Goal: Task Accomplishment & Management: Use online tool/utility

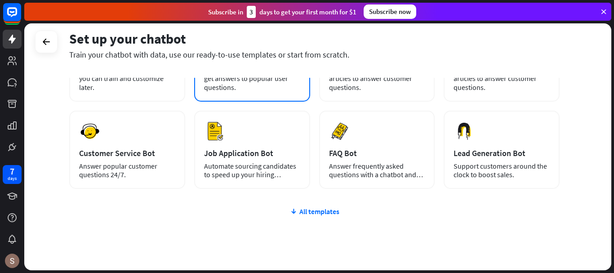
scroll to position [125, 0]
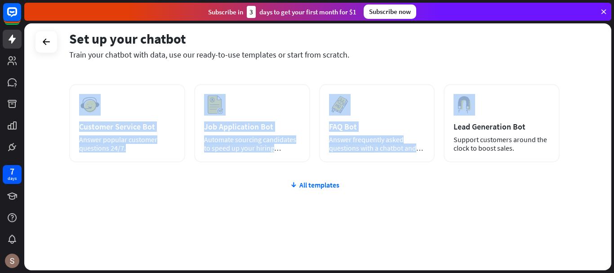
drag, startPoint x: 612, startPoint y: 115, endPoint x: 610, endPoint y: 51, distance: 63.4
click at [610, 51] on div "Set up your chatbot Train your chatbot with data, use our ready-to-use template…" at bounding box center [319, 148] width 590 height 250
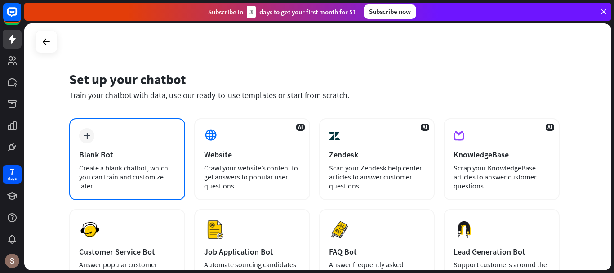
click at [132, 143] on div "plus Blank Bot Create a blank chatbot, which you can train and customize later." at bounding box center [127, 159] width 116 height 82
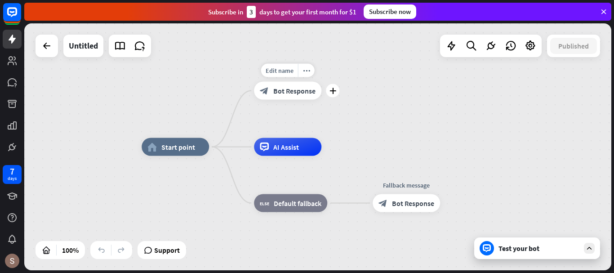
click at [279, 90] on span "Bot Response" at bounding box center [294, 90] width 42 height 9
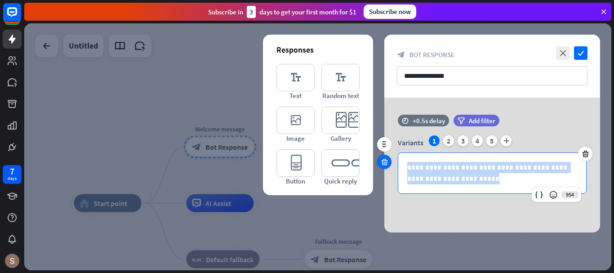
drag, startPoint x: 468, startPoint y: 188, endPoint x: 383, endPoint y: 165, distance: 88.1
click at [385, 165] on div "**********" at bounding box center [493, 159] width 216 height 88
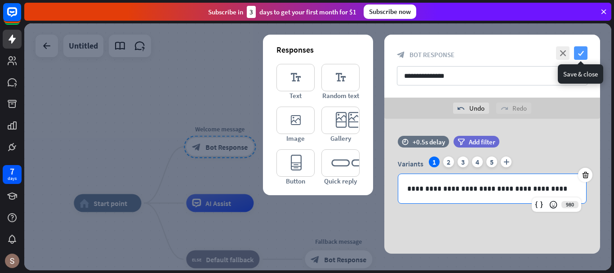
click at [580, 50] on icon "check" at bounding box center [580, 52] width 13 height 13
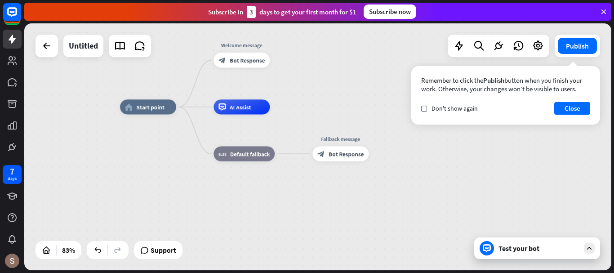
drag, startPoint x: 296, startPoint y: 164, endPoint x: 305, endPoint y: 83, distance: 81.5
click at [305, 83] on div "home_2 Start point Welcome message block_bot_response Bot Response AI Assist bl…" at bounding box center [317, 146] width 587 height 247
click at [79, 45] on div "Untitled" at bounding box center [83, 46] width 29 height 22
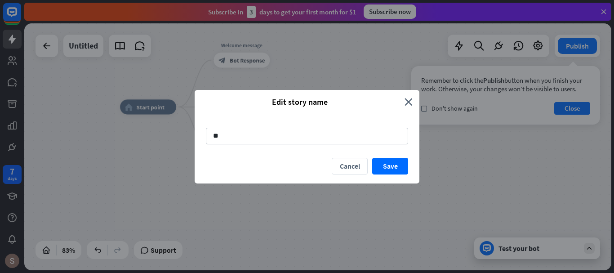
type input "*"
type input "**********"
click at [392, 170] on button "Save" at bounding box center [390, 166] width 36 height 17
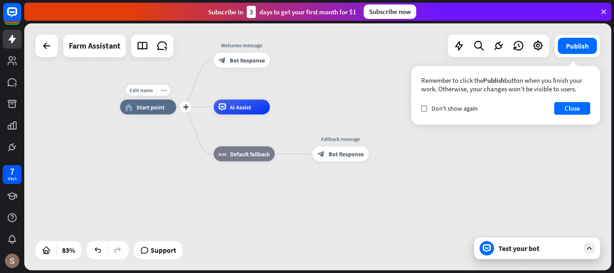
click at [152, 114] on div "Edit name more_horiz plus home_2 Start point" at bounding box center [148, 106] width 56 height 15
click at [184, 109] on icon "plus" at bounding box center [186, 106] width 6 height 5
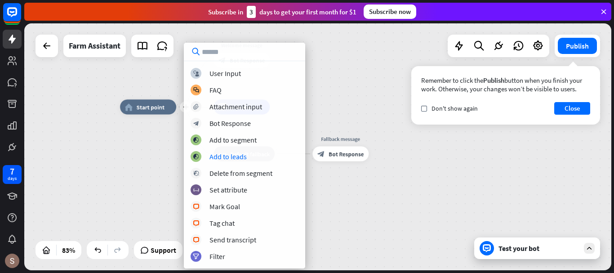
click at [135, 165] on div "plus home_2 Start point Welcome message block_bot_response Bot Response AI Assi…" at bounding box center [364, 210] width 489 height 206
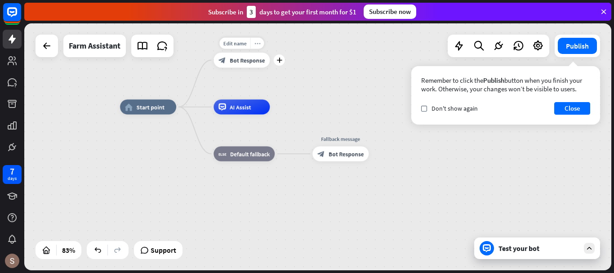
click at [257, 43] on icon "more_horiz" at bounding box center [258, 43] width 6 height 6
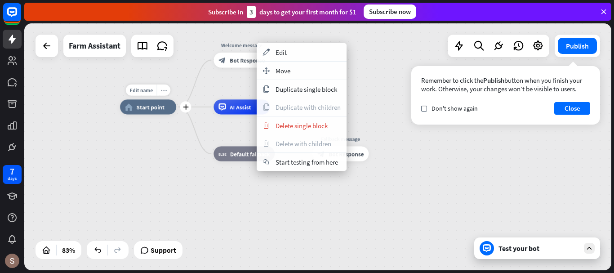
click at [166, 91] on icon "more_horiz" at bounding box center [164, 90] width 6 height 6
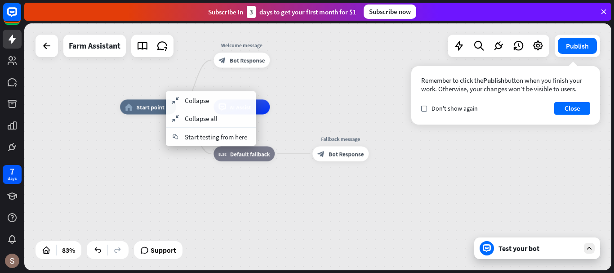
click at [130, 154] on div "home_2 Start point Welcome message block_bot_response Bot Response AI Assist bl…" at bounding box center [364, 210] width 489 height 206
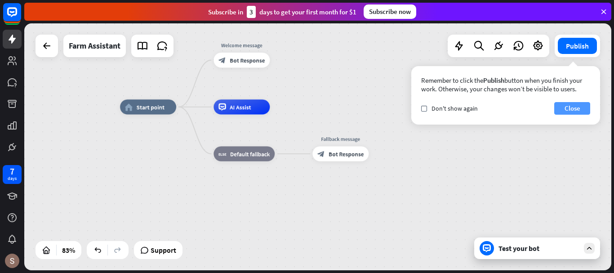
click at [580, 109] on button "Close" at bounding box center [573, 108] width 36 height 13
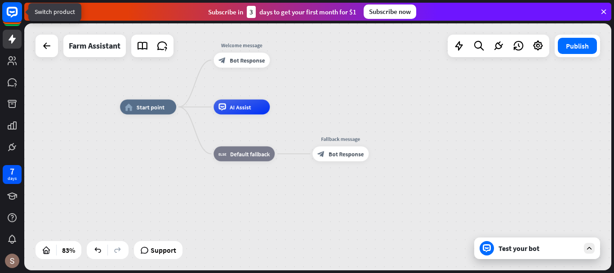
click at [13, 13] on rect at bounding box center [12, 12] width 20 height 20
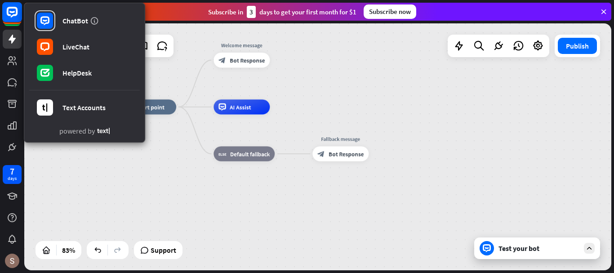
click at [13, 13] on rect at bounding box center [12, 12] width 20 height 20
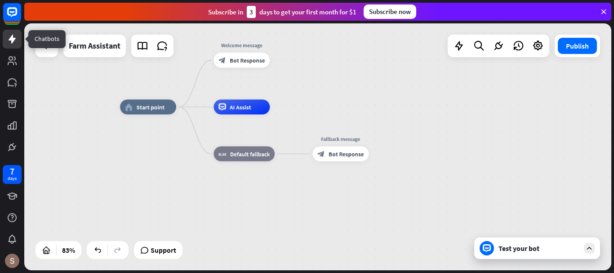
click at [16, 36] on icon at bounding box center [12, 39] width 11 height 11
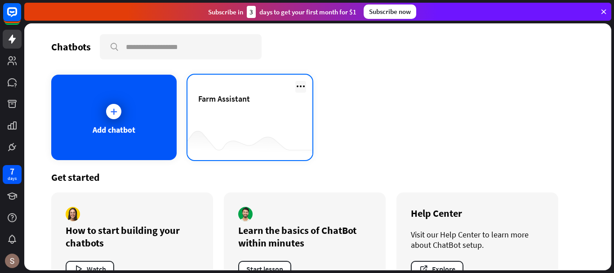
click at [300, 85] on icon at bounding box center [301, 86] width 11 height 11
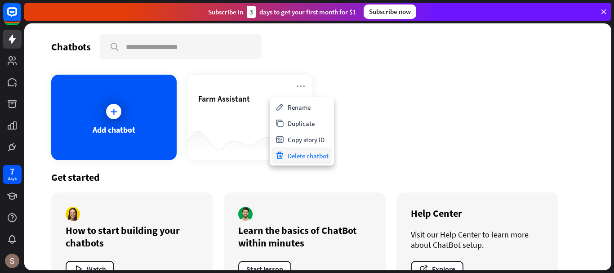
click at [304, 153] on div "Delete chatbot" at bounding box center [302, 156] width 61 height 16
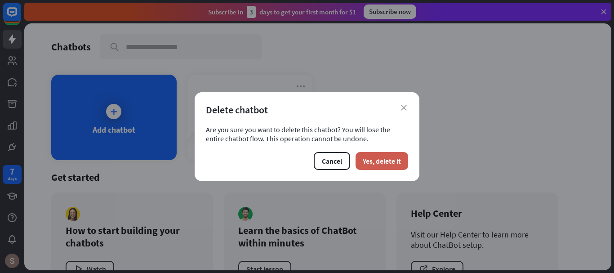
click at [390, 163] on button "Yes, delete it" at bounding box center [382, 161] width 53 height 18
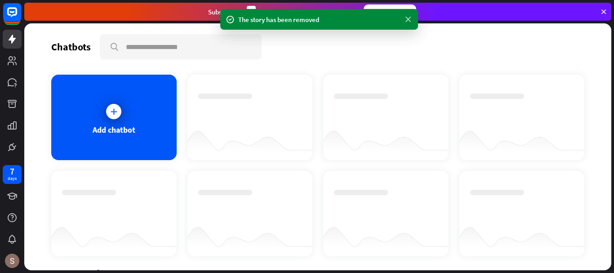
click at [409, 21] on icon at bounding box center [408, 19] width 9 height 9
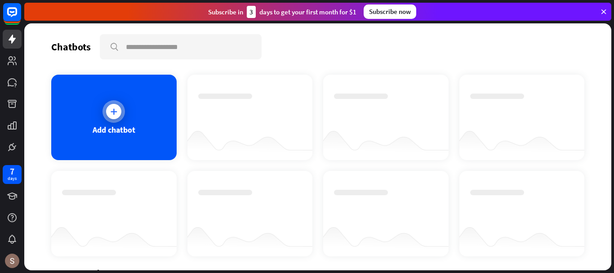
click at [116, 108] on icon at bounding box center [113, 111] width 9 height 9
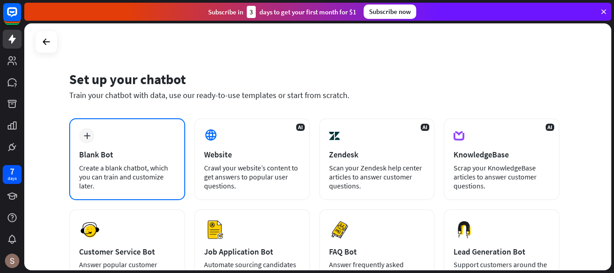
click at [127, 152] on div "Blank Bot" at bounding box center [127, 154] width 96 height 10
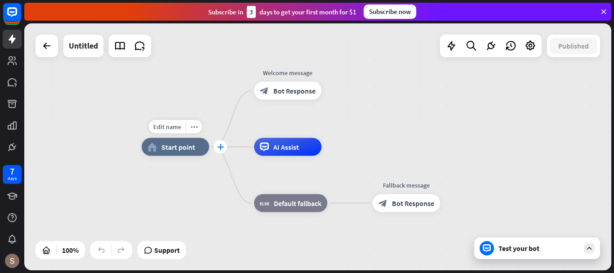
click at [224, 151] on div "plus" at bounding box center [220, 146] width 13 height 13
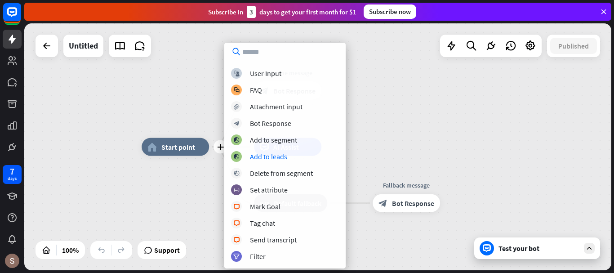
click at [453, 116] on div "plus home_2 Start point Welcome message block_bot_response Bot Response AI Assi…" at bounding box center [317, 146] width 587 height 247
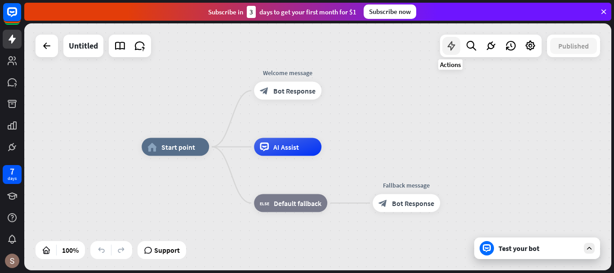
click at [454, 47] on icon at bounding box center [452, 46] width 12 height 12
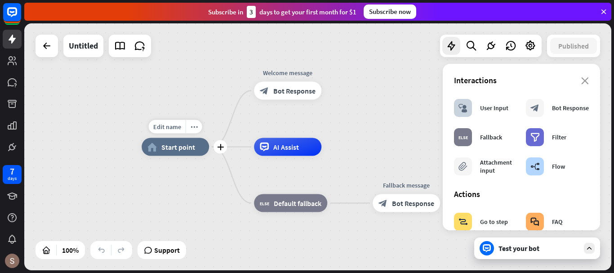
click at [199, 152] on div "home_2 Start point" at bounding box center [175, 147] width 67 height 18
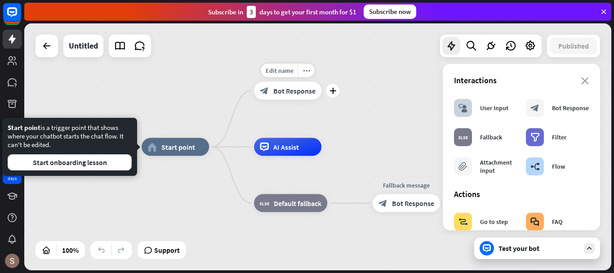
click at [296, 88] on span "Bot Response" at bounding box center [294, 90] width 42 height 9
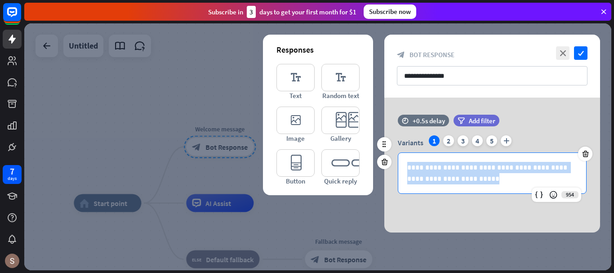
drag, startPoint x: 408, startPoint y: 168, endPoint x: 499, endPoint y: 178, distance: 91.4
click at [499, 178] on div "**********" at bounding box center [493, 173] width 188 height 40
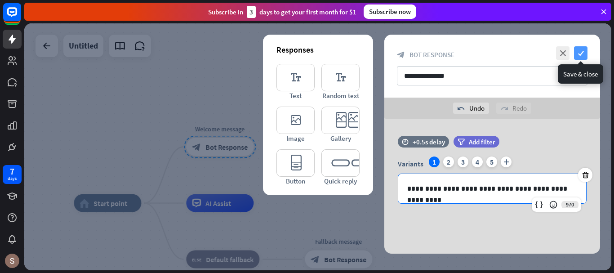
click at [581, 51] on icon "check" at bounding box center [580, 52] width 13 height 13
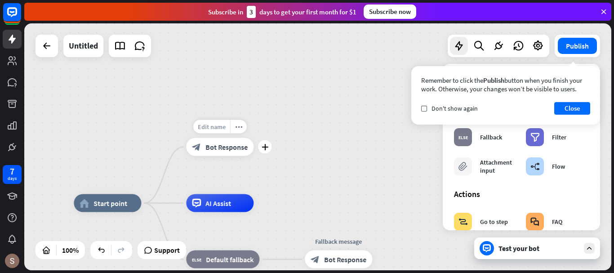
click at [214, 125] on span "Edit name" at bounding box center [212, 127] width 28 height 8
click at [289, 141] on div "**********" at bounding box center [317, 146] width 587 height 247
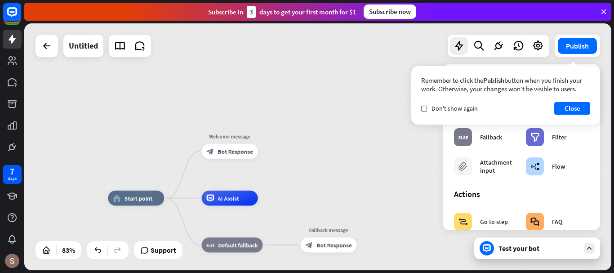
click at [317, 162] on div "home_2 Start point Welcome message block_bot_response Bot Response AI Assist bl…" at bounding box center [317, 146] width 587 height 247
click at [584, 108] on button "Close" at bounding box center [573, 108] width 36 height 13
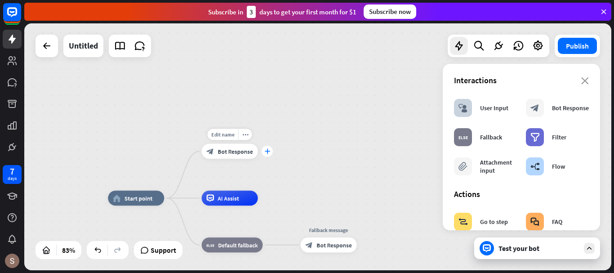
click at [268, 150] on icon "plus" at bounding box center [267, 151] width 6 height 5
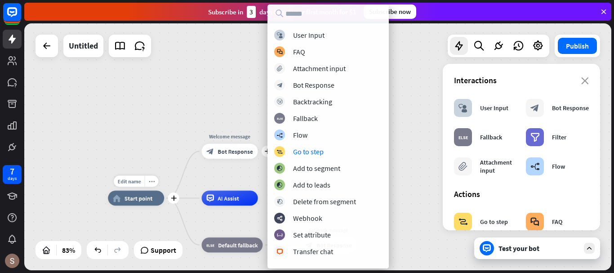
click at [134, 203] on div "home_2 Start point" at bounding box center [136, 198] width 56 height 15
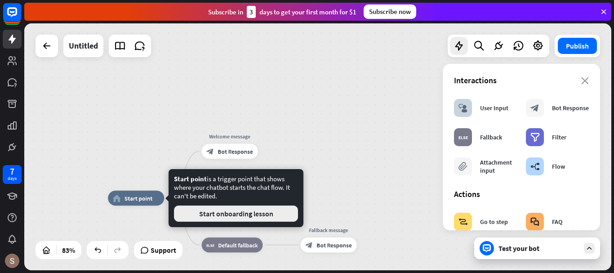
click at [217, 213] on button "Start onboarding lesson" at bounding box center [236, 214] width 124 height 16
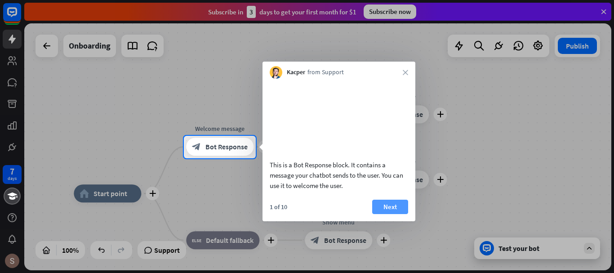
click at [394, 214] on button "Next" at bounding box center [390, 207] width 36 height 14
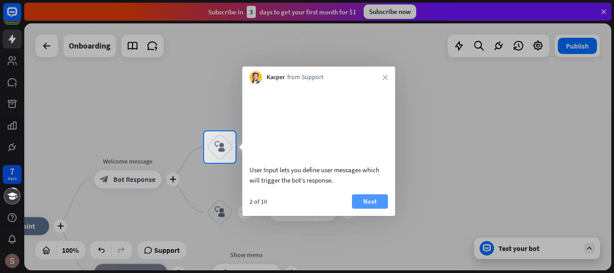
click at [372, 209] on button "Next" at bounding box center [370, 201] width 36 height 14
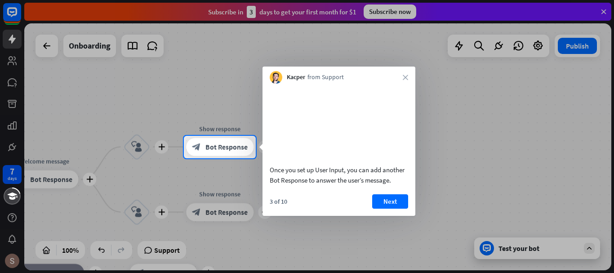
click at [411, 72] on div "Kacper from Support close" at bounding box center [339, 75] width 153 height 17
click at [390, 209] on button "Next" at bounding box center [390, 201] width 36 height 14
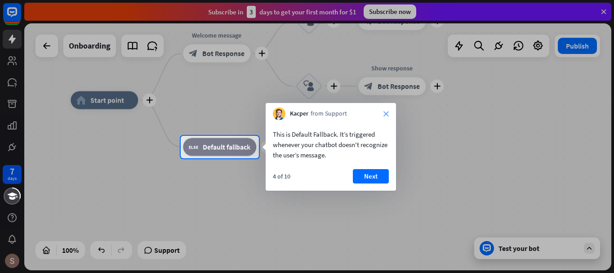
click at [385, 111] on icon "close" at bounding box center [386, 113] width 5 height 5
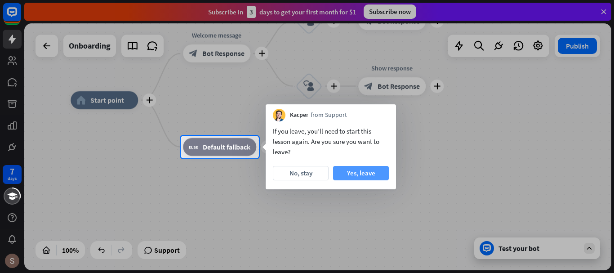
click at [367, 174] on button "Yes, leave" at bounding box center [361, 173] width 56 height 14
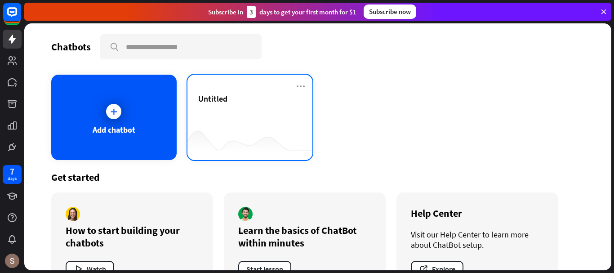
click at [245, 114] on div "Untitled" at bounding box center [250, 109] width 104 height 31
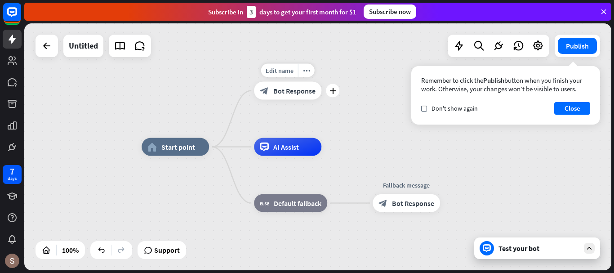
click at [298, 91] on span "Bot Response" at bounding box center [294, 90] width 42 height 9
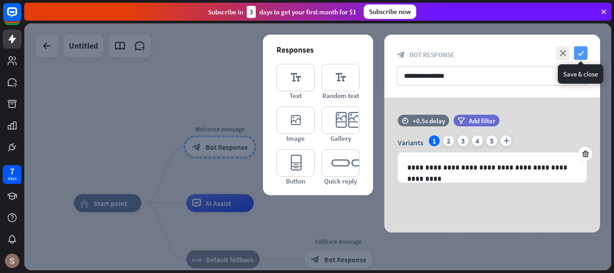
click at [582, 56] on icon "check" at bounding box center [580, 52] width 13 height 13
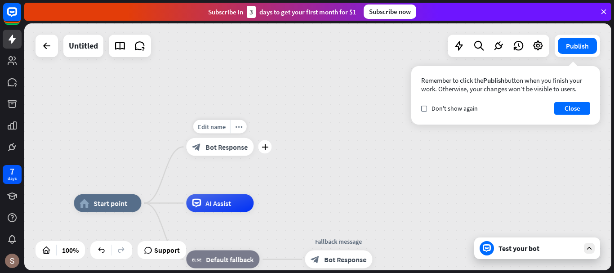
click at [267, 152] on div "plus" at bounding box center [264, 146] width 13 height 13
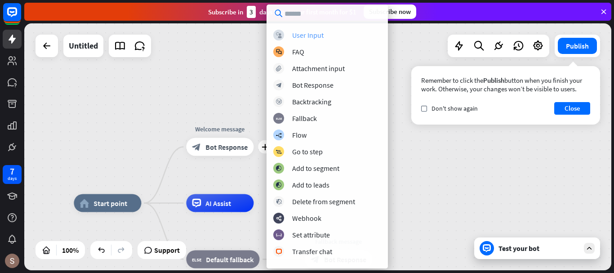
click at [311, 32] on div "User Input" at bounding box center [307, 35] width 31 height 9
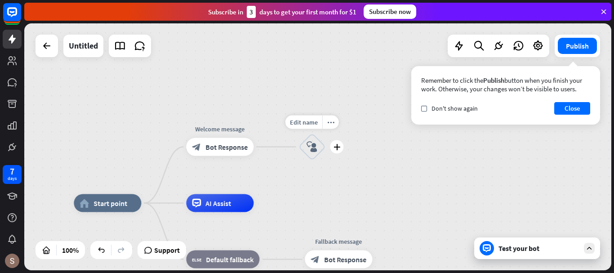
click at [316, 145] on icon "block_user_input" at bounding box center [312, 147] width 11 height 11
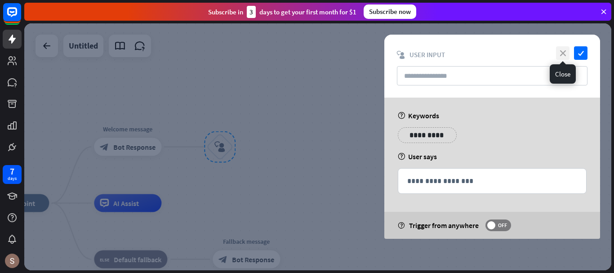
click at [565, 48] on icon "close" at bounding box center [562, 52] width 13 height 13
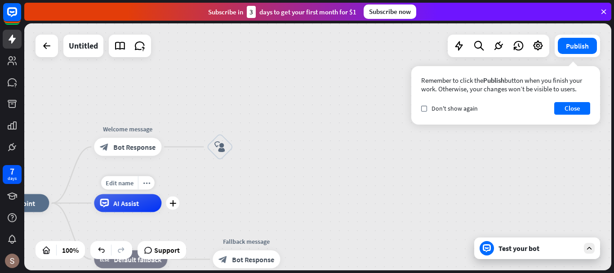
click at [135, 206] on span "AI Assist" at bounding box center [126, 203] width 26 height 9
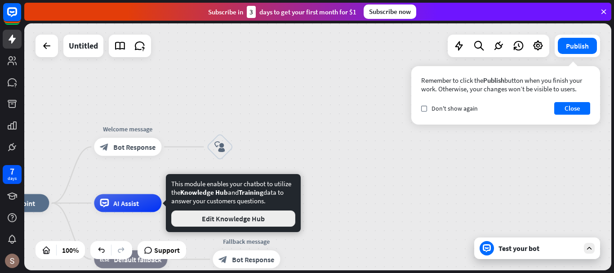
click at [227, 218] on button "Edit Knowledge Hub" at bounding box center [233, 219] width 124 height 16
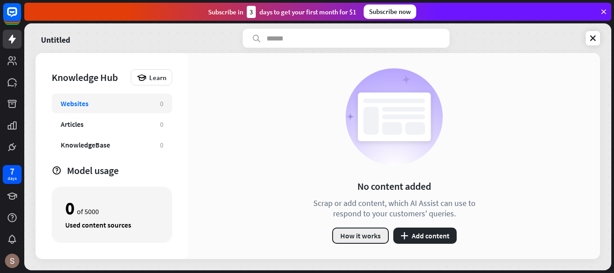
click at [369, 230] on button "How it works" at bounding box center [360, 236] width 57 height 16
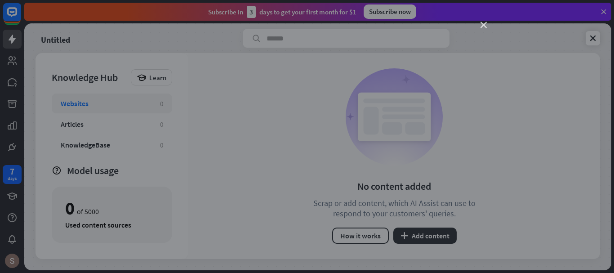
click at [485, 24] on icon "close" at bounding box center [484, 25] width 6 height 6
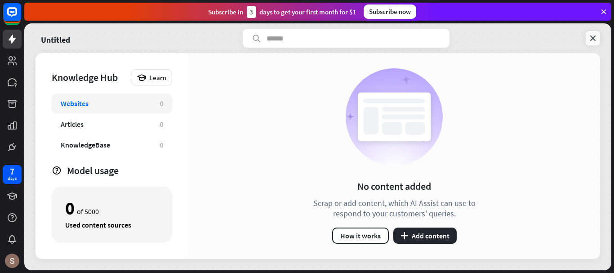
click at [594, 40] on icon at bounding box center [593, 38] width 9 height 9
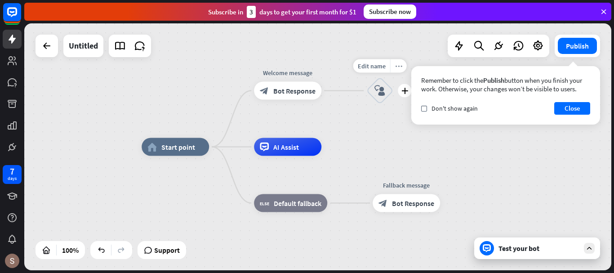
click at [395, 63] on icon "more_horiz" at bounding box center [398, 66] width 7 height 7
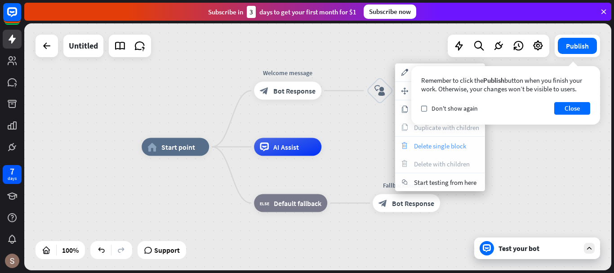
click at [428, 149] on span "Delete single block" at bounding box center [440, 146] width 52 height 9
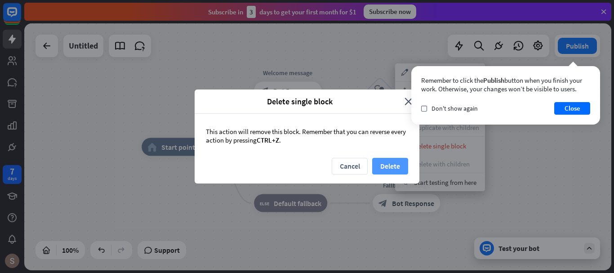
click at [390, 163] on button "Delete" at bounding box center [390, 166] width 36 height 17
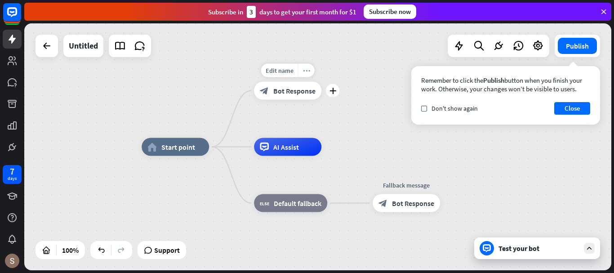
click at [305, 65] on div "more_horiz" at bounding box center [306, 70] width 17 height 13
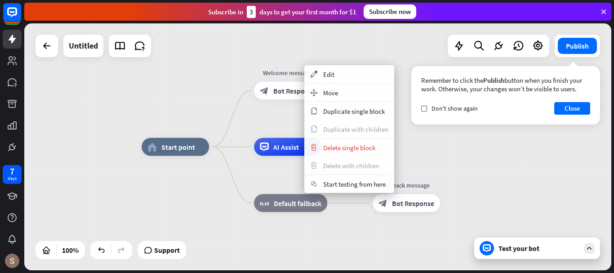
click at [273, 91] on span "Bot Response" at bounding box center [294, 90] width 42 height 9
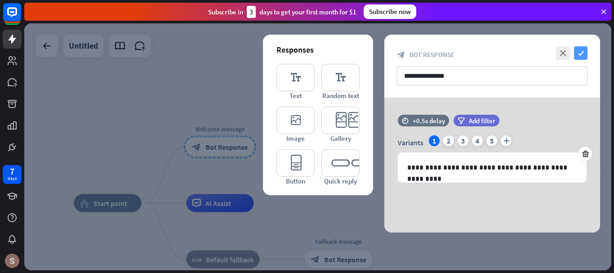
click at [578, 53] on icon "check" at bounding box center [580, 52] width 13 height 13
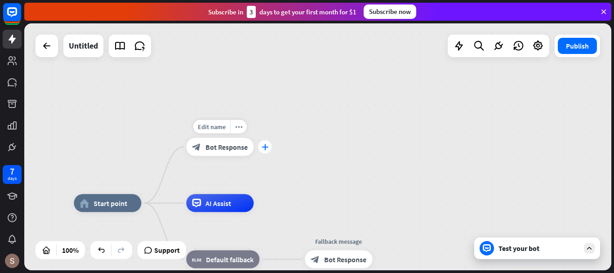
click at [267, 147] on icon "plus" at bounding box center [265, 147] width 7 height 6
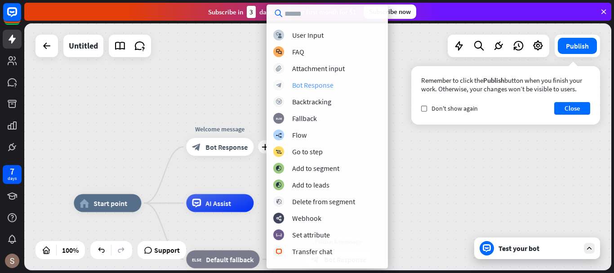
click at [317, 83] on div "Bot Response" at bounding box center [312, 85] width 41 height 9
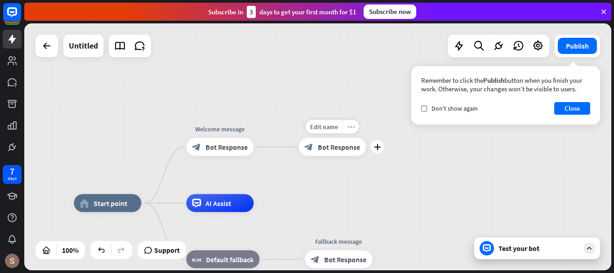
click at [350, 131] on div "more_horiz" at bounding box center [351, 126] width 17 height 13
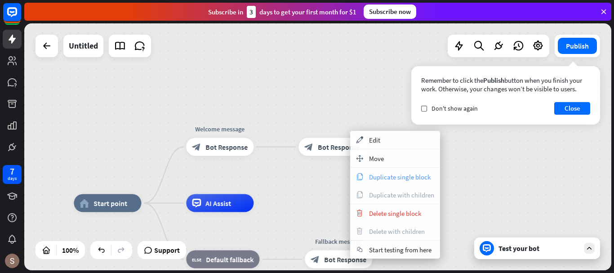
click at [392, 175] on span "Duplicate single block" at bounding box center [400, 177] width 62 height 9
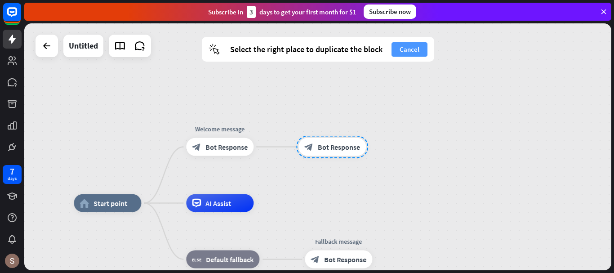
click at [410, 51] on button "Cancel" at bounding box center [410, 49] width 36 height 14
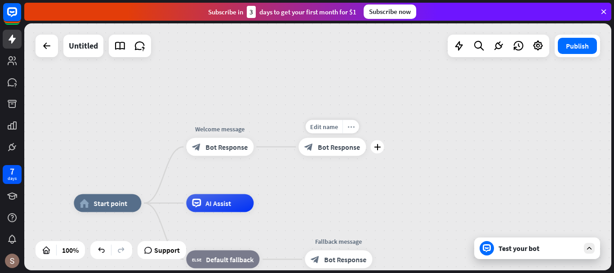
click at [350, 131] on div "more_horiz" at bounding box center [351, 126] width 17 height 13
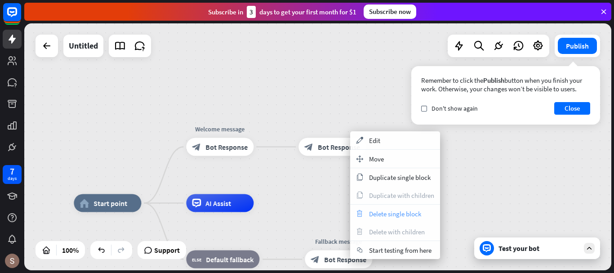
click at [385, 217] on span "Delete single block" at bounding box center [395, 214] width 52 height 9
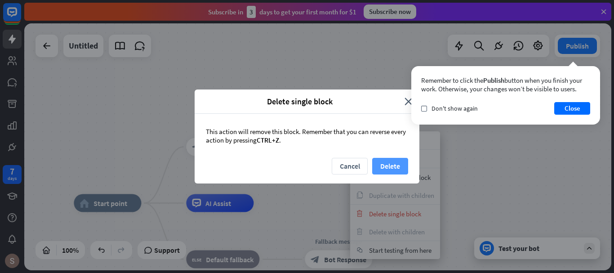
click at [386, 171] on button "Delete" at bounding box center [390, 166] width 36 height 17
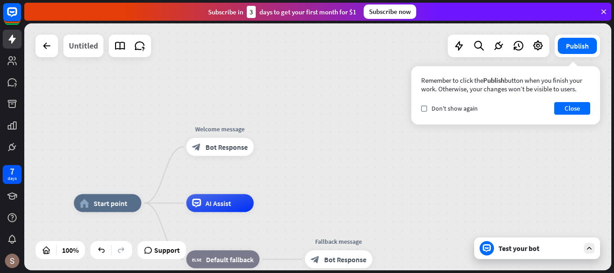
click at [84, 48] on div "Untitled" at bounding box center [83, 46] width 29 height 22
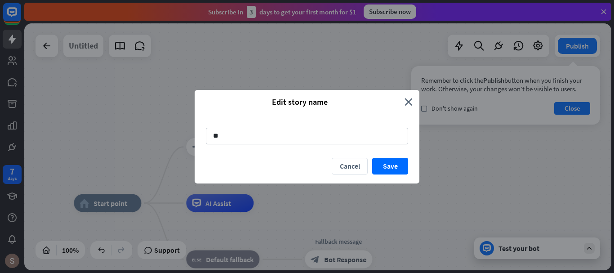
type input "*"
type input "**********"
click at [398, 161] on button "Save" at bounding box center [390, 166] width 36 height 17
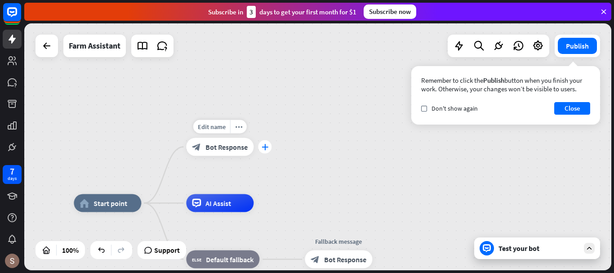
click at [264, 148] on icon "plus" at bounding box center [265, 147] width 7 height 6
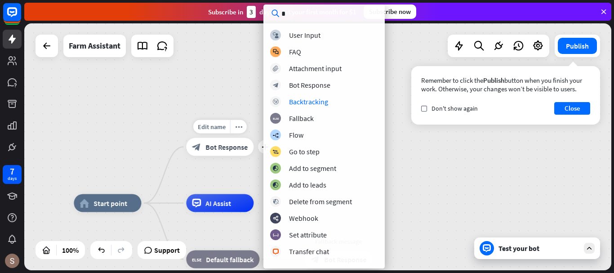
click at [224, 150] on span "Bot Response" at bounding box center [227, 147] width 42 height 9
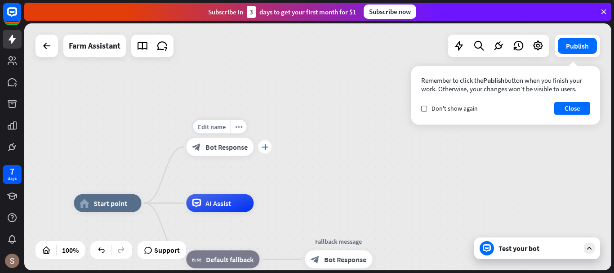
click at [266, 146] on icon "plus" at bounding box center [265, 147] width 7 height 6
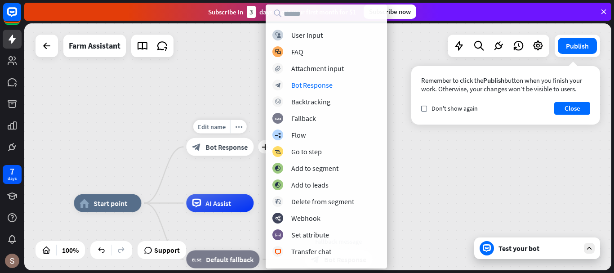
click at [232, 151] on span "Bot Response" at bounding box center [227, 147] width 42 height 9
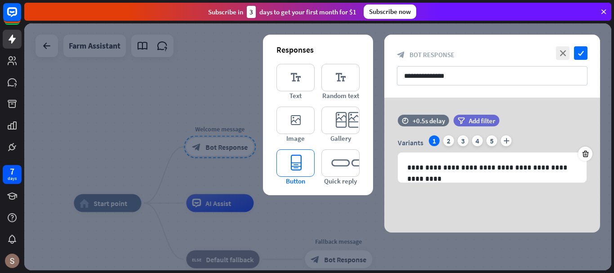
click at [293, 161] on icon "editor_button" at bounding box center [296, 162] width 38 height 27
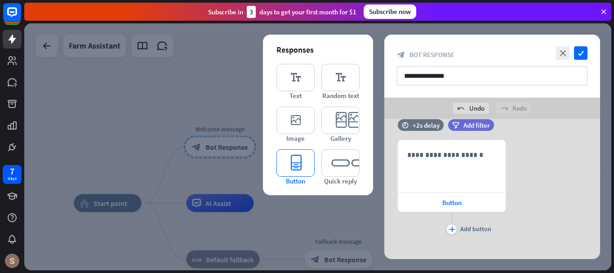
scroll to position [94, 0]
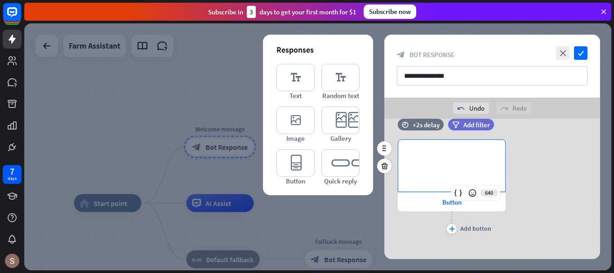
drag, startPoint x: 475, startPoint y: 152, endPoint x: 391, endPoint y: 154, distance: 84.2
click at [391, 154] on div "**********" at bounding box center [493, 182] width 216 height 126
click at [452, 229] on icon "plus" at bounding box center [452, 228] width 6 height 5
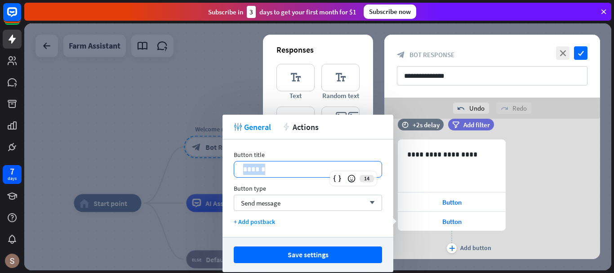
drag, startPoint x: 281, startPoint y: 168, endPoint x: 243, endPoint y: 168, distance: 37.8
click at [243, 168] on p "******" at bounding box center [308, 169] width 130 height 11
click at [471, 203] on div "Button" at bounding box center [452, 202] width 108 height 19
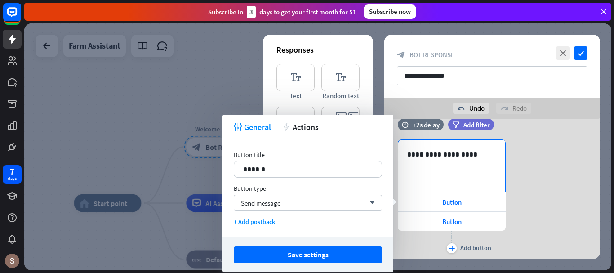
click at [465, 166] on div "**********" at bounding box center [452, 166] width 107 height 52
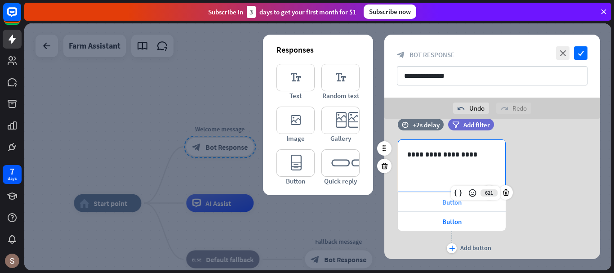
click at [425, 208] on div "Button" at bounding box center [452, 202] width 108 height 19
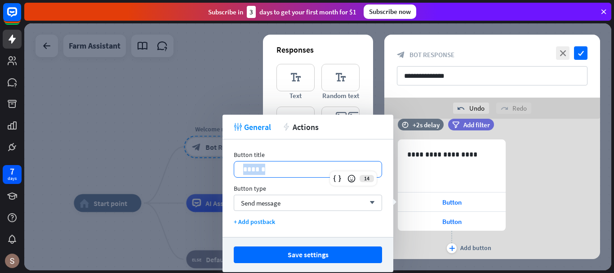
drag, startPoint x: 286, startPoint y: 166, endPoint x: 230, endPoint y: 168, distance: 55.8
click at [230, 168] on div "Button title 14 ****** Button type Send message arrow_down + Add postback" at bounding box center [308, 188] width 171 height 98
click at [289, 200] on div "Send message arrow_down" at bounding box center [308, 203] width 148 height 16
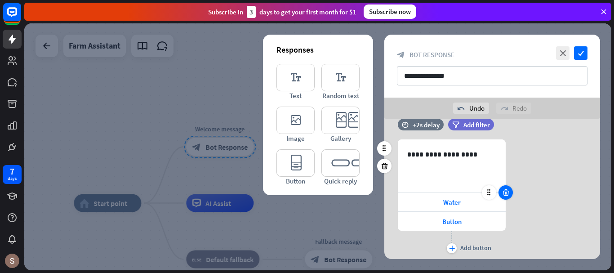
click at [504, 194] on icon at bounding box center [506, 192] width 9 height 8
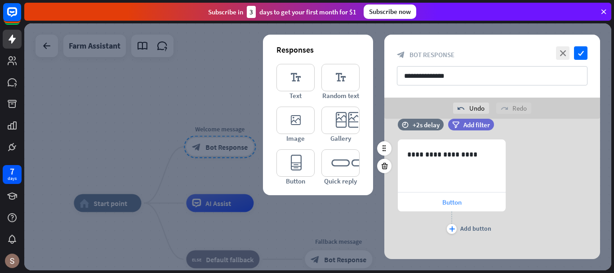
click at [456, 204] on span "Button" at bounding box center [452, 202] width 19 height 9
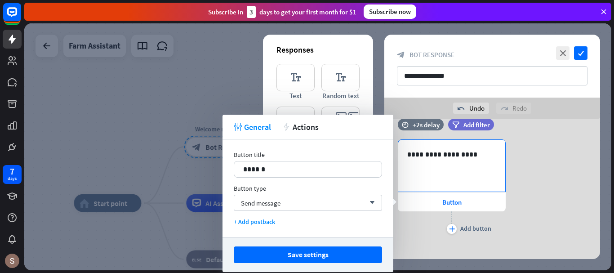
click at [468, 170] on div "**********" at bounding box center [452, 166] width 107 height 52
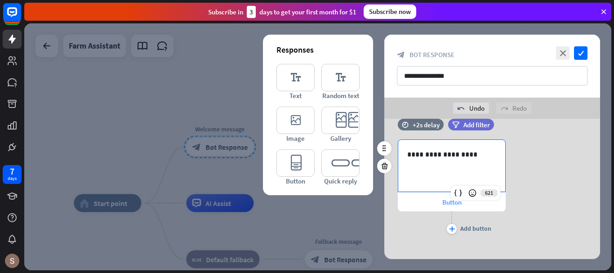
click at [447, 202] on span "Button" at bounding box center [452, 202] width 19 height 9
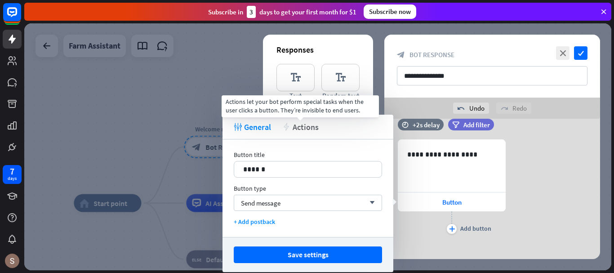
click at [296, 123] on span "Actions" at bounding box center [306, 127] width 26 height 10
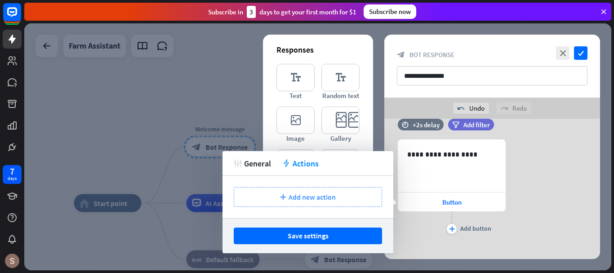
click at [304, 193] on span "Add new action" at bounding box center [312, 197] width 47 height 9
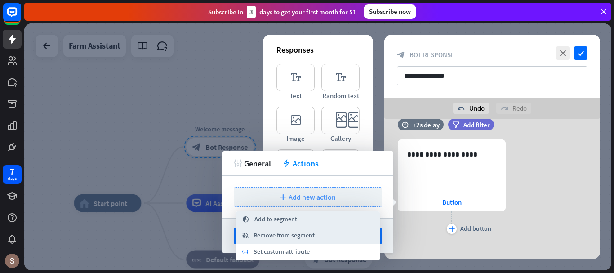
click at [327, 198] on span "Add new action" at bounding box center [312, 197] width 47 height 9
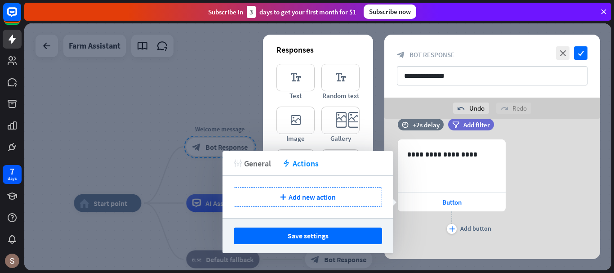
click at [259, 164] on span "General" at bounding box center [257, 163] width 27 height 10
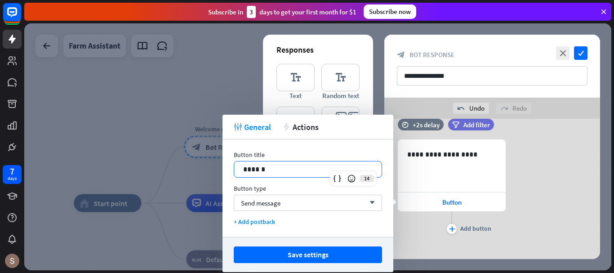
drag, startPoint x: 274, startPoint y: 170, endPoint x: 198, endPoint y: 170, distance: 76.5
click at [198, 170] on body "7 days close Product Help First steps Get started with ChatBot Help Center Foll…" at bounding box center [307, 136] width 614 height 273
click at [279, 170] on p "******" at bounding box center [308, 169] width 130 height 11
drag, startPoint x: 279, startPoint y: 170, endPoint x: 240, endPoint y: 170, distance: 39.1
click at [240, 170] on div "******" at bounding box center [308, 169] width 148 height 16
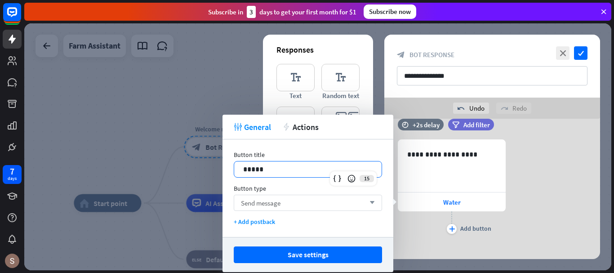
click at [287, 203] on div "Send message arrow_down" at bounding box center [308, 203] width 148 height 16
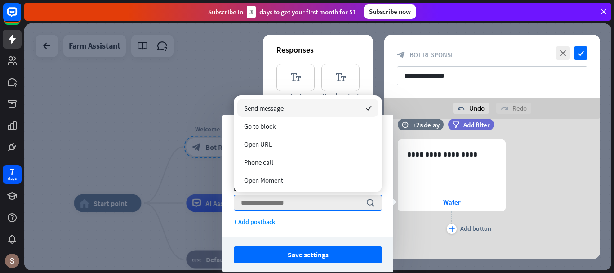
click at [275, 110] on span "Send message" at bounding box center [264, 108] width 40 height 9
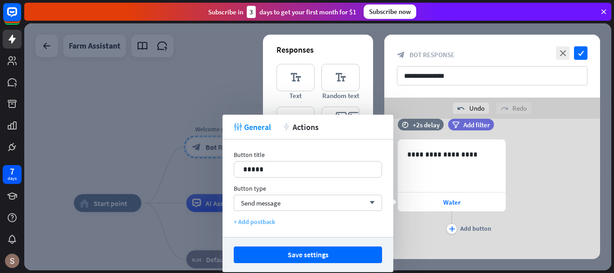
click at [268, 220] on div "+ Add postback" at bounding box center [308, 222] width 148 height 8
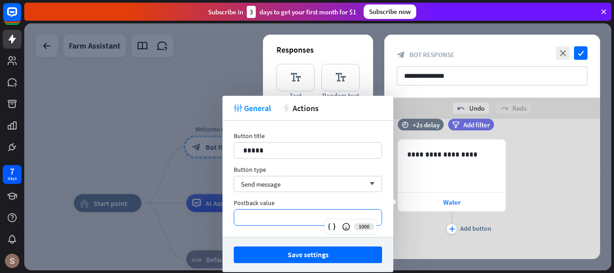
click at [300, 220] on p "**********" at bounding box center [308, 217] width 130 height 11
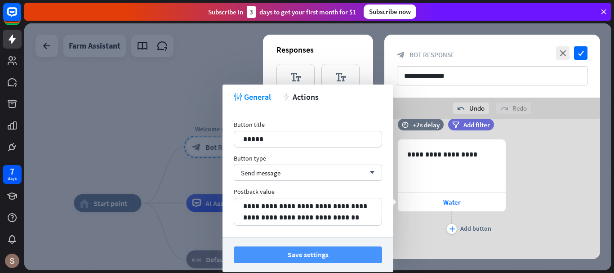
click at [310, 255] on button "Save settings" at bounding box center [308, 254] width 148 height 17
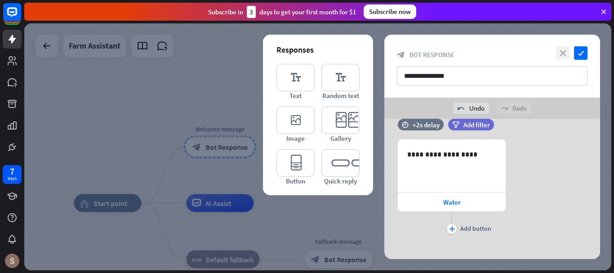
click at [562, 54] on icon "close" at bounding box center [562, 52] width 13 height 13
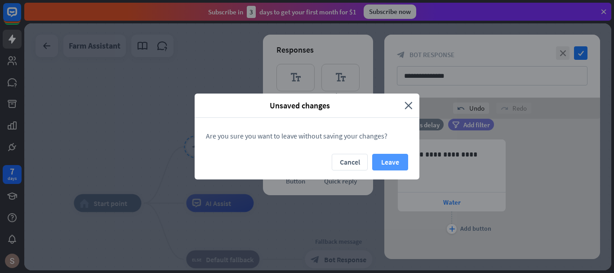
click at [396, 161] on button "Leave" at bounding box center [390, 162] width 36 height 17
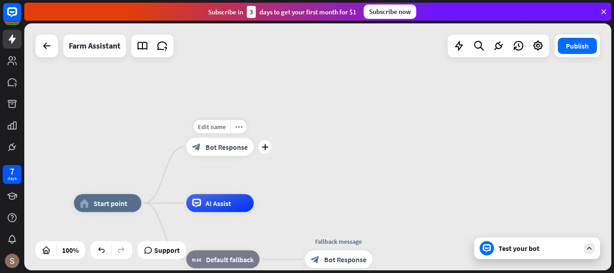
click at [209, 149] on span "Bot Response" at bounding box center [227, 147] width 42 height 9
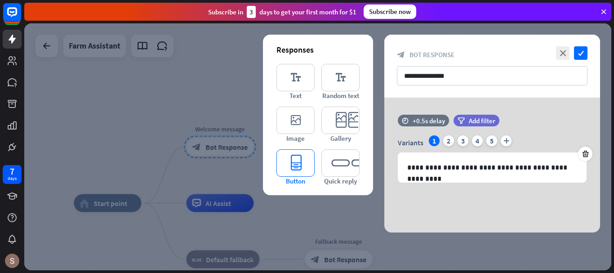
click at [300, 166] on icon "editor_button" at bounding box center [296, 162] width 38 height 27
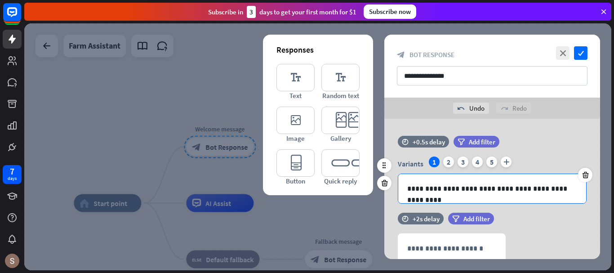
scroll to position [103, 0]
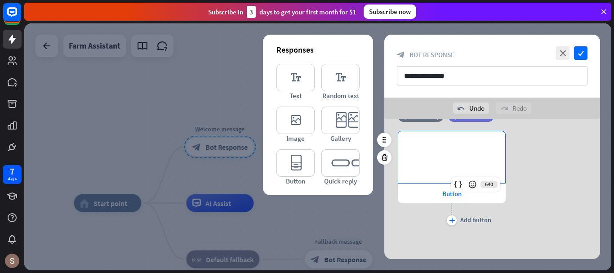
click at [449, 152] on div "**********" at bounding box center [452, 157] width 107 height 52
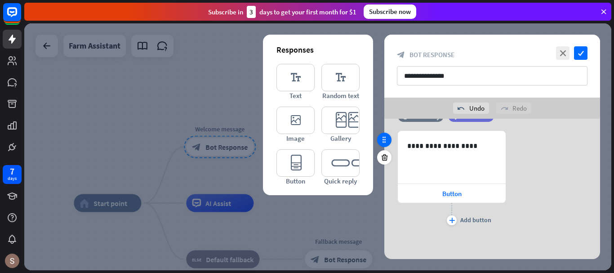
click at [385, 142] on icon at bounding box center [385, 140] width 8 height 8
click at [381, 158] on icon at bounding box center [385, 157] width 9 height 8
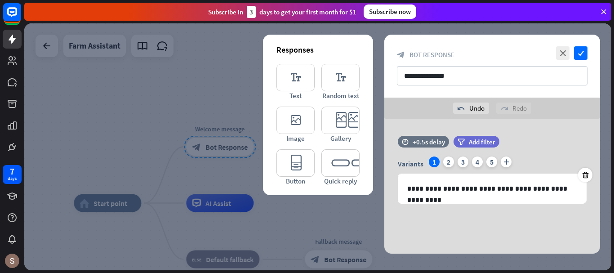
scroll to position [0, 0]
click at [349, 161] on icon "editor_quick_replies" at bounding box center [341, 162] width 38 height 27
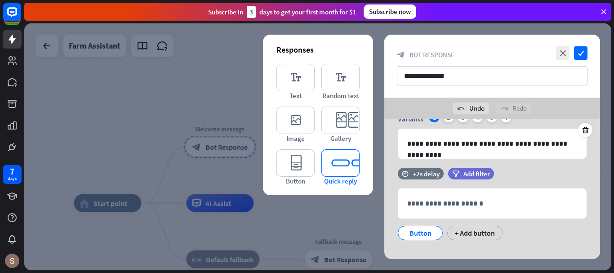
scroll to position [58, 0]
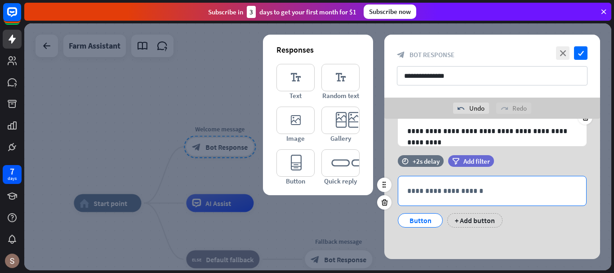
click at [452, 189] on p "**********" at bounding box center [493, 190] width 170 height 11
click at [434, 217] on div "Button" at bounding box center [421, 220] width 30 height 13
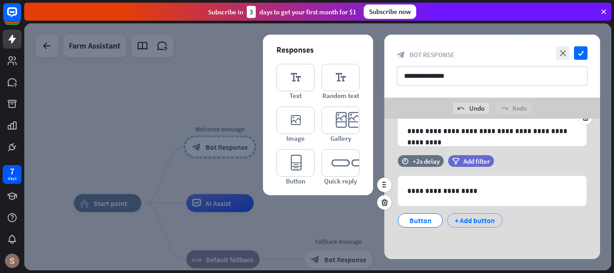
click at [485, 219] on div "+ Add button" at bounding box center [475, 220] width 55 height 14
click at [420, 222] on div at bounding box center [434, 215] width 29 height 14
click at [427, 219] on div at bounding box center [427, 215] width 14 height 14
click at [527, 226] on div "+ Add button" at bounding box center [524, 220] width 55 height 14
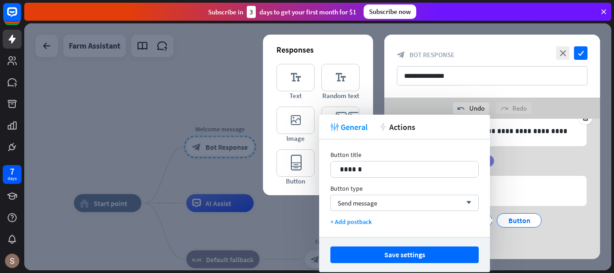
click at [570, 244] on div "Button Button Button + Add button" at bounding box center [490, 228] width 189 height 38
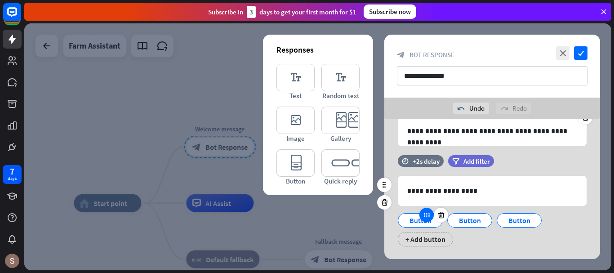
click at [425, 220] on div at bounding box center [427, 215] width 14 height 14
click at [430, 219] on icon at bounding box center [427, 215] width 8 height 8
click at [412, 225] on div "Button" at bounding box center [421, 220] width 30 height 13
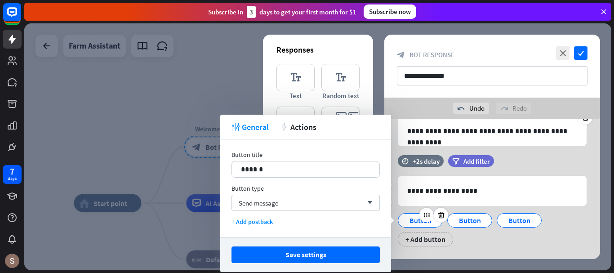
click at [412, 225] on div "Button" at bounding box center [421, 220] width 30 height 13
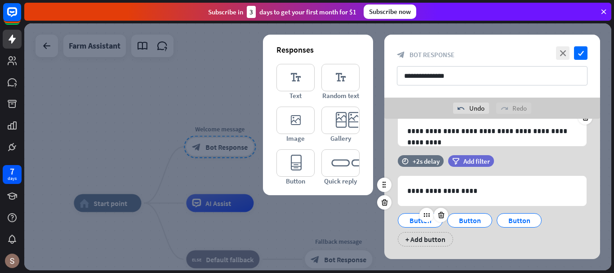
click at [412, 225] on div "Button" at bounding box center [421, 220] width 30 height 13
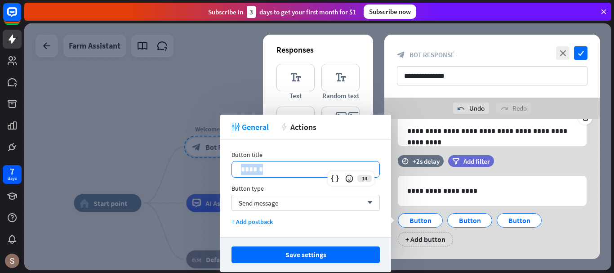
drag, startPoint x: 279, startPoint y: 164, endPoint x: 228, endPoint y: 167, distance: 51.4
click at [228, 167] on div "Button title 14 ****** Button type Send message arrow_down + Add postback" at bounding box center [305, 188] width 171 height 98
click at [297, 205] on div "Send message arrow_down" at bounding box center [306, 203] width 148 height 16
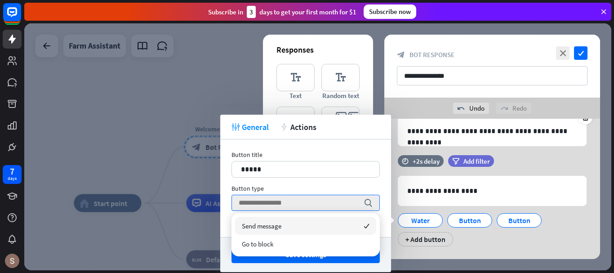
click at [289, 224] on div "Send message checked" at bounding box center [305, 226] width 141 height 18
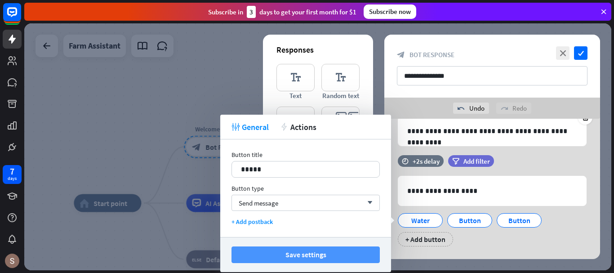
click at [323, 256] on button "Save settings" at bounding box center [306, 254] width 148 height 17
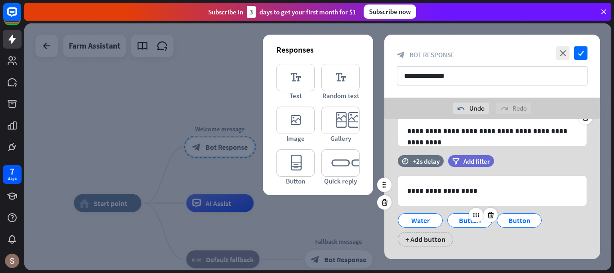
click at [465, 223] on div "Button" at bounding box center [470, 220] width 30 height 13
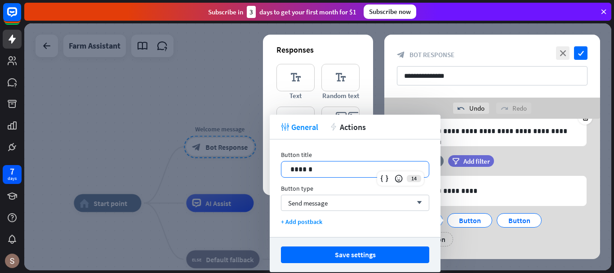
drag, startPoint x: 318, startPoint y: 164, endPoint x: 238, endPoint y: 177, distance: 81.0
click at [238, 177] on body "7 days close Product Help First steps Get started with ChatBot Help Center Foll…" at bounding box center [307, 136] width 614 height 273
click at [238, 177] on div at bounding box center [317, 146] width 587 height 247
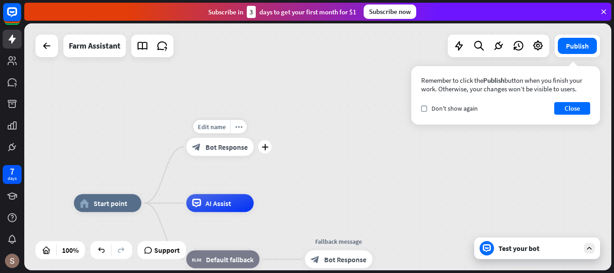
click at [213, 155] on div "block_bot_response Bot Response" at bounding box center [219, 147] width 67 height 18
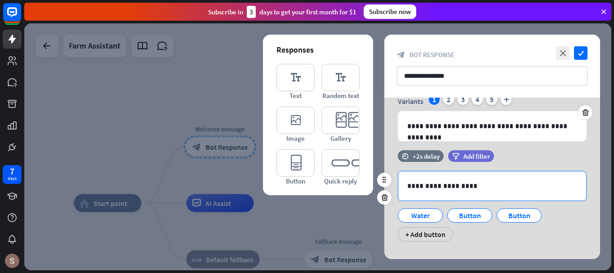
scroll to position [55, 0]
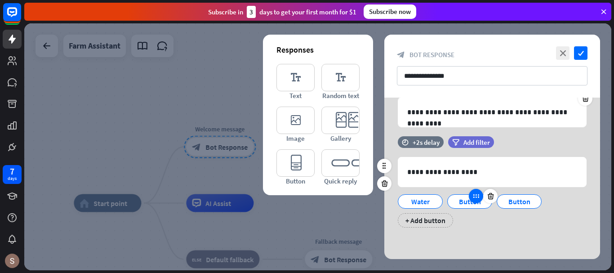
click at [474, 202] on div at bounding box center [476, 196] width 14 height 14
click at [459, 204] on div "Button" at bounding box center [470, 201] width 30 height 13
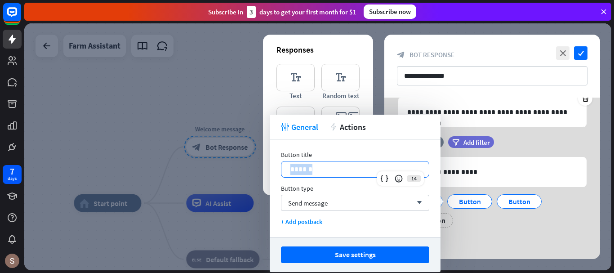
drag, startPoint x: 314, startPoint y: 172, endPoint x: 281, endPoint y: 169, distance: 33.0
click at [281, 169] on div "Button title 14 ****** Button type Send message arrow_down + Add postback" at bounding box center [355, 188] width 171 height 98
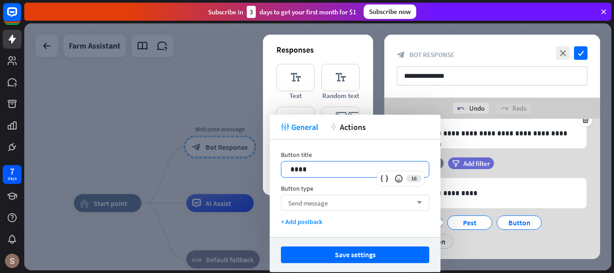
click at [418, 205] on icon "arrow_down" at bounding box center [417, 202] width 10 height 5
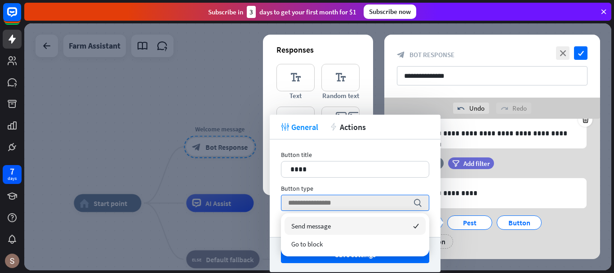
click at [367, 225] on div "Send message checked" at bounding box center [355, 226] width 141 height 18
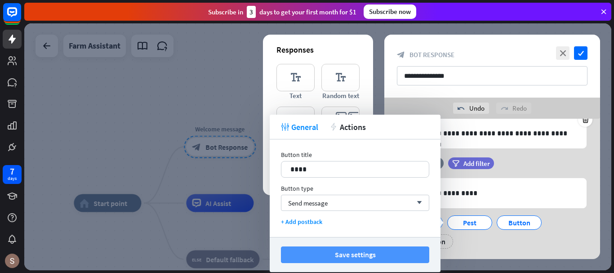
click at [359, 255] on button "Save settings" at bounding box center [355, 254] width 148 height 17
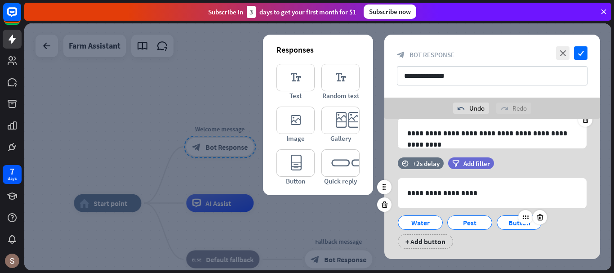
click at [516, 222] on div "Button" at bounding box center [520, 222] width 30 height 13
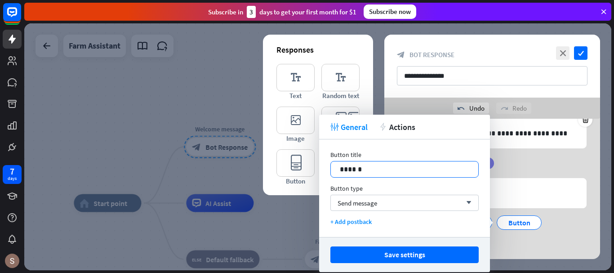
click at [344, 170] on p "******" at bounding box center [405, 169] width 130 height 11
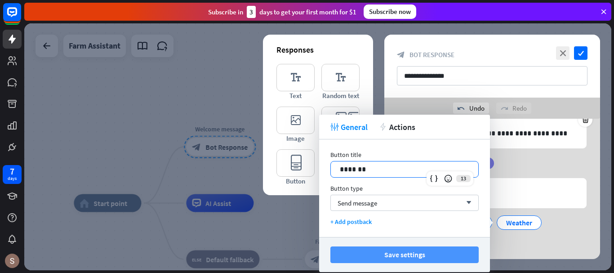
click at [398, 250] on button "Save settings" at bounding box center [405, 254] width 148 height 17
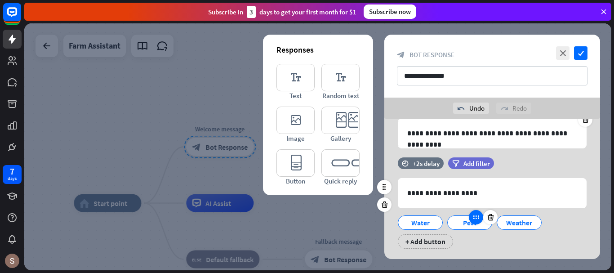
click at [477, 222] on div at bounding box center [476, 217] width 14 height 14
click at [467, 226] on div "Pest" at bounding box center [470, 222] width 30 height 13
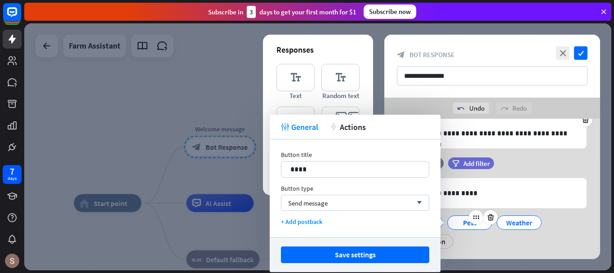
click at [467, 226] on div "Pest" at bounding box center [470, 222] width 30 height 13
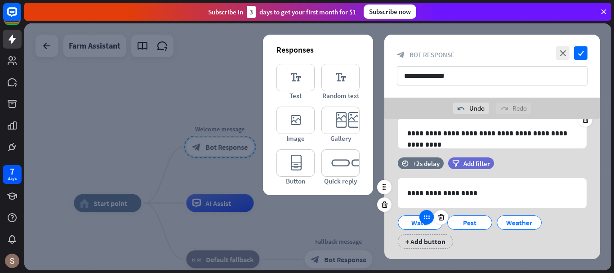
click at [427, 222] on div at bounding box center [427, 217] width 14 height 14
click at [416, 223] on div "Water" at bounding box center [421, 222] width 30 height 13
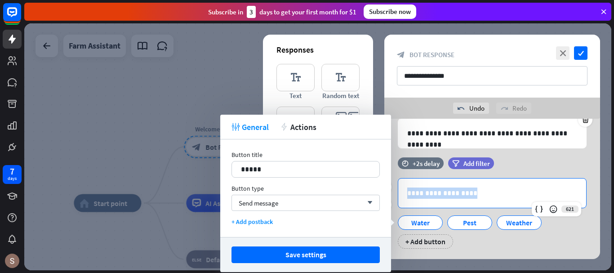
drag, startPoint x: 473, startPoint y: 197, endPoint x: 393, endPoint y: 197, distance: 80.1
click at [393, 197] on div "**********" at bounding box center [493, 213] width 216 height 71
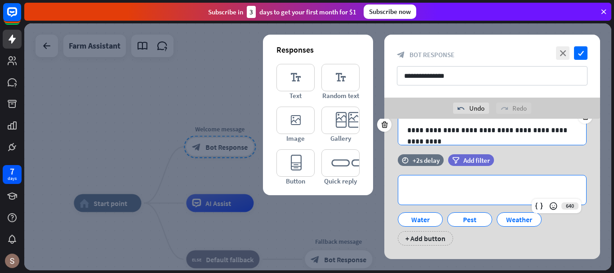
scroll to position [76, 0]
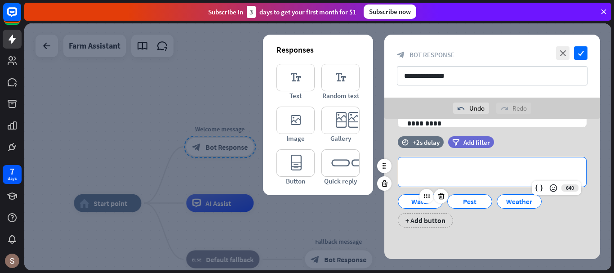
click at [409, 204] on div "Water" at bounding box center [421, 201] width 30 height 13
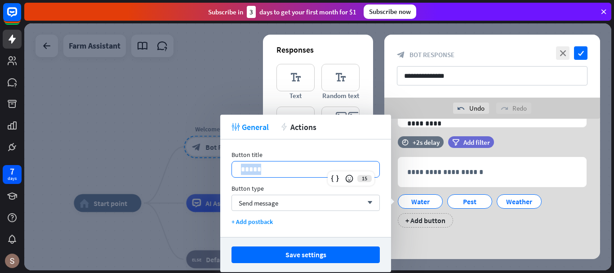
drag, startPoint x: 274, startPoint y: 169, endPoint x: 221, endPoint y: 169, distance: 53.5
click at [221, 169] on div "Button title 15 ***** Button type Send message arrow_down + Add postback" at bounding box center [305, 188] width 171 height 98
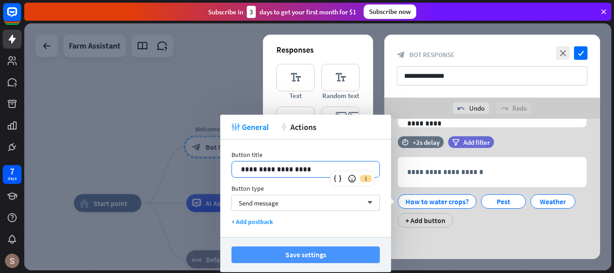
click at [295, 254] on button "Save settings" at bounding box center [306, 254] width 148 height 17
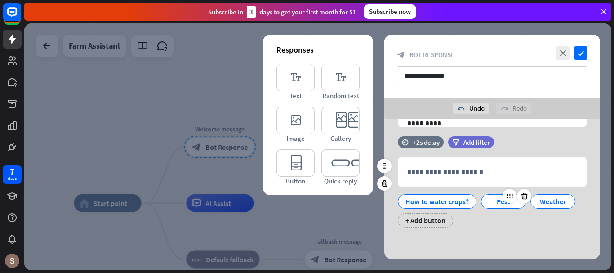
click at [500, 206] on div "Pest" at bounding box center [504, 201] width 30 height 13
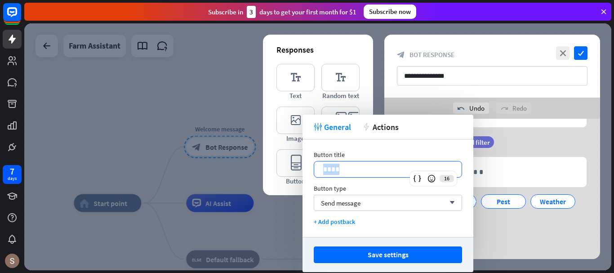
drag, startPoint x: 340, startPoint y: 170, endPoint x: 317, endPoint y: 170, distance: 22.9
click at [317, 170] on div "****" at bounding box center [388, 169] width 148 height 16
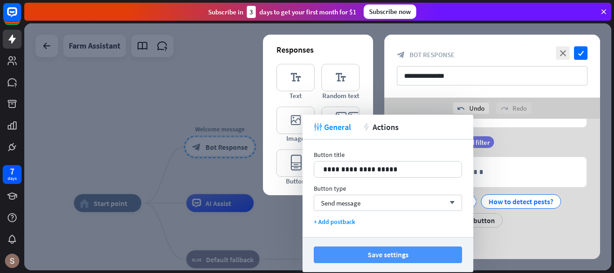
click at [382, 257] on button "Save settings" at bounding box center [388, 254] width 148 height 17
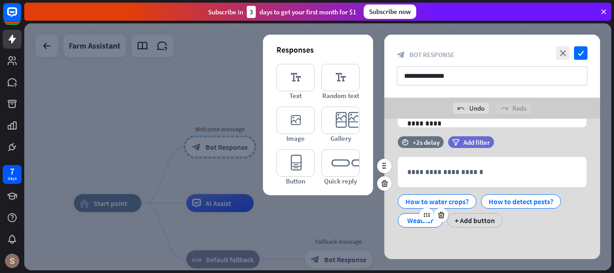
click at [408, 223] on div "Weather" at bounding box center [421, 220] width 30 height 13
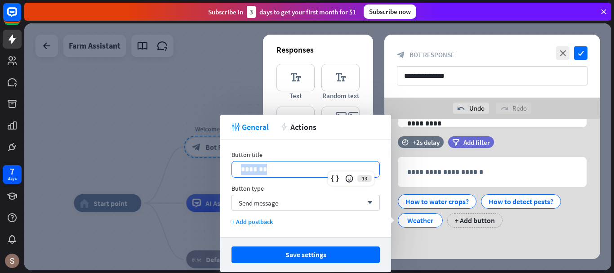
drag, startPoint x: 272, startPoint y: 173, endPoint x: 234, endPoint y: 174, distance: 37.3
click at [234, 174] on div "*******" at bounding box center [306, 169] width 148 height 16
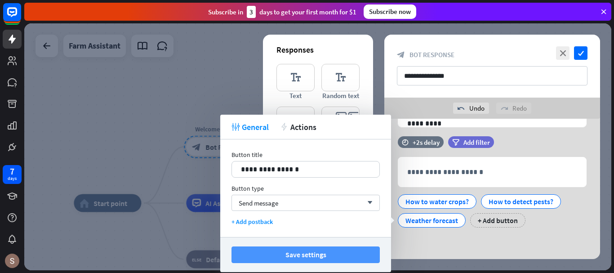
click at [258, 250] on button "Save settings" at bounding box center [306, 254] width 148 height 17
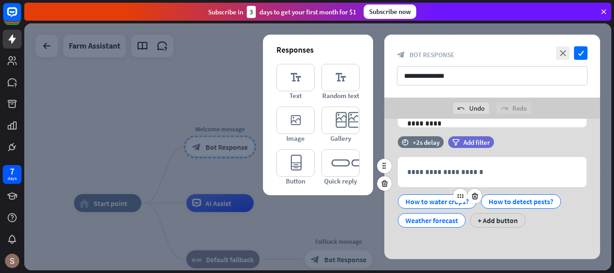
click at [434, 200] on div "How to water crops?" at bounding box center [437, 201] width 63 height 13
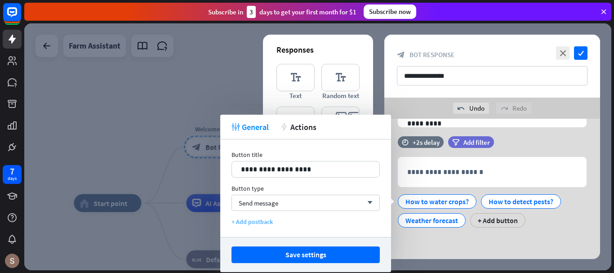
click at [254, 220] on div "+ Add postback" at bounding box center [306, 222] width 148 height 8
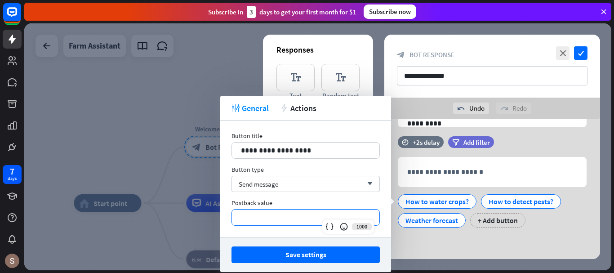
click at [281, 223] on div "**********" at bounding box center [306, 218] width 148 height 16
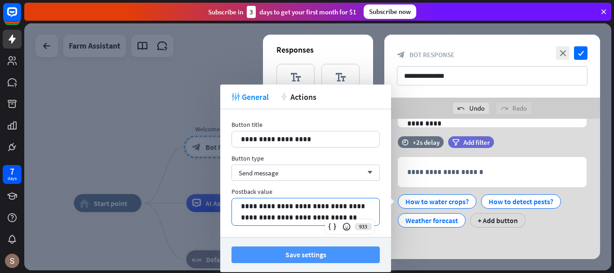
click at [289, 254] on button "Save settings" at bounding box center [306, 254] width 148 height 17
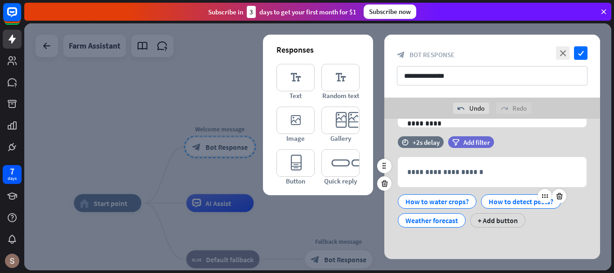
click at [517, 202] on div "How to detect pests?" at bounding box center [521, 201] width 65 height 13
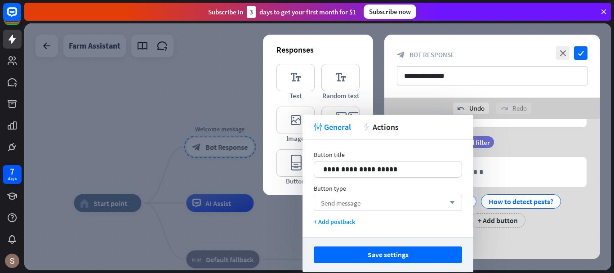
click at [362, 205] on div "Send message arrow_down" at bounding box center [388, 203] width 148 height 16
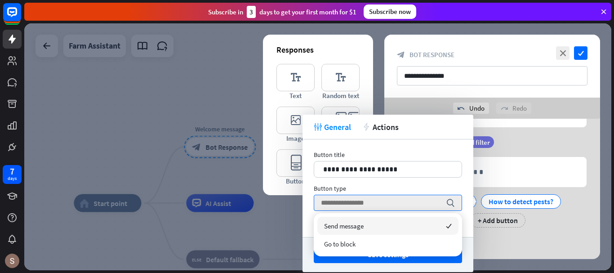
click at [360, 229] on span "Send message" at bounding box center [344, 226] width 40 height 9
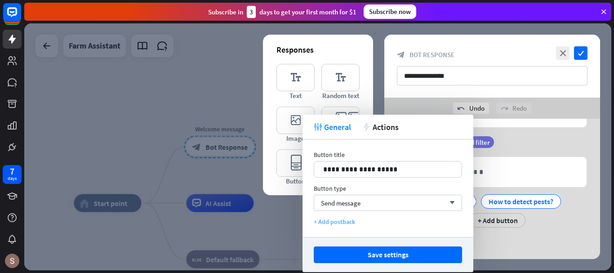
click at [348, 223] on div "+ Add postback" at bounding box center [388, 222] width 148 height 8
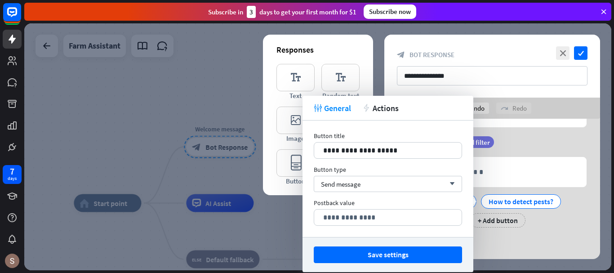
click at [348, 223] on p "**********" at bounding box center [388, 217] width 130 height 11
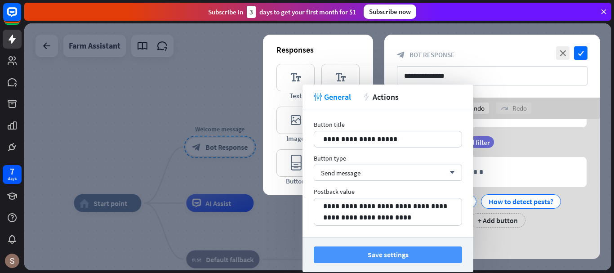
click at [358, 255] on button "Save settings" at bounding box center [388, 254] width 148 height 17
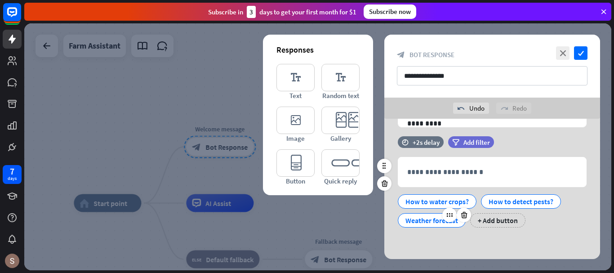
click at [418, 219] on div "Weather forecast" at bounding box center [432, 220] width 53 height 13
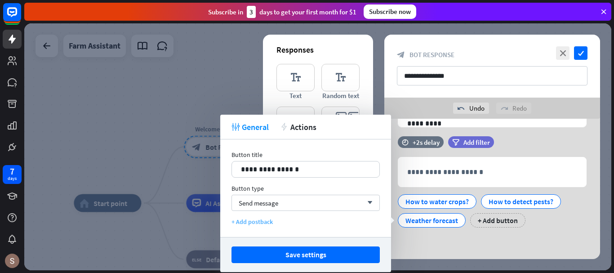
click at [260, 223] on div "+ Add postback" at bounding box center [306, 222] width 148 height 8
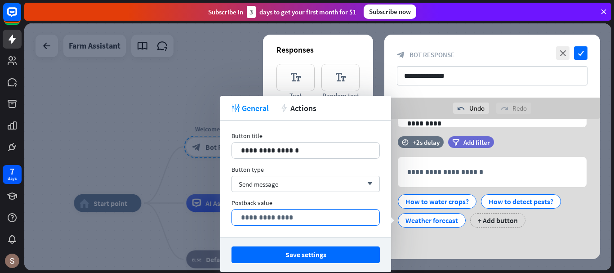
click at [262, 220] on p "**********" at bounding box center [306, 217] width 130 height 11
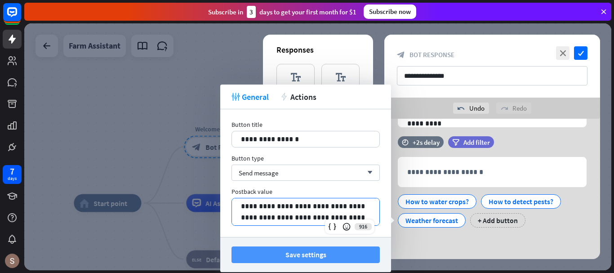
click at [305, 251] on button "Save settings" at bounding box center [306, 254] width 148 height 17
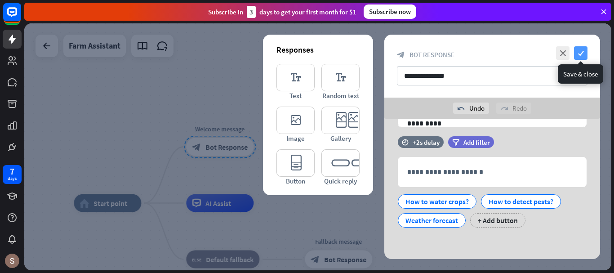
click at [580, 49] on icon "check" at bounding box center [580, 52] width 13 height 13
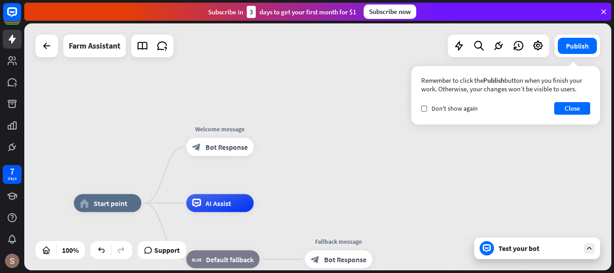
click at [500, 248] on div "Test your bot" at bounding box center [539, 248] width 81 height 9
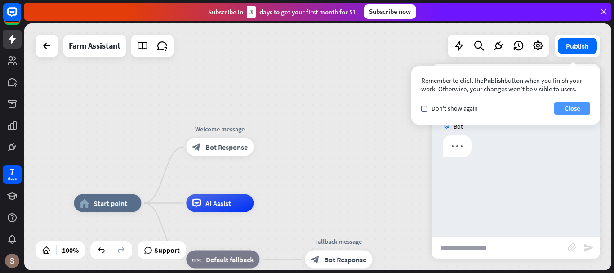
click at [576, 107] on button "Close" at bounding box center [573, 108] width 36 height 13
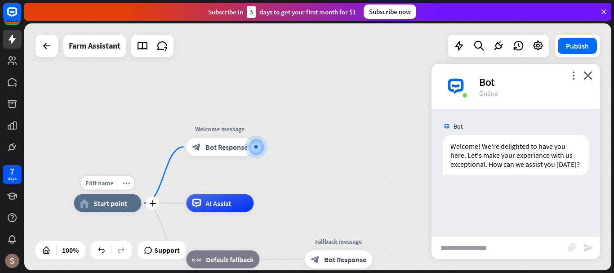
click at [104, 209] on div "home_2 Start point" at bounding box center [107, 203] width 67 height 18
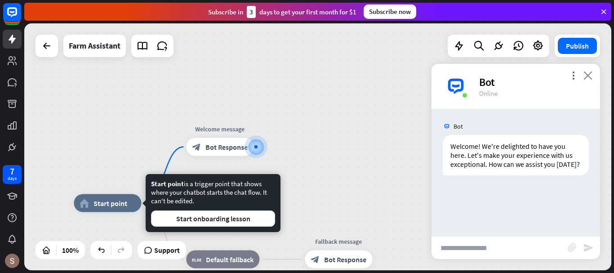
click at [588, 76] on icon "close" at bounding box center [588, 75] width 9 height 9
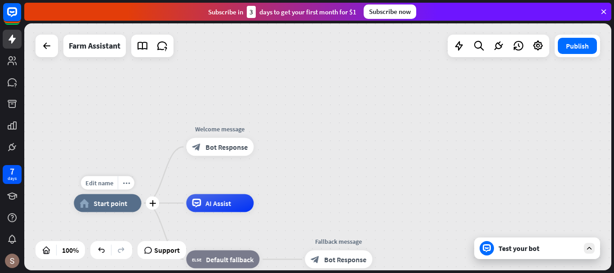
click at [102, 206] on span "Start point" at bounding box center [111, 203] width 34 height 9
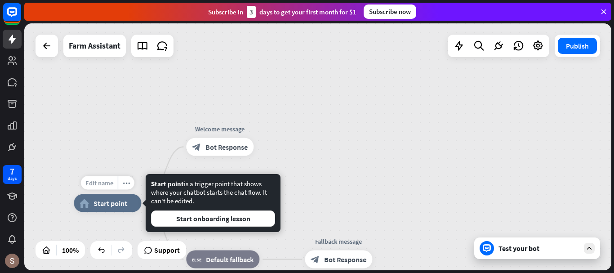
click at [101, 184] on span "Edit name" at bounding box center [99, 183] width 28 height 8
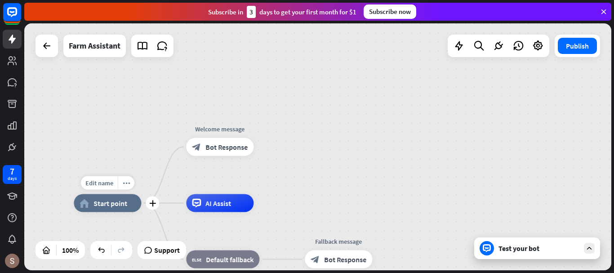
click at [119, 202] on span "Start point" at bounding box center [111, 203] width 34 height 9
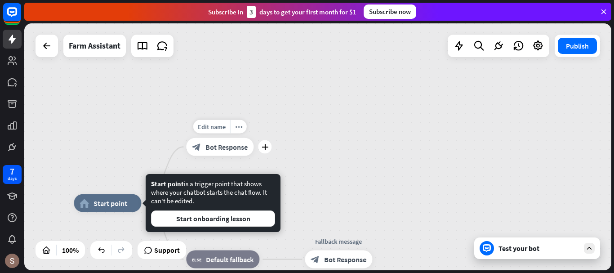
click at [226, 144] on span "Bot Response" at bounding box center [227, 147] width 42 height 9
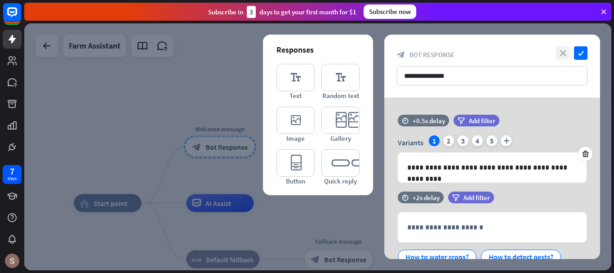
click at [563, 55] on icon "close" at bounding box center [562, 52] width 13 height 13
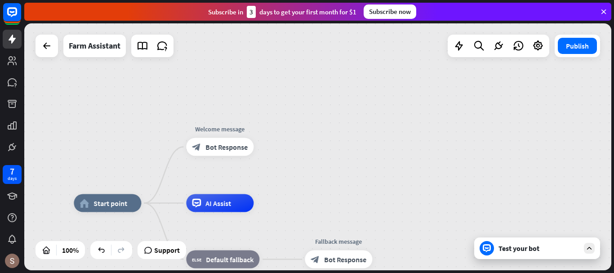
click at [517, 252] on div "Test your bot" at bounding box center [539, 248] width 81 height 9
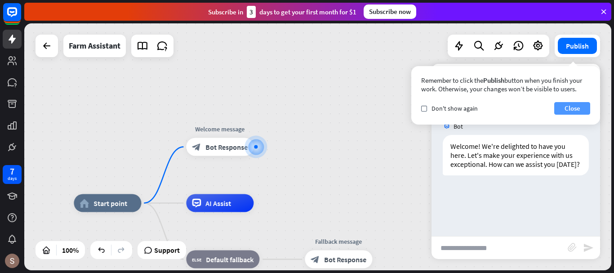
click at [581, 111] on button "Close" at bounding box center [573, 108] width 36 height 13
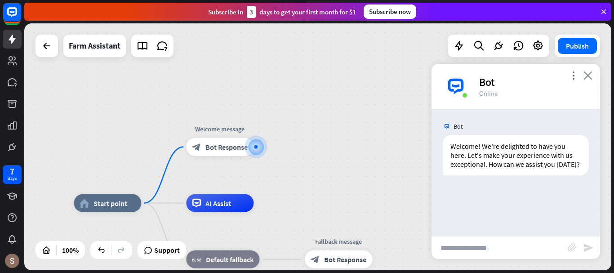
click at [590, 73] on icon "close" at bounding box center [588, 75] width 9 height 9
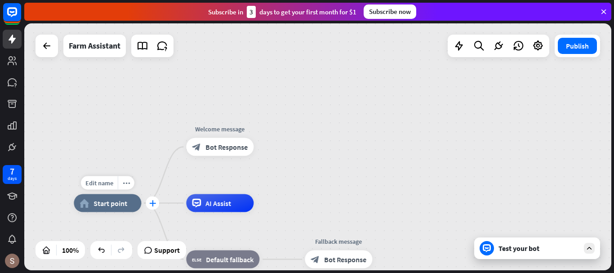
click at [156, 203] on icon "plus" at bounding box center [152, 203] width 7 height 6
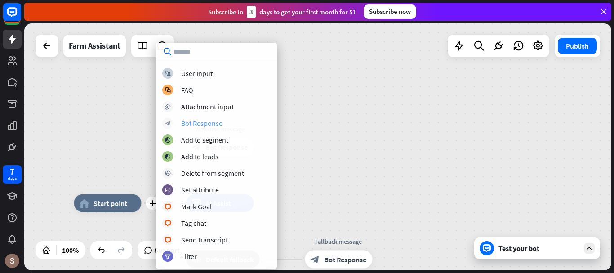
click at [216, 120] on div "Bot Response" at bounding box center [201, 123] width 41 height 9
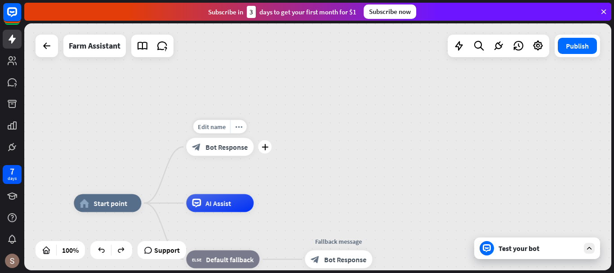
click at [227, 148] on span "Bot Response" at bounding box center [227, 147] width 42 height 9
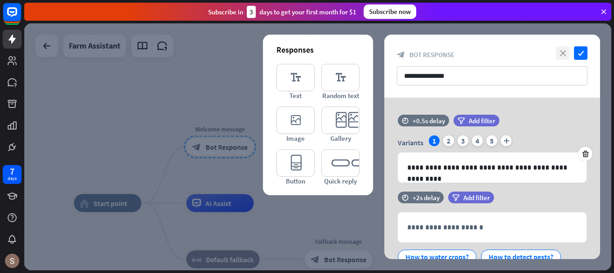
click at [566, 54] on icon "close" at bounding box center [562, 52] width 13 height 13
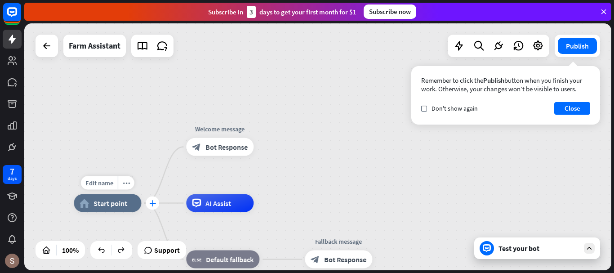
click at [152, 205] on icon "plus" at bounding box center [152, 203] width 7 height 6
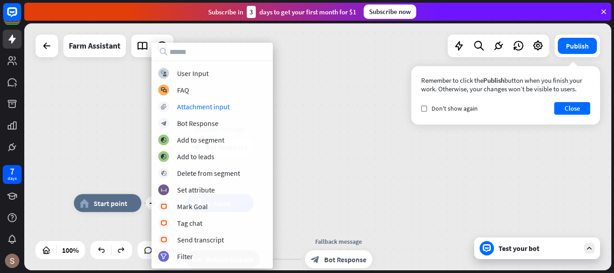
click at [332, 179] on div "plus home_2 Start point Welcome message block_bot_response Bot Response AI Assi…" at bounding box center [317, 146] width 587 height 247
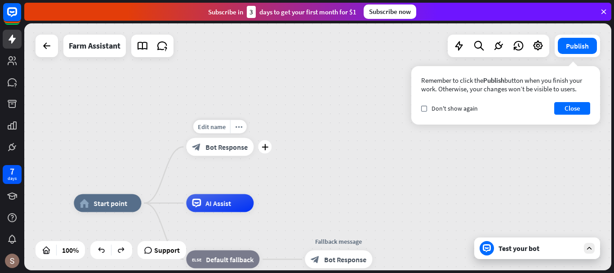
click at [231, 156] on div "Edit name more_horiz plus Welcome message block_bot_response Bot Response" at bounding box center [219, 147] width 67 height 18
click at [215, 148] on span "Bot Response" at bounding box center [227, 147] width 42 height 9
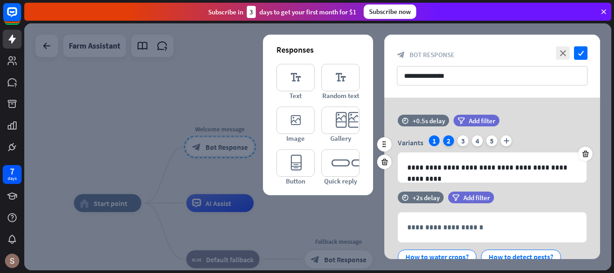
click at [446, 143] on div "2" at bounding box center [449, 140] width 11 height 11
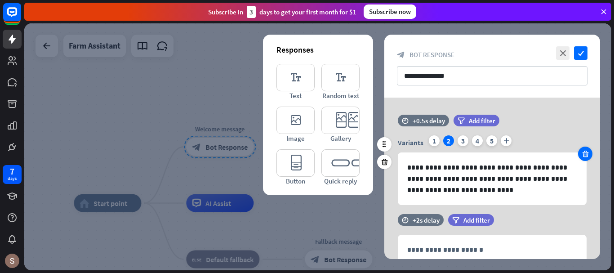
click at [589, 155] on icon at bounding box center [586, 154] width 9 height 8
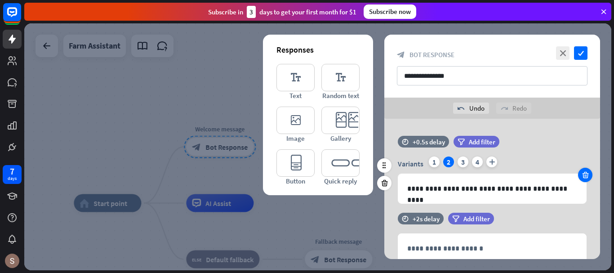
click at [589, 176] on icon at bounding box center [586, 175] width 9 height 8
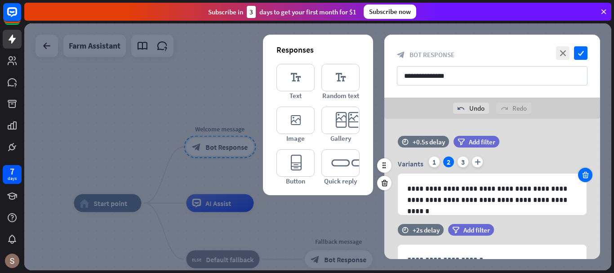
click at [589, 176] on icon at bounding box center [586, 175] width 9 height 8
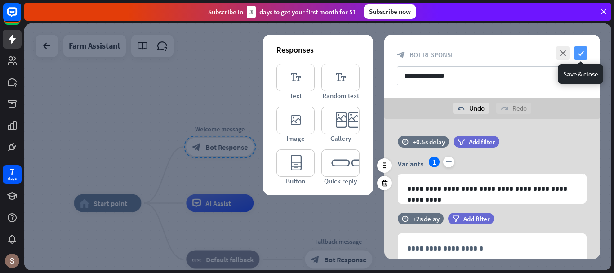
click at [579, 50] on icon "check" at bounding box center [580, 52] width 13 height 13
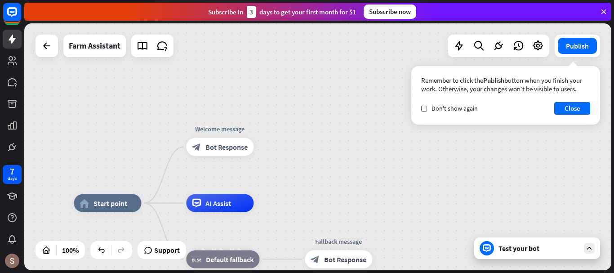
click at [533, 251] on div "Test your bot" at bounding box center [539, 248] width 81 height 9
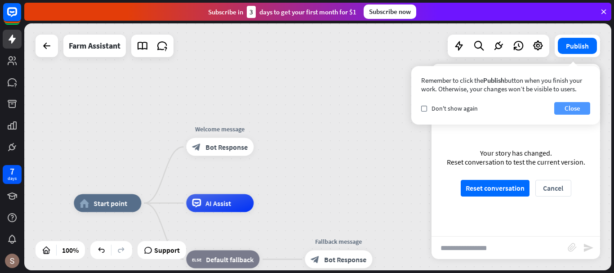
click at [563, 105] on button "Close" at bounding box center [573, 108] width 36 height 13
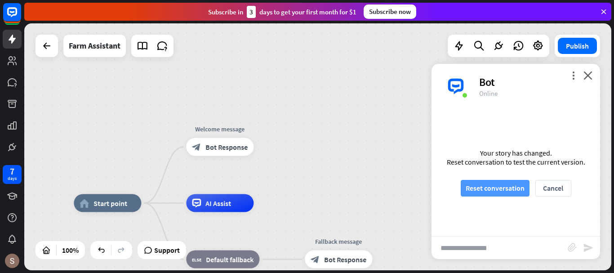
click at [499, 195] on button "Reset conversation" at bounding box center [495, 188] width 69 height 17
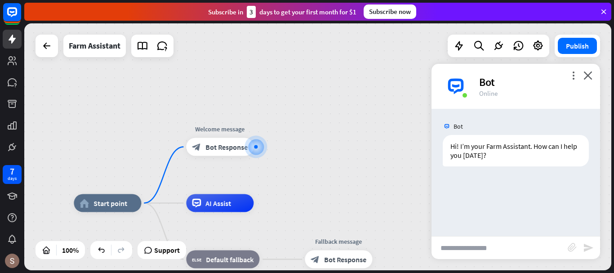
click at [479, 251] on input "text" at bounding box center [500, 248] width 136 height 22
click at [212, 155] on div "block_bot_response Bot Response" at bounding box center [219, 147] width 67 height 18
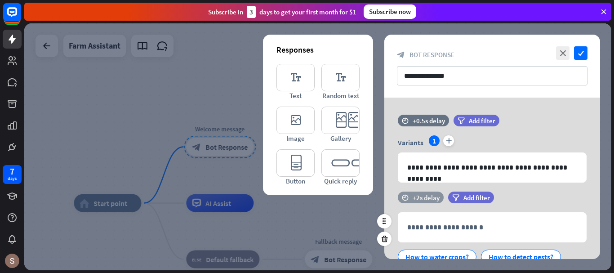
click at [423, 197] on div "+2s delay" at bounding box center [426, 197] width 27 height 9
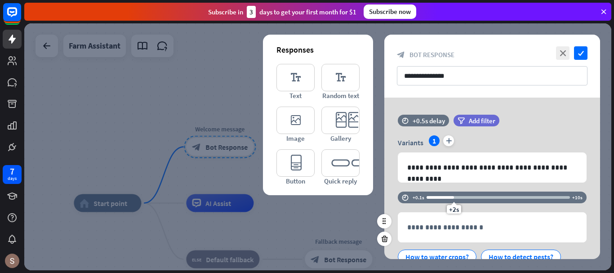
click at [452, 197] on div "+2s" at bounding box center [498, 197] width 143 height 3
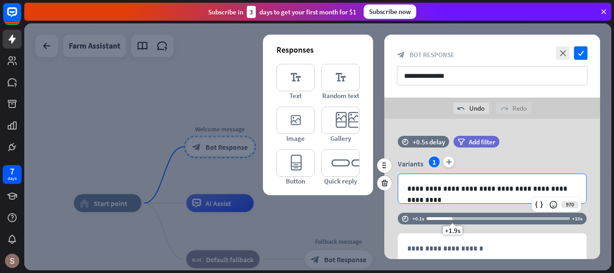
drag, startPoint x: 452, startPoint y: 197, endPoint x: 439, endPoint y: 197, distance: 13.0
click at [439, 197] on div "**********" at bounding box center [493, 188] width 188 height 29
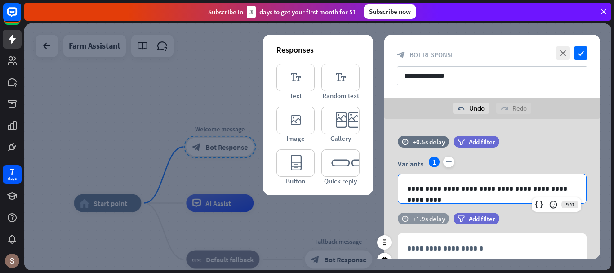
click at [430, 220] on div "+1.9s delay" at bounding box center [429, 219] width 32 height 9
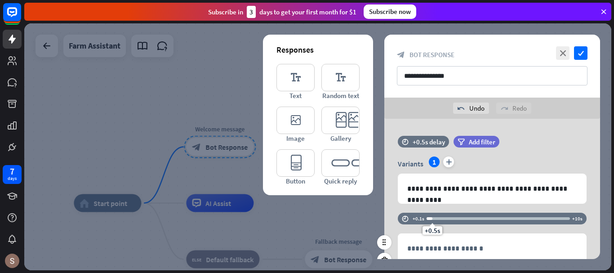
drag, startPoint x: 452, startPoint y: 220, endPoint x: 432, endPoint y: 220, distance: 20.2
click at [432, 220] on div "+0.5s" at bounding box center [433, 218] width 6 height 6
click at [581, 54] on icon "check" at bounding box center [580, 52] width 13 height 13
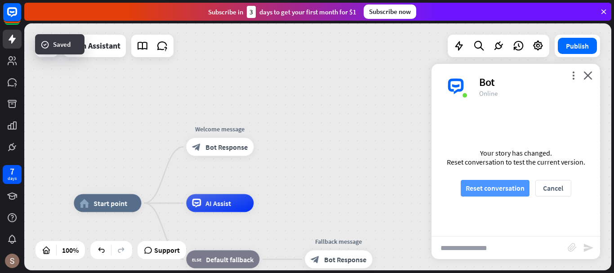
click at [483, 190] on button "Reset conversation" at bounding box center [495, 188] width 69 height 17
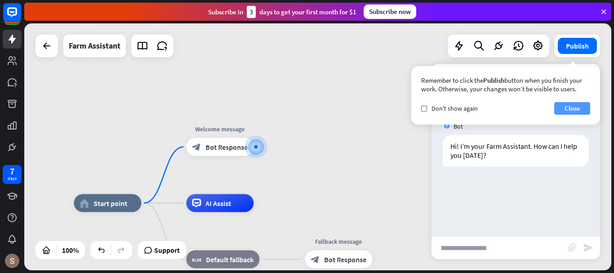
click at [574, 106] on button "Close" at bounding box center [573, 108] width 36 height 13
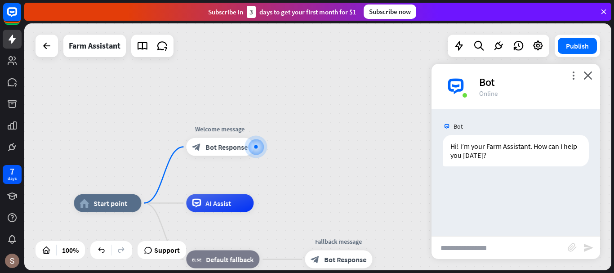
click at [495, 253] on input "text" at bounding box center [500, 248] width 136 height 22
click at [460, 247] on input "text" at bounding box center [500, 248] width 136 height 22
type input "**********"
click at [591, 255] on div "**********" at bounding box center [516, 247] width 169 height 23
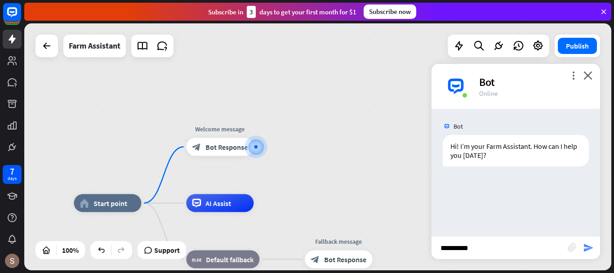
click at [589, 249] on icon "send" at bounding box center [588, 247] width 11 height 11
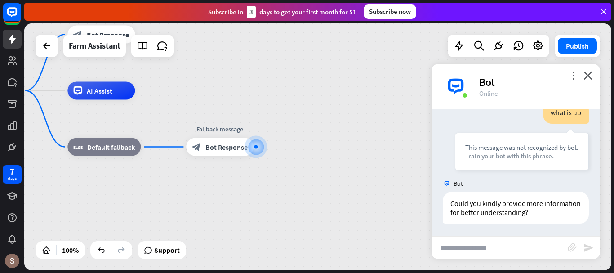
scroll to position [88, 0]
click at [589, 76] on icon "close" at bounding box center [588, 75] width 9 height 9
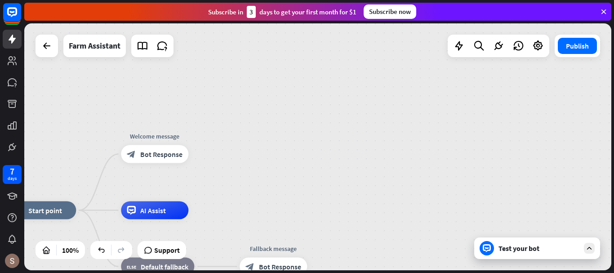
drag, startPoint x: 309, startPoint y: 77, endPoint x: 272, endPoint y: 177, distance: 106.5
click at [363, 197] on div "home_2 Start point Welcome message block_bot_response Bot Response AI Assist bl…" at bounding box center [317, 146] width 587 height 247
click at [178, 159] on div "block_bot_response Bot Response" at bounding box center [154, 154] width 67 height 18
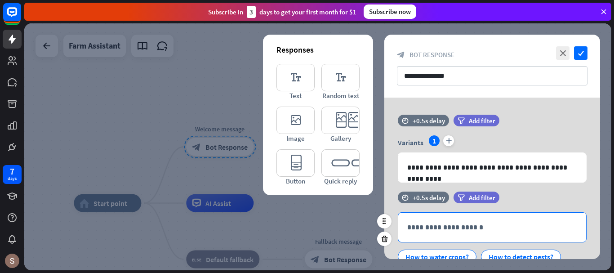
click at [464, 227] on p "**********" at bounding box center [493, 227] width 170 height 11
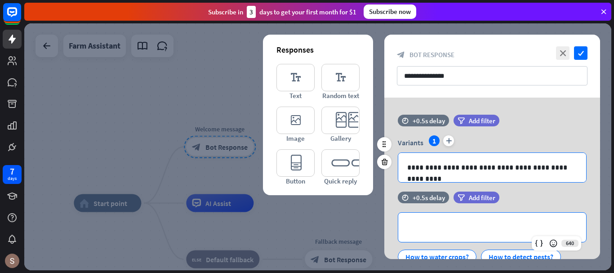
click at [466, 162] on p "**********" at bounding box center [493, 167] width 170 height 11
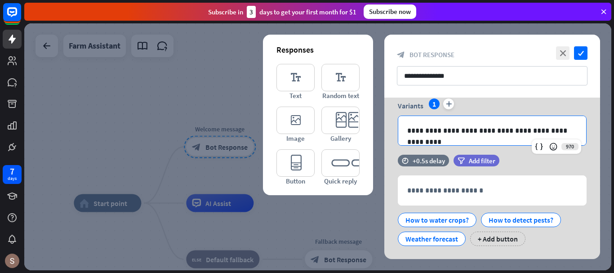
scroll to position [55, 0]
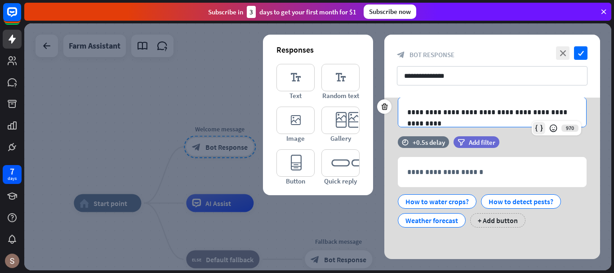
click at [541, 127] on icon at bounding box center [539, 128] width 9 height 9
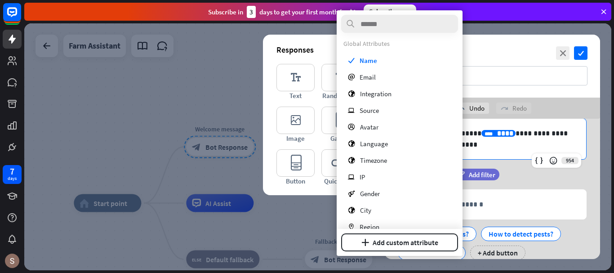
scroll to position [0, 0]
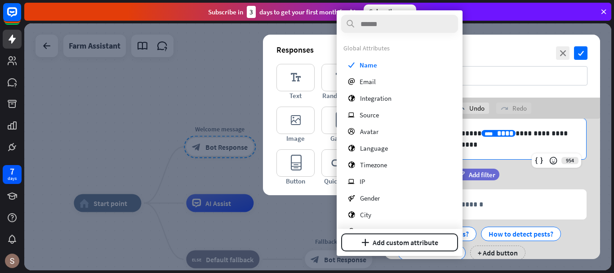
click at [534, 49] on div "**********" at bounding box center [493, 66] width 216 height 63
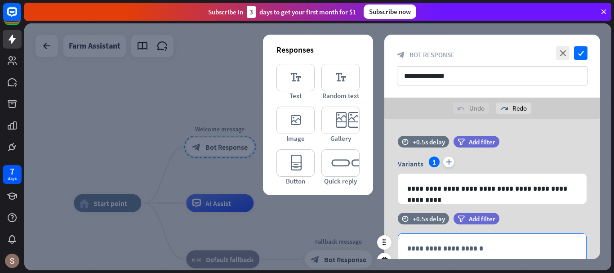
click at [446, 245] on p "**********" at bounding box center [493, 248] width 170 height 11
click at [384, 257] on icon at bounding box center [385, 260] width 9 height 8
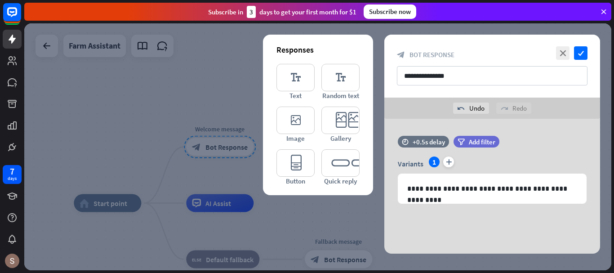
click at [485, 220] on div "**********" at bounding box center [493, 186] width 216 height 135
click at [595, 183] on div "**********" at bounding box center [493, 180] width 216 height 47
click at [341, 160] on icon "editor_quick_replies" at bounding box center [341, 162] width 38 height 27
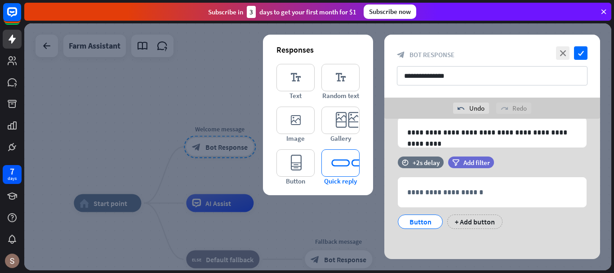
scroll to position [58, 0]
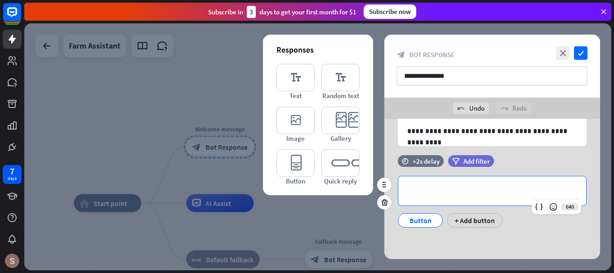
click at [471, 193] on p "**********" at bounding box center [493, 190] width 170 height 11
click at [381, 198] on icon at bounding box center [385, 202] width 9 height 8
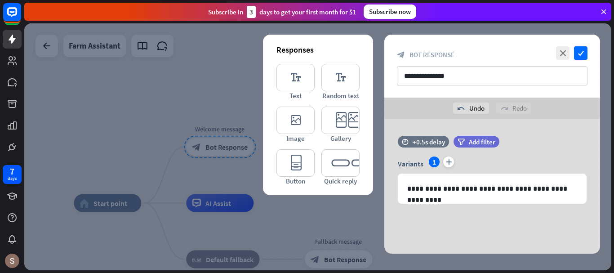
scroll to position [0, 0]
click at [335, 164] on icon "editor_quick_replies" at bounding box center [341, 162] width 38 height 27
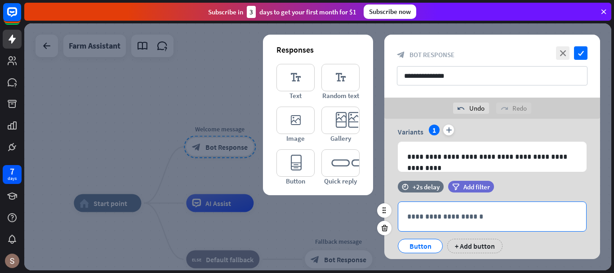
scroll to position [58, 0]
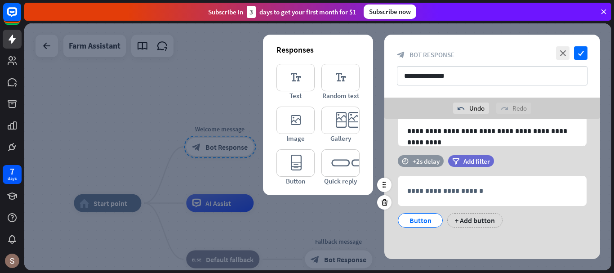
click at [417, 164] on div "+2s delay" at bounding box center [426, 161] width 27 height 9
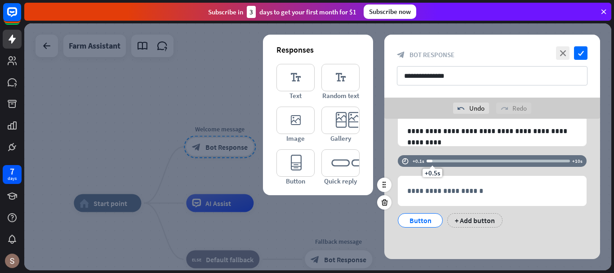
drag, startPoint x: 452, startPoint y: 160, endPoint x: 432, endPoint y: 162, distance: 20.0
click at [432, 162] on div "+0.5s" at bounding box center [433, 161] width 6 height 6
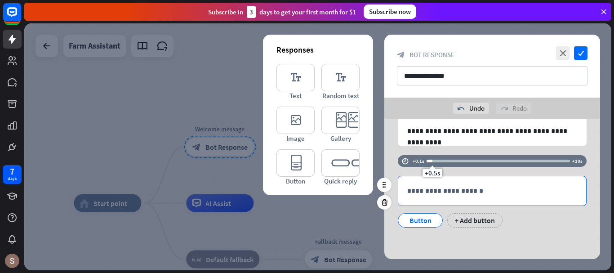
click at [431, 188] on p "**********" at bounding box center [493, 190] width 170 height 11
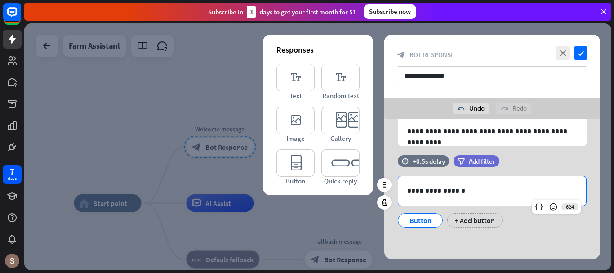
click at [418, 220] on div "Button" at bounding box center [421, 220] width 30 height 13
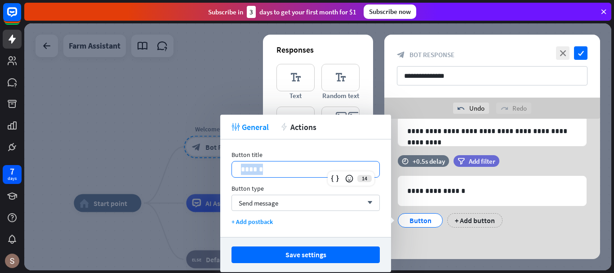
drag, startPoint x: 266, startPoint y: 171, endPoint x: 232, endPoint y: 171, distance: 34.2
click at [232, 171] on div "******" at bounding box center [306, 169] width 148 height 16
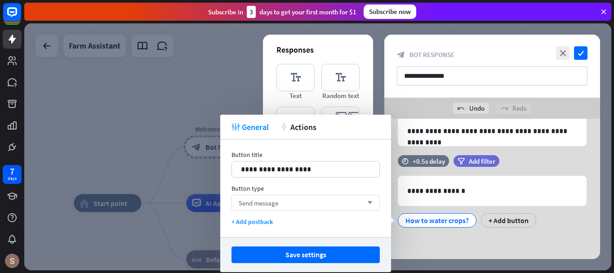
click at [297, 204] on div "Send message arrow_down" at bounding box center [306, 203] width 148 height 16
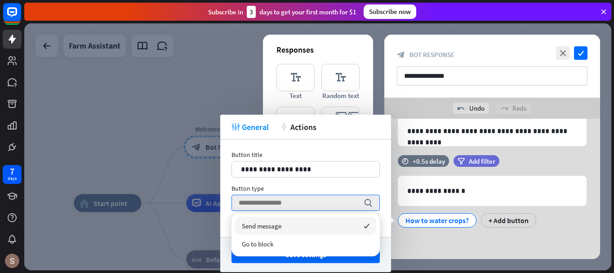
click at [288, 223] on div "Send message checked" at bounding box center [305, 226] width 141 height 18
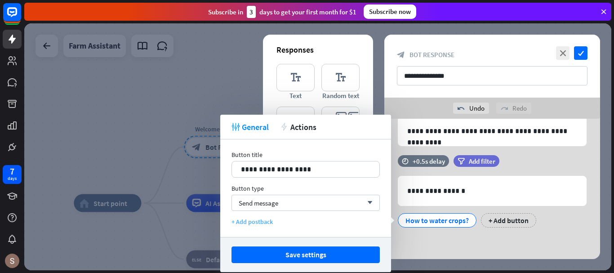
click at [265, 221] on div "+ Add postback" at bounding box center [306, 222] width 148 height 8
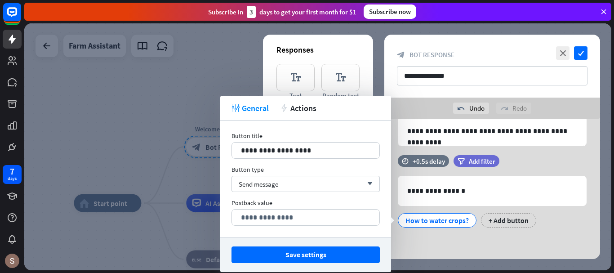
click at [265, 221] on p "**********" at bounding box center [306, 217] width 130 height 11
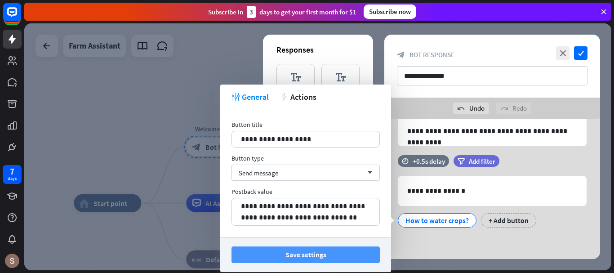
click at [302, 260] on button "Save settings" at bounding box center [306, 254] width 148 height 17
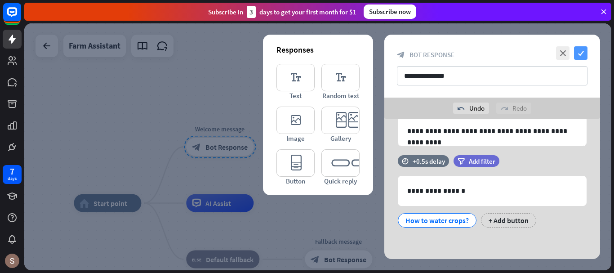
click at [581, 52] on icon "check" at bounding box center [580, 52] width 13 height 13
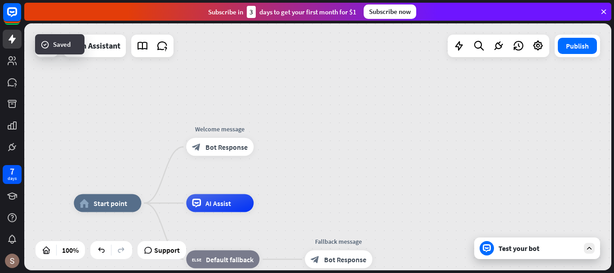
click at [529, 252] on div "Test your bot" at bounding box center [539, 248] width 81 height 9
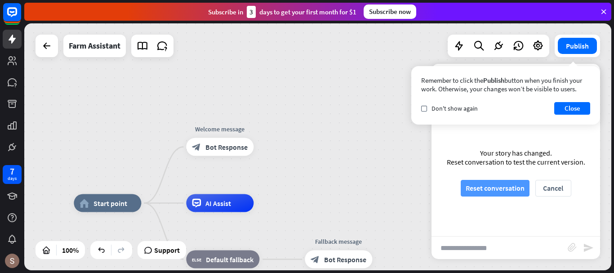
click at [500, 186] on button "Reset conversation" at bounding box center [495, 188] width 69 height 17
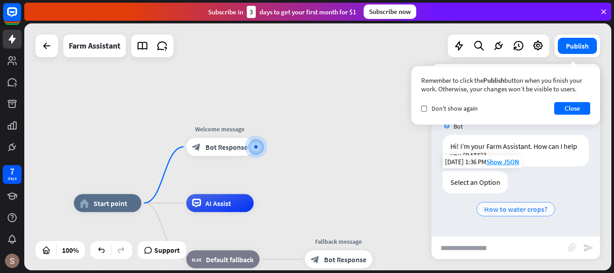
click at [524, 209] on span "How to water crops?" at bounding box center [515, 209] width 63 height 9
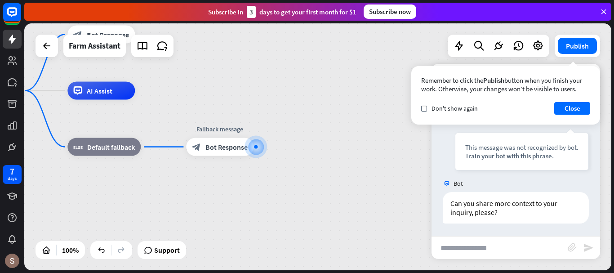
scroll to position [115, 0]
click at [570, 108] on button "Close" at bounding box center [573, 108] width 36 height 13
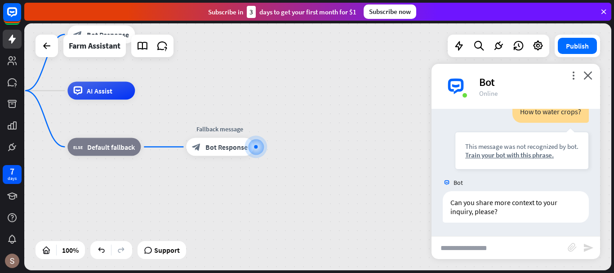
click at [588, 80] on div "Bot" at bounding box center [534, 82] width 110 height 14
click at [586, 76] on icon "close" at bounding box center [588, 75] width 9 height 9
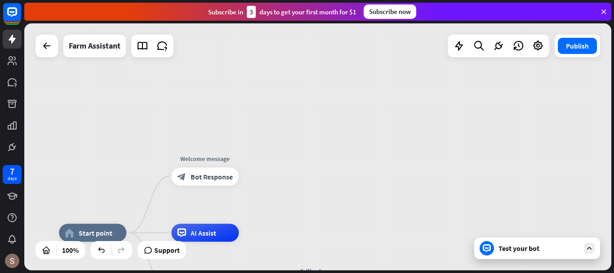
drag, startPoint x: 290, startPoint y: 144, endPoint x: 394, endPoint y: 287, distance: 176.1
click at [394, 273] on html "7 days close Product Help First steps Get started with ChatBot Help Center Foll…" at bounding box center [307, 136] width 614 height 273
click at [219, 179] on span "Bot Response" at bounding box center [212, 176] width 42 height 9
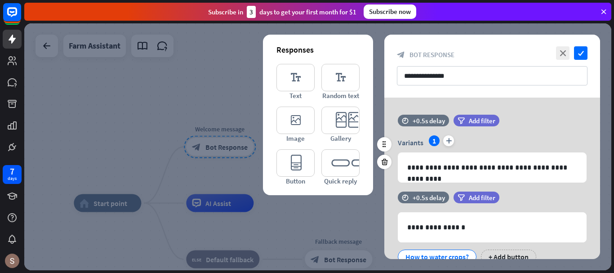
scroll to position [36, 0]
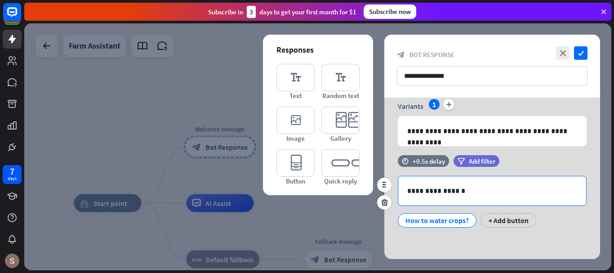
click at [443, 198] on div "**********" at bounding box center [493, 190] width 188 height 29
drag, startPoint x: 464, startPoint y: 191, endPoint x: 408, endPoint y: 191, distance: 55.8
click at [408, 191] on p "**********" at bounding box center [493, 190] width 170 height 11
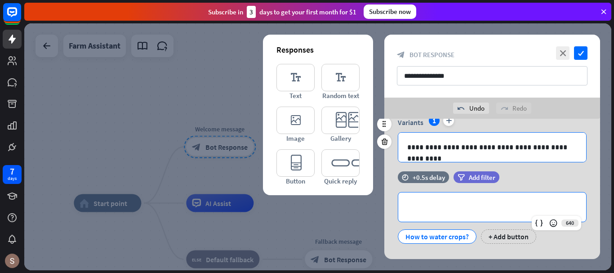
scroll to position [58, 0]
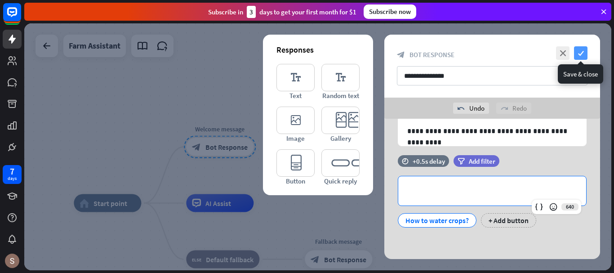
click at [576, 53] on icon "check" at bounding box center [580, 52] width 13 height 13
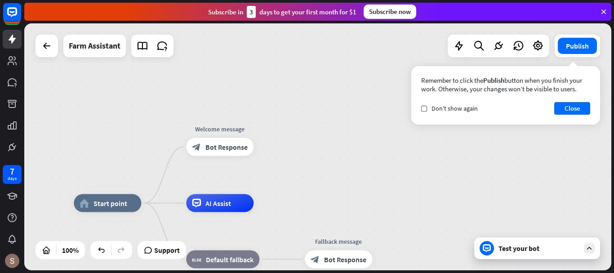
click at [514, 249] on div "Test your bot" at bounding box center [539, 248] width 81 height 9
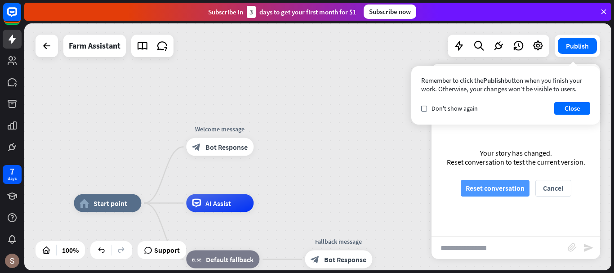
click at [513, 193] on button "Reset conversation" at bounding box center [495, 188] width 69 height 17
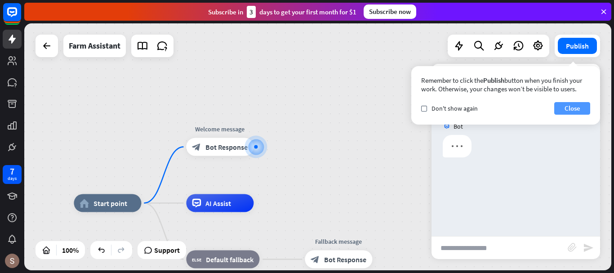
click at [570, 112] on button "Close" at bounding box center [573, 108] width 36 height 13
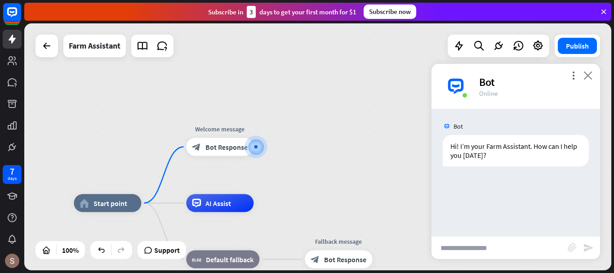
click at [586, 77] on icon "close" at bounding box center [588, 75] width 9 height 9
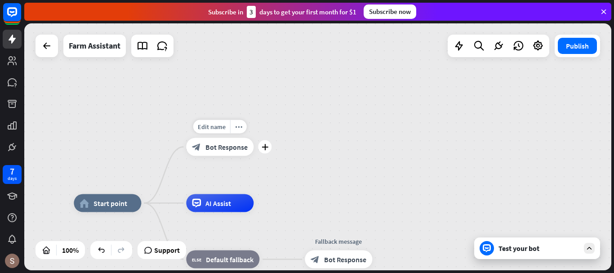
click at [225, 146] on span "Bot Response" at bounding box center [227, 147] width 42 height 9
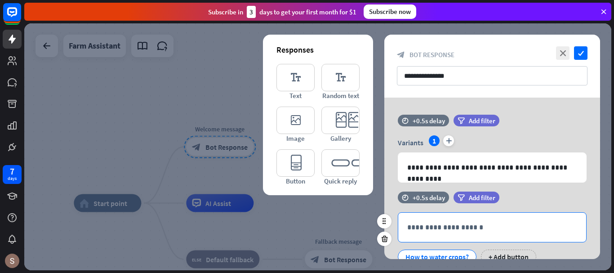
click at [451, 224] on p "**********" at bounding box center [493, 227] width 170 height 11
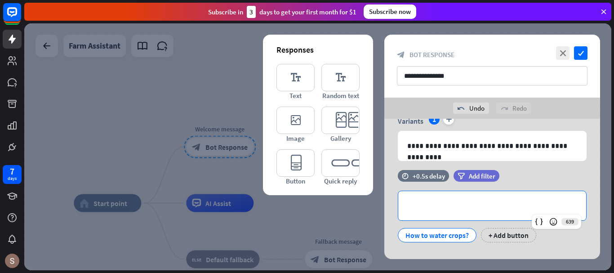
scroll to position [58, 0]
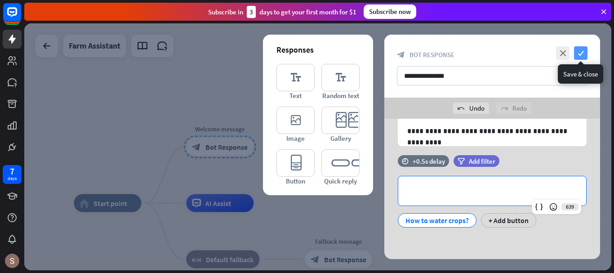
click at [580, 57] on icon "check" at bounding box center [580, 52] width 13 height 13
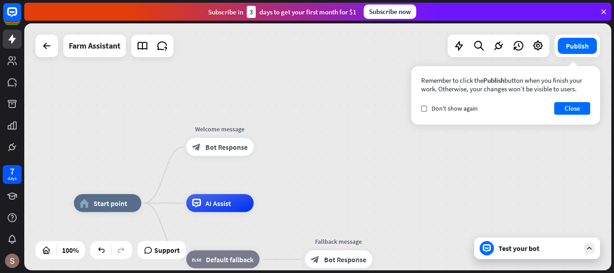
click at [531, 252] on div "Test your bot" at bounding box center [539, 248] width 81 height 9
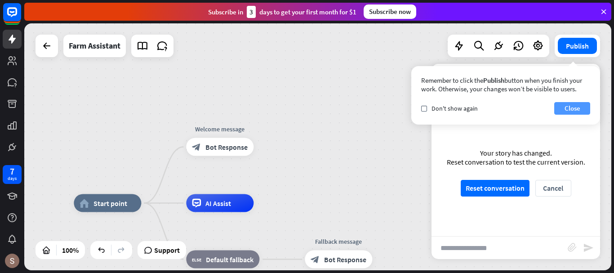
click at [585, 108] on button "Close" at bounding box center [573, 108] width 36 height 13
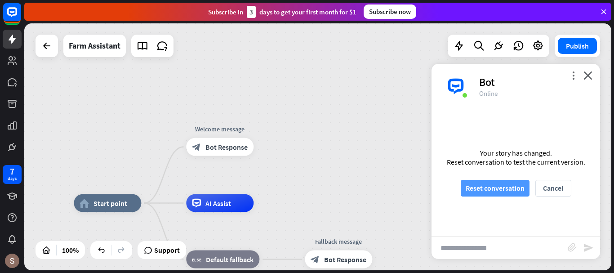
click at [510, 191] on button "Reset conversation" at bounding box center [495, 188] width 69 height 17
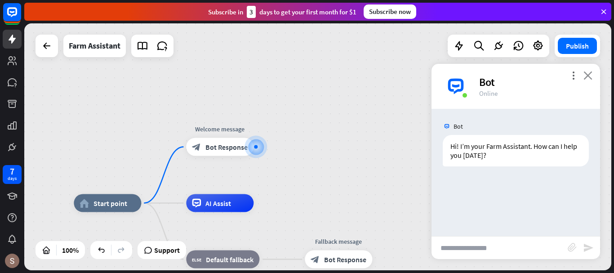
click at [588, 72] on icon "close" at bounding box center [588, 75] width 9 height 9
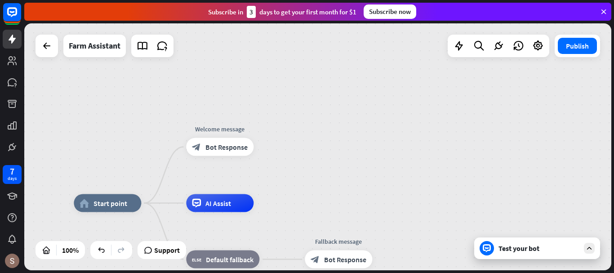
click at [587, 246] on icon at bounding box center [590, 248] width 8 height 8
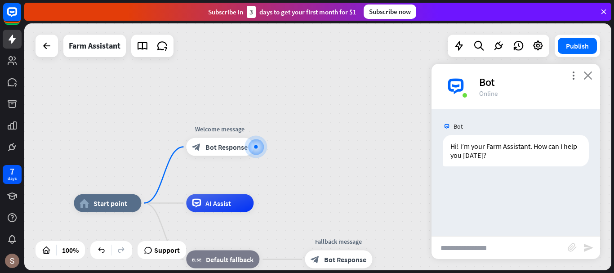
click at [587, 74] on icon "close" at bounding box center [588, 75] width 9 height 9
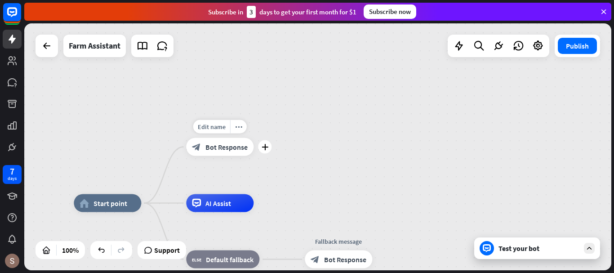
click at [209, 152] on div "block_bot_response Bot Response" at bounding box center [219, 147] width 67 height 18
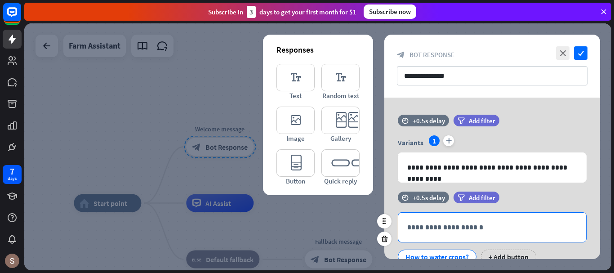
click at [466, 226] on p "**********" at bounding box center [493, 227] width 170 height 11
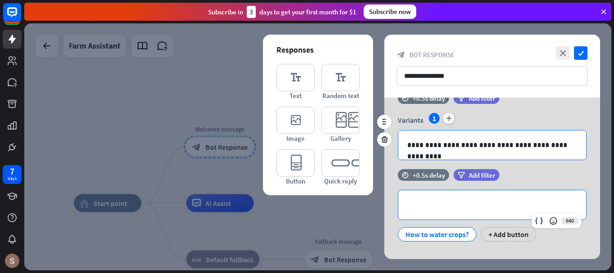
scroll to position [36, 0]
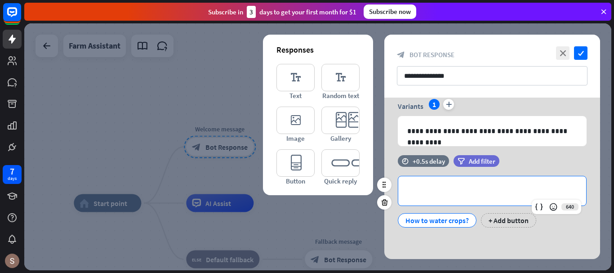
click at [447, 221] on div "How to water crops?" at bounding box center [437, 220] width 63 height 13
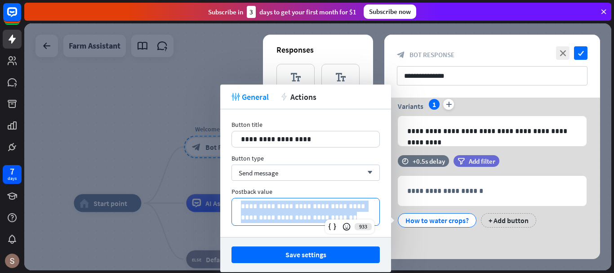
drag, startPoint x: 343, startPoint y: 220, endPoint x: 233, endPoint y: 201, distance: 111.4
click at [233, 201] on div "**********" at bounding box center [306, 211] width 148 height 27
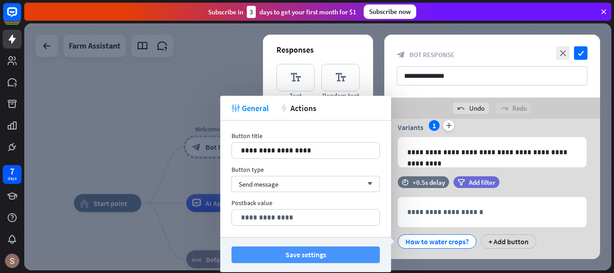
click at [290, 252] on button "Save settings" at bounding box center [306, 254] width 148 height 17
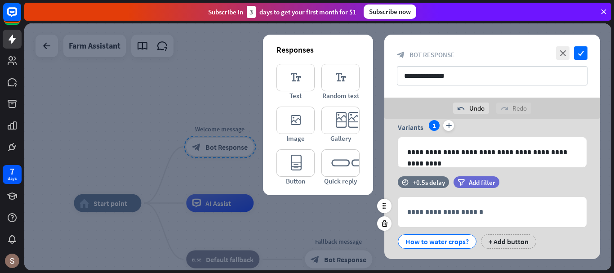
click at [435, 242] on div "How to water crops?" at bounding box center [437, 241] width 63 height 13
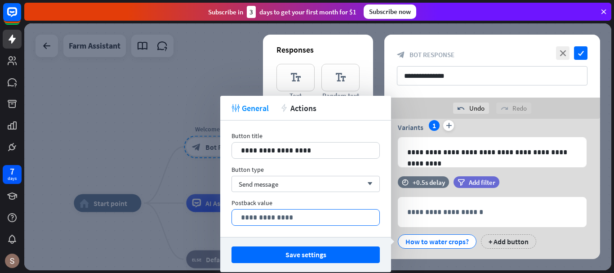
click at [338, 219] on p "**********" at bounding box center [306, 217] width 130 height 11
click at [370, 186] on icon "arrow_down" at bounding box center [368, 183] width 10 height 5
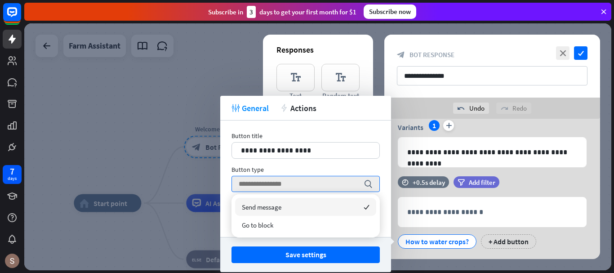
click at [327, 203] on div "Send message checked" at bounding box center [305, 207] width 141 height 18
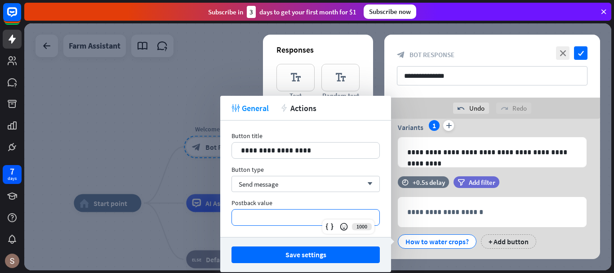
click at [296, 211] on div "**********" at bounding box center [306, 218] width 148 height 16
click at [329, 228] on icon at bounding box center [329, 226] width 9 height 9
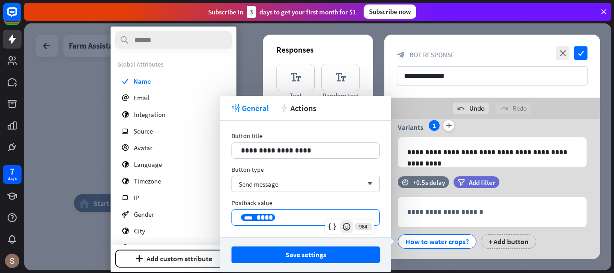
click at [351, 226] on icon at bounding box center [346, 226] width 9 height 9
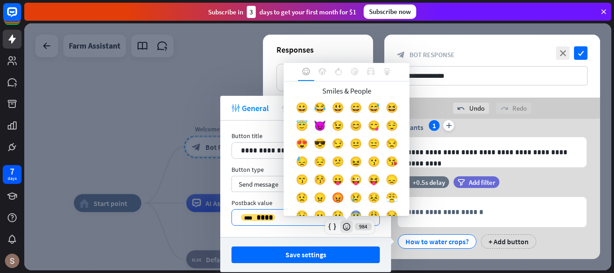
click at [351, 226] on icon at bounding box center [346, 226] width 9 height 9
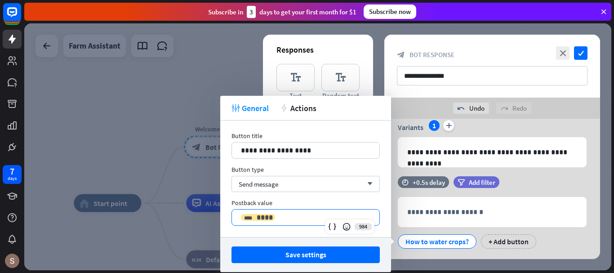
drag, startPoint x: 296, startPoint y: 216, endPoint x: 249, endPoint y: 216, distance: 46.8
click at [249, 216] on p "**********" at bounding box center [306, 217] width 130 height 11
click at [296, 215] on p "**********" at bounding box center [306, 217] width 130 height 11
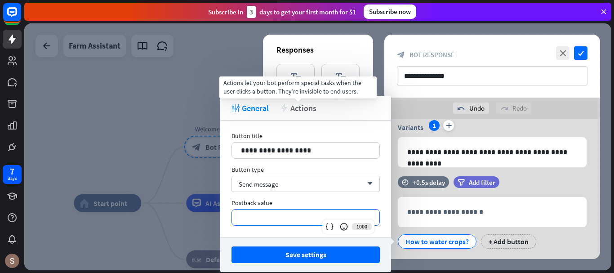
click at [305, 110] on span "Actions" at bounding box center [304, 108] width 26 height 10
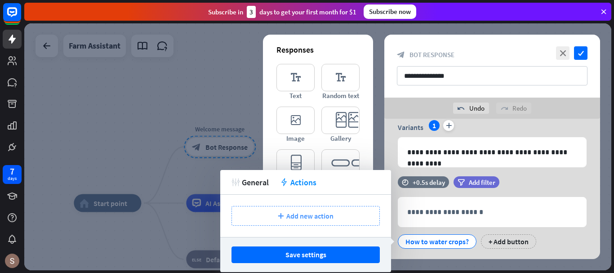
click at [305, 217] on span "Add new action" at bounding box center [310, 215] width 47 height 9
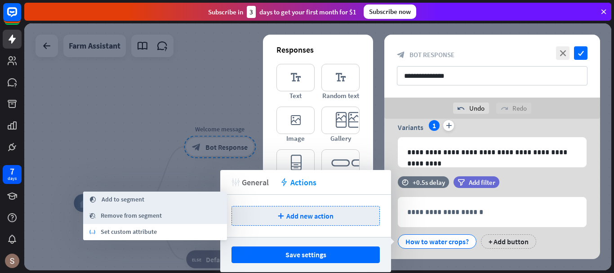
click at [253, 181] on span "General" at bounding box center [255, 182] width 27 height 10
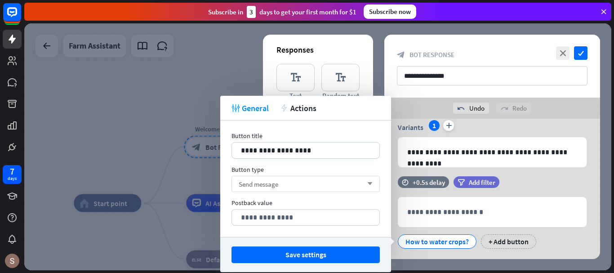
click at [300, 183] on div "Send message arrow_down" at bounding box center [306, 184] width 148 height 16
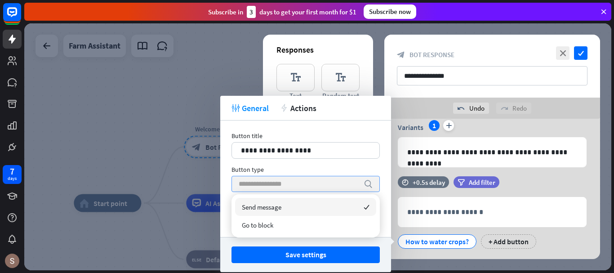
click at [300, 183] on input "search" at bounding box center [299, 183] width 121 height 15
click at [366, 184] on icon "search" at bounding box center [368, 183] width 9 height 9
click at [300, 222] on div "Go to block" at bounding box center [305, 225] width 141 height 18
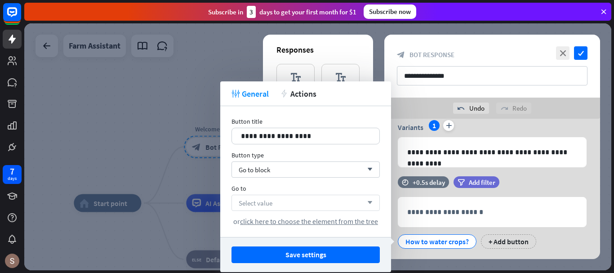
click at [293, 197] on div "Select value arrow_down" at bounding box center [306, 203] width 148 height 16
click at [304, 171] on div "Go to block arrow_down" at bounding box center [306, 169] width 148 height 16
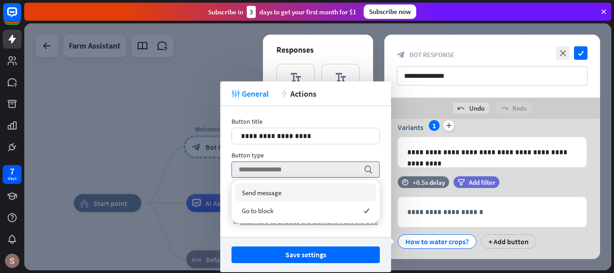
click at [301, 191] on div "Send message" at bounding box center [305, 193] width 141 height 18
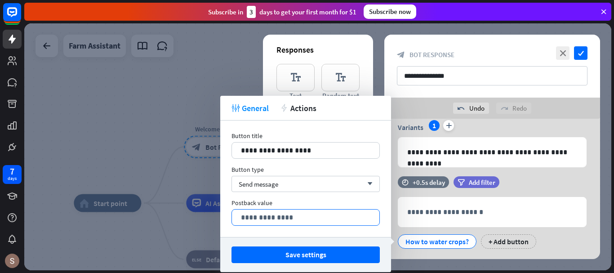
click at [300, 217] on p "**********" at bounding box center [306, 217] width 130 height 11
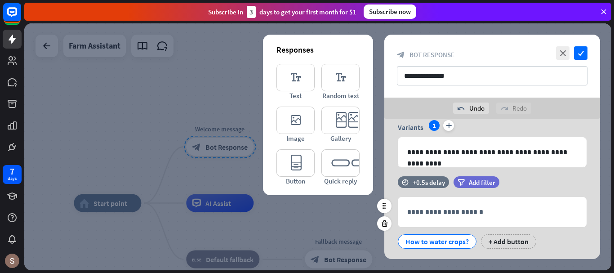
click at [438, 245] on div "How to water crops?" at bounding box center [437, 241] width 63 height 13
click at [389, 225] on div at bounding box center [384, 223] width 14 height 14
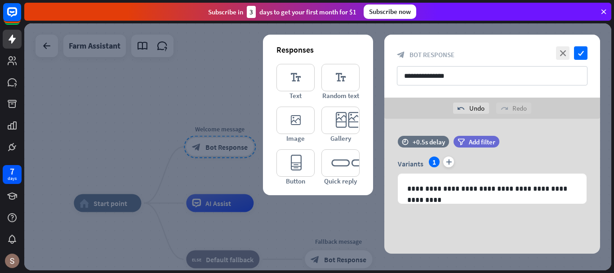
scroll to position [0, 0]
click at [295, 161] on icon "editor_button" at bounding box center [296, 162] width 38 height 27
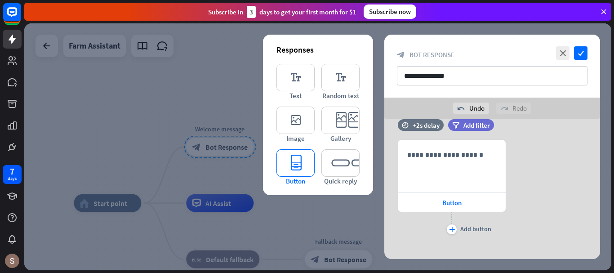
scroll to position [94, 0]
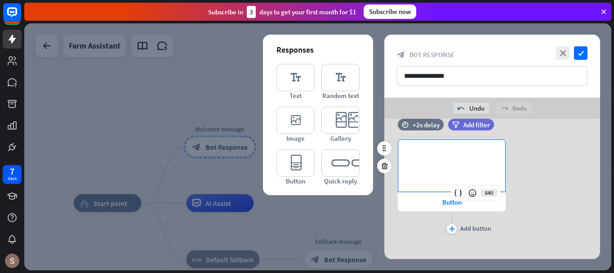
click at [453, 150] on p "**********" at bounding box center [452, 154] width 89 height 11
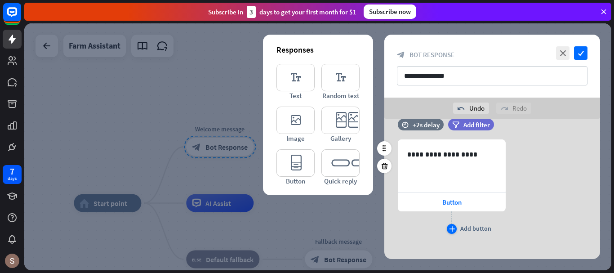
click at [455, 232] on div "plus" at bounding box center [452, 229] width 10 height 10
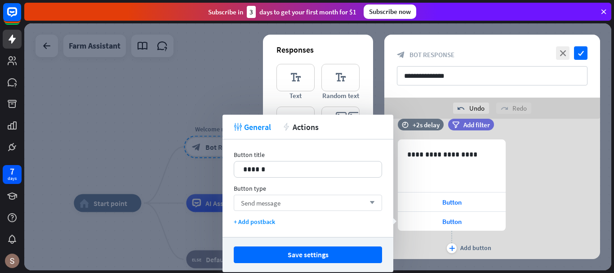
click at [289, 203] on div "Send message arrow_down" at bounding box center [308, 203] width 148 height 16
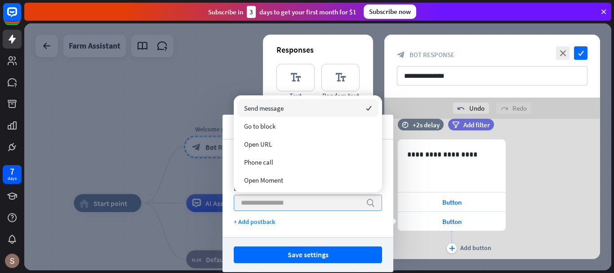
click at [289, 203] on input "search" at bounding box center [301, 202] width 121 height 15
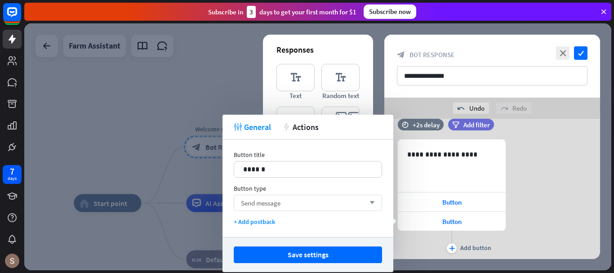
click at [331, 204] on div "Send message arrow_down" at bounding box center [308, 203] width 148 height 16
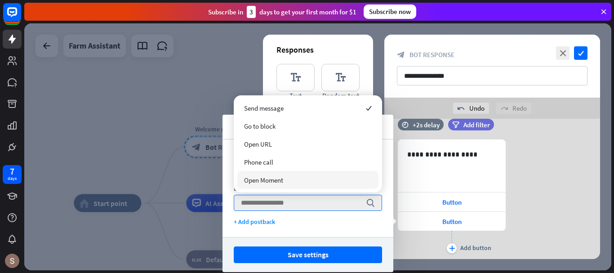
click at [421, 244] on div "plus Add button" at bounding box center [452, 242] width 108 height 22
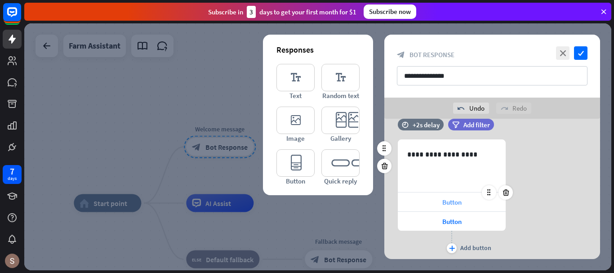
click at [454, 201] on span "Button" at bounding box center [452, 202] width 19 height 9
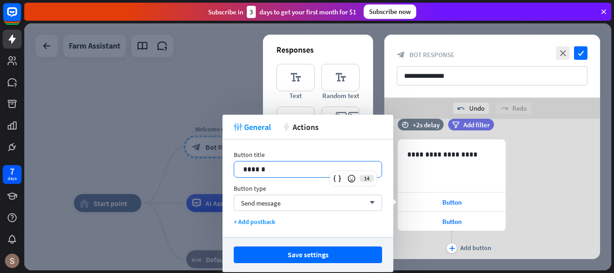
drag, startPoint x: 266, startPoint y: 167, endPoint x: 214, endPoint y: 166, distance: 52.2
click at [214, 166] on body "7 days close Product Help First steps Get started with ChatBot Help Center Foll…" at bounding box center [307, 136] width 614 height 273
drag, startPoint x: 265, startPoint y: 168, endPoint x: 232, endPoint y: 169, distance: 33.3
click at [232, 169] on div "Button title 14 ****** Button type Send message arrow_down + Add postback" at bounding box center [308, 188] width 171 height 98
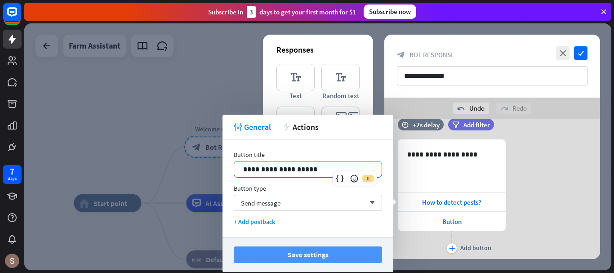
click at [278, 252] on button "Save settings" at bounding box center [308, 254] width 148 height 17
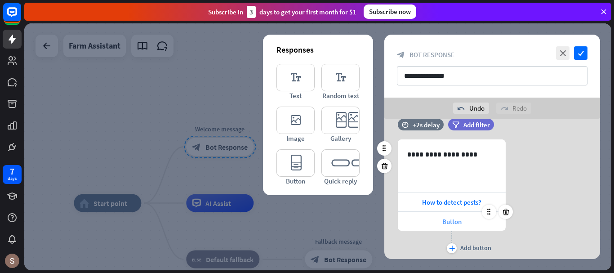
click at [460, 217] on span "Button" at bounding box center [452, 221] width 19 height 9
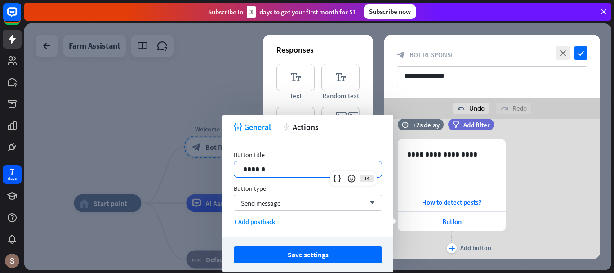
drag, startPoint x: 270, startPoint y: 170, endPoint x: 213, endPoint y: 170, distance: 56.7
click at [213, 170] on body "7 days close Product Help First steps Get started with ChatBot Help Center Foll…" at bounding box center [307, 136] width 614 height 273
click at [258, 170] on p "******" at bounding box center [308, 169] width 130 height 11
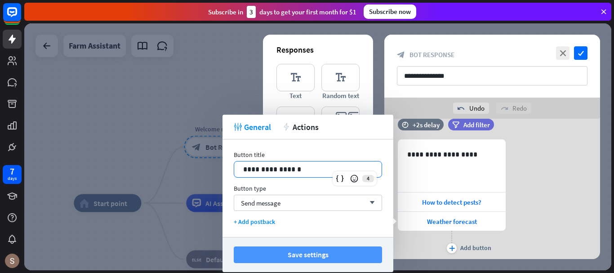
click at [280, 254] on button "Save settings" at bounding box center [308, 254] width 148 height 17
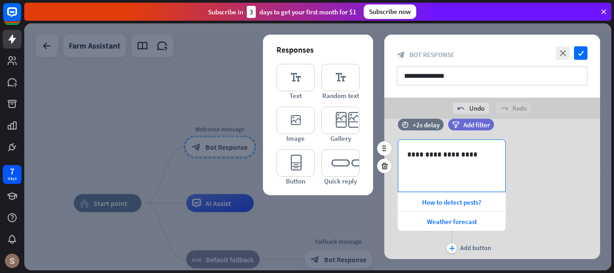
click at [457, 157] on p "**********" at bounding box center [452, 154] width 89 height 11
click at [430, 202] on span "How to detect pests?" at bounding box center [451, 202] width 59 height 9
click at [431, 168] on div "**********" at bounding box center [452, 166] width 107 height 52
click at [385, 150] on icon at bounding box center [385, 148] width 8 height 8
click at [489, 171] on div "**********" at bounding box center [452, 166] width 107 height 52
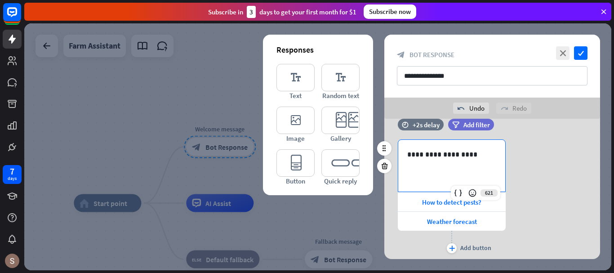
click at [549, 166] on div "**********" at bounding box center [493, 197] width 216 height 116
click at [452, 157] on p "**********" at bounding box center [452, 154] width 89 height 11
click at [435, 200] on span "How to detect pests?" at bounding box center [451, 202] width 59 height 9
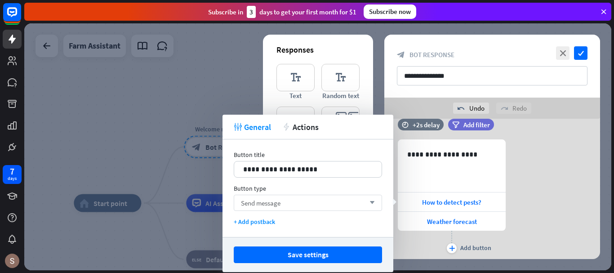
click at [307, 203] on div "Send message arrow_down" at bounding box center [308, 203] width 148 height 16
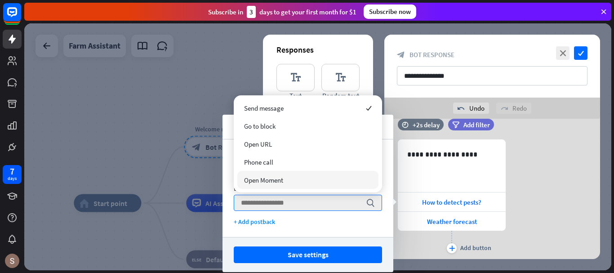
click at [190, 237] on div at bounding box center [317, 146] width 587 height 247
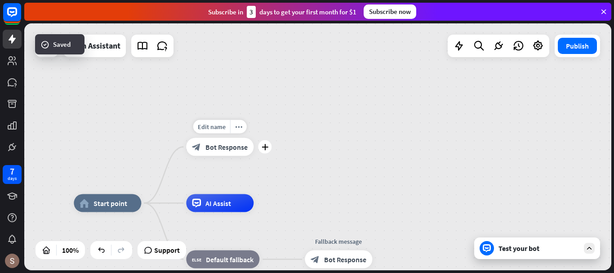
click at [220, 156] on div "Edit name more_horiz plus Welcome message block_bot_response Bot Response" at bounding box center [219, 147] width 67 height 18
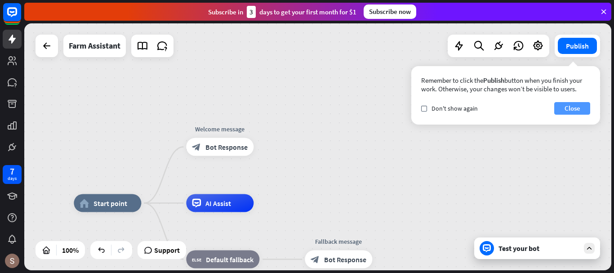
click at [584, 105] on button "Close" at bounding box center [573, 108] width 36 height 13
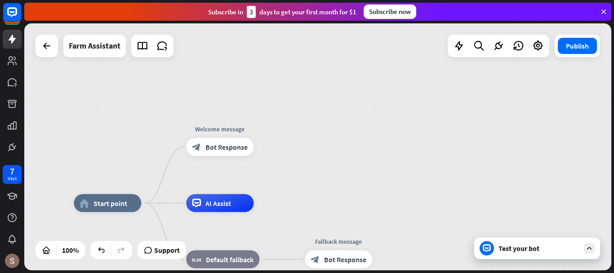
click at [539, 255] on div "Test your bot" at bounding box center [538, 248] width 126 height 22
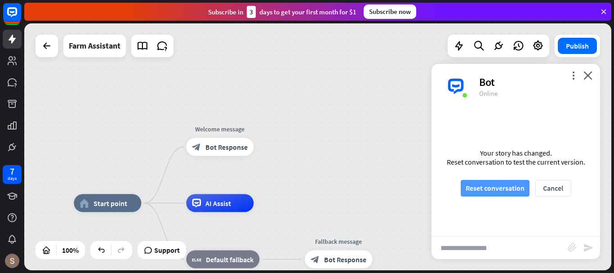
click at [498, 190] on button "Reset conversation" at bounding box center [495, 188] width 69 height 17
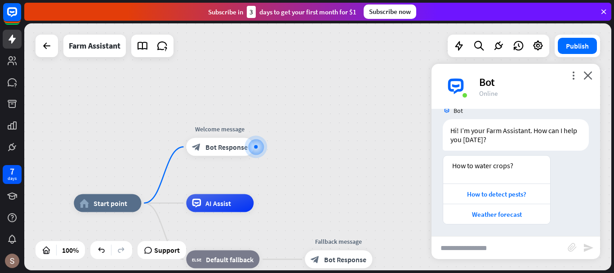
scroll to position [18, 0]
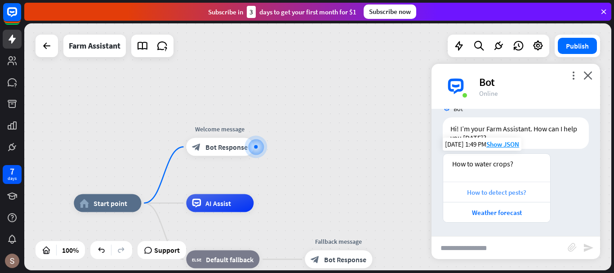
click at [498, 193] on div "How to detect pests?" at bounding box center [497, 192] width 98 height 9
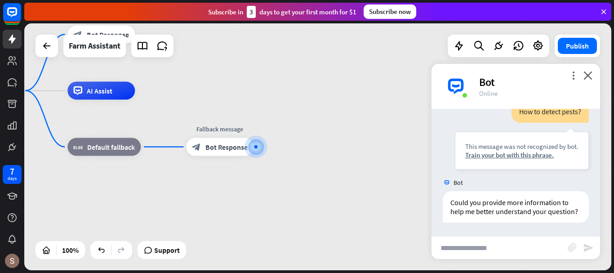
scroll to position [170, 0]
click at [587, 74] on icon "close" at bounding box center [588, 75] width 9 height 9
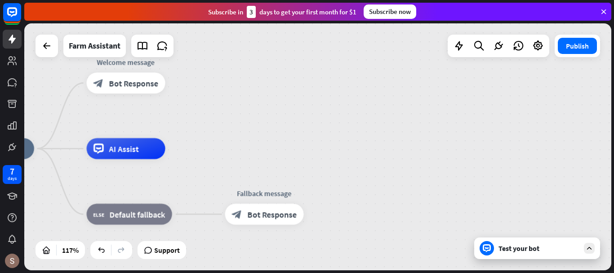
drag, startPoint x: 369, startPoint y: 165, endPoint x: 400, endPoint y: 222, distance: 64.8
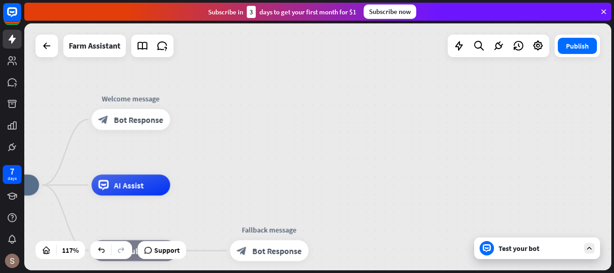
drag, startPoint x: 309, startPoint y: 112, endPoint x: 329, endPoint y: 197, distance: 87.5
click at [338, 207] on div "home_2 Start point Welcome message block_bot_response Bot Response AI Assist bl…" at bounding box center [317, 146] width 587 height 247
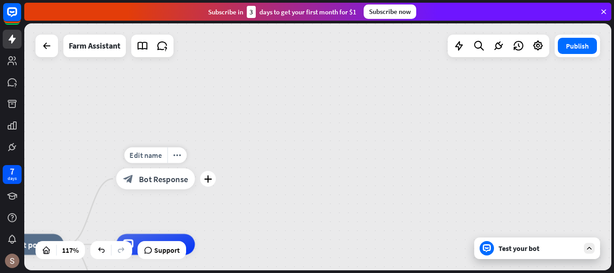
click at [152, 179] on span "Bot Response" at bounding box center [163, 179] width 49 height 10
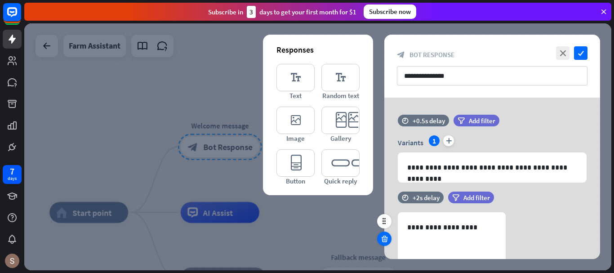
click at [384, 238] on icon at bounding box center [385, 239] width 9 height 8
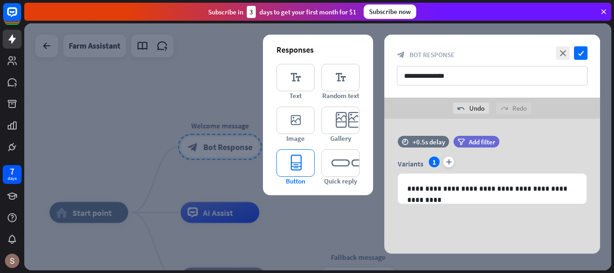
click at [287, 168] on icon "editor_button" at bounding box center [296, 162] width 38 height 27
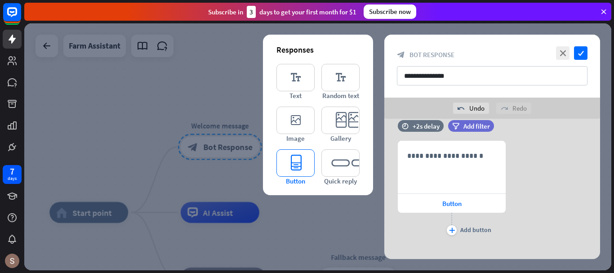
scroll to position [94, 0]
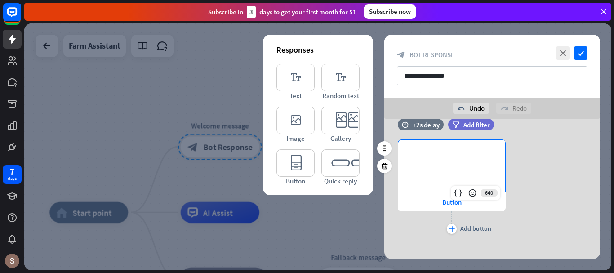
drag, startPoint x: 479, startPoint y: 152, endPoint x: 396, endPoint y: 152, distance: 82.8
click at [396, 152] on div "**********" at bounding box center [493, 187] width 216 height 97
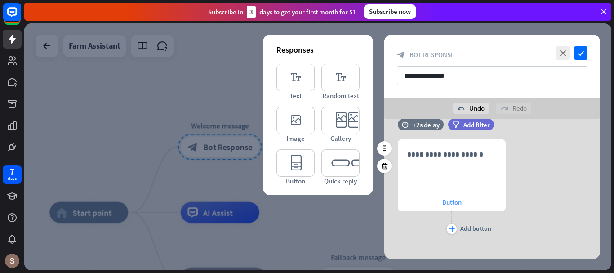
click at [441, 206] on div "Button" at bounding box center [452, 202] width 108 height 19
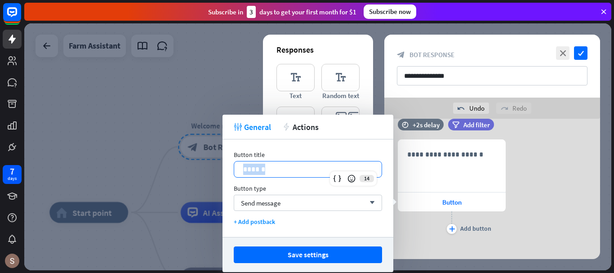
drag, startPoint x: 275, startPoint y: 170, endPoint x: 224, endPoint y: 170, distance: 51.3
click at [224, 170] on div "Button title 14 ****** Button type Send message arrow_down + Add postback" at bounding box center [308, 188] width 171 height 98
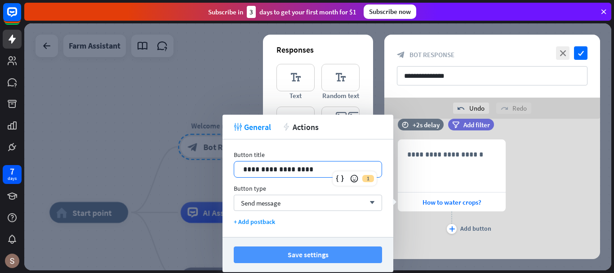
click at [297, 254] on button "Save settings" at bounding box center [308, 254] width 148 height 17
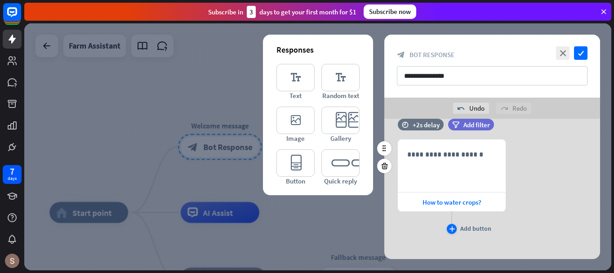
click at [453, 231] on icon "plus" at bounding box center [452, 228] width 6 height 5
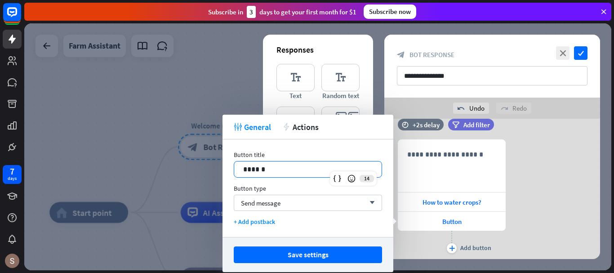
drag, startPoint x: 276, startPoint y: 166, endPoint x: 199, endPoint y: 166, distance: 76.9
click at [199, 166] on body "7 days close Product Help First steps Get started with ChatBot Help Center Foll…" at bounding box center [307, 136] width 614 height 273
drag, startPoint x: 272, startPoint y: 166, endPoint x: 228, endPoint y: 168, distance: 44.6
click at [228, 168] on div "Button title 14 ****** Button type Send message arrow_down + Add postback" at bounding box center [308, 188] width 171 height 98
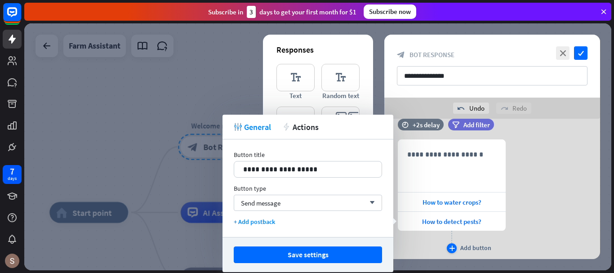
click at [448, 251] on div "plus" at bounding box center [452, 248] width 10 height 10
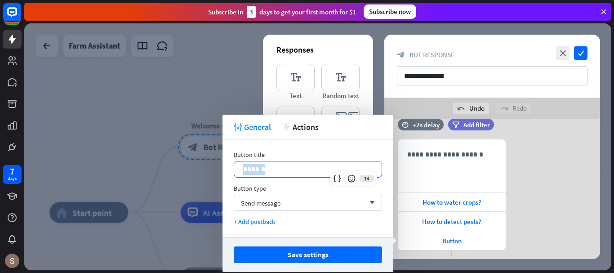
drag, startPoint x: 284, startPoint y: 172, endPoint x: 229, endPoint y: 172, distance: 54.4
click at [229, 172] on div "Button title 14 ****** Button type Send message arrow_down + Add postback" at bounding box center [308, 188] width 171 height 98
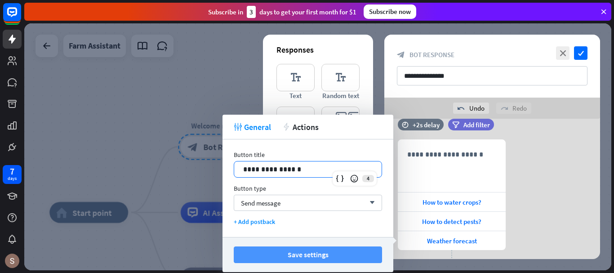
click at [283, 252] on button "Save settings" at bounding box center [308, 254] width 148 height 17
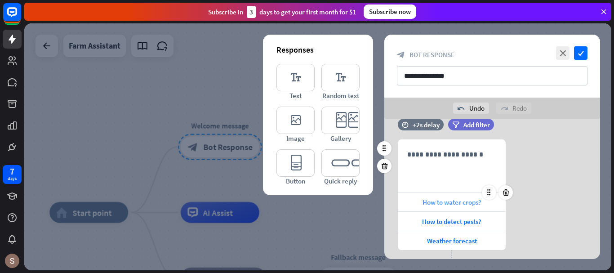
click at [457, 201] on span "How to water crops?" at bounding box center [452, 202] width 59 height 9
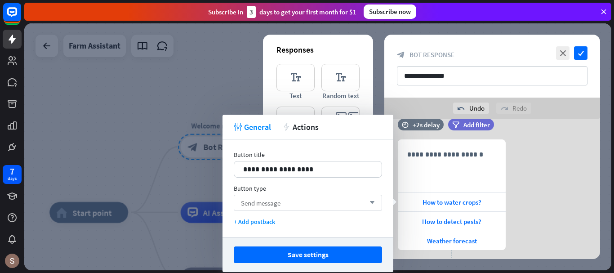
click at [293, 199] on div "Send message arrow_down" at bounding box center [308, 203] width 148 height 16
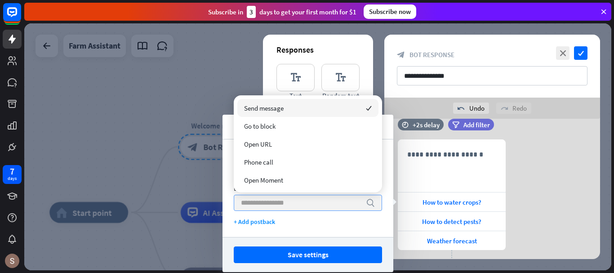
click at [302, 200] on input "search" at bounding box center [301, 202] width 121 height 15
click at [573, 195] on div "**********" at bounding box center [493, 206] width 216 height 135
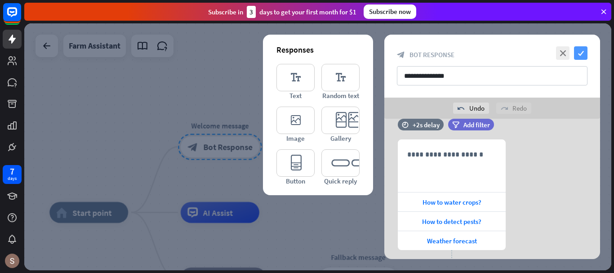
click at [576, 55] on icon "check" at bounding box center [580, 52] width 13 height 13
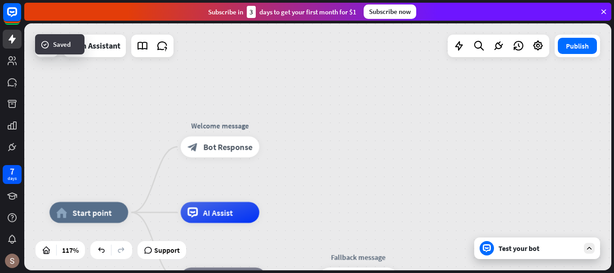
click at [555, 247] on div "Test your bot" at bounding box center [539, 248] width 81 height 9
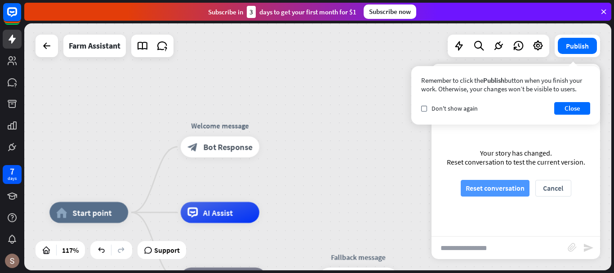
click at [504, 190] on button "Reset conversation" at bounding box center [495, 188] width 69 height 17
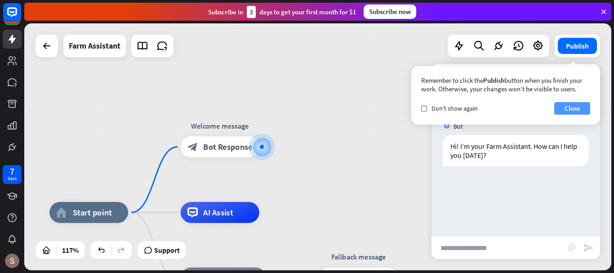
click at [578, 104] on button "Close" at bounding box center [573, 108] width 36 height 13
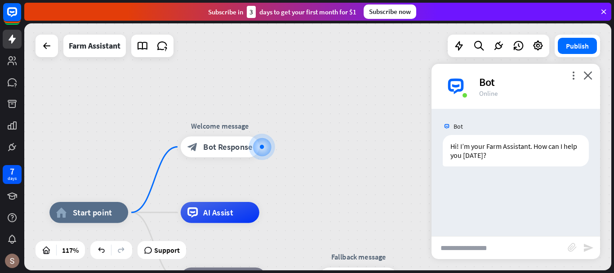
click at [491, 180] on div "Bot Hi! I’m your Farm Assistant. How can I help you [DATE]? [DATE] 1:51 PM Show…" at bounding box center [516, 172] width 169 height 127
click at [589, 77] on icon "close" at bounding box center [588, 75] width 9 height 9
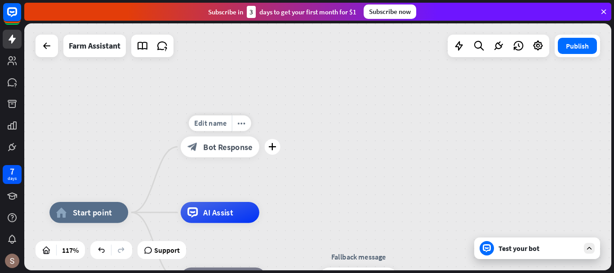
click at [247, 142] on span "Bot Response" at bounding box center [227, 147] width 49 height 10
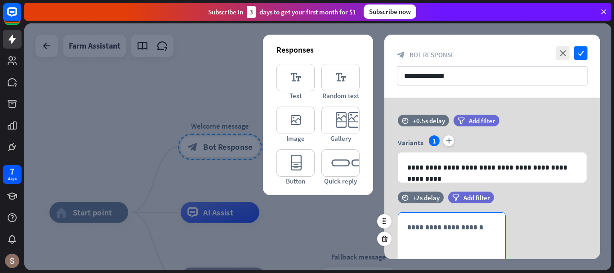
click at [453, 244] on div "**********" at bounding box center [452, 239] width 107 height 52
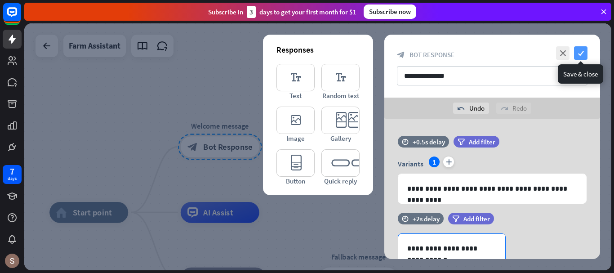
click at [580, 54] on icon "check" at bounding box center [580, 52] width 13 height 13
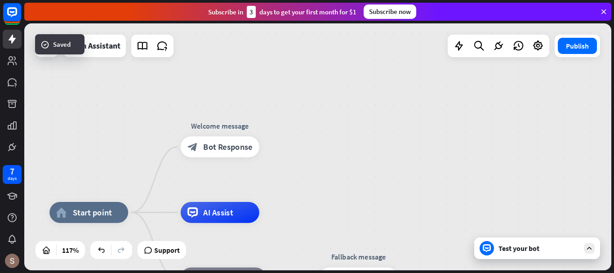
click at [541, 254] on div "Test your bot" at bounding box center [538, 248] width 126 height 22
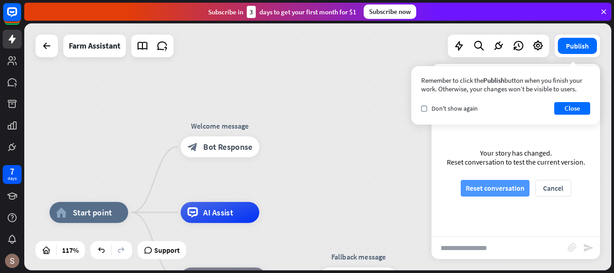
click at [510, 196] on button "Reset conversation" at bounding box center [495, 188] width 69 height 17
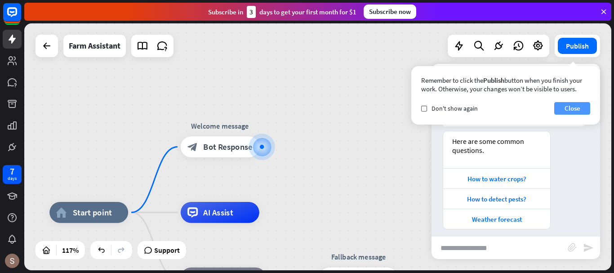
scroll to position [47, 0]
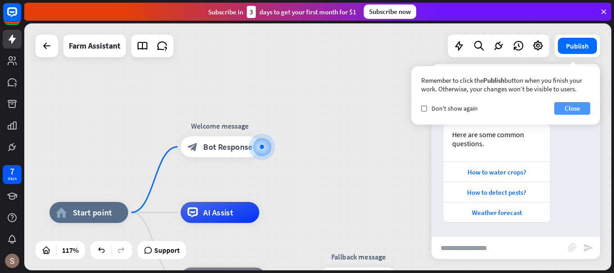
click at [583, 107] on button "Close" at bounding box center [573, 108] width 36 height 13
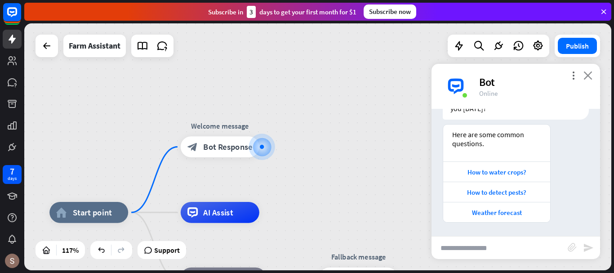
click at [590, 72] on icon "close" at bounding box center [588, 75] width 9 height 9
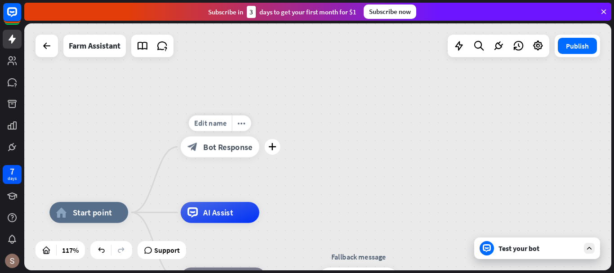
click at [229, 153] on div "block_bot_response Bot Response" at bounding box center [220, 146] width 79 height 21
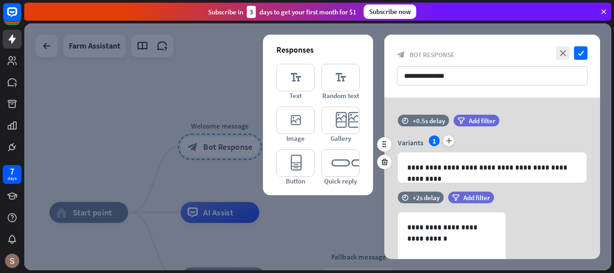
scroll to position [120, 0]
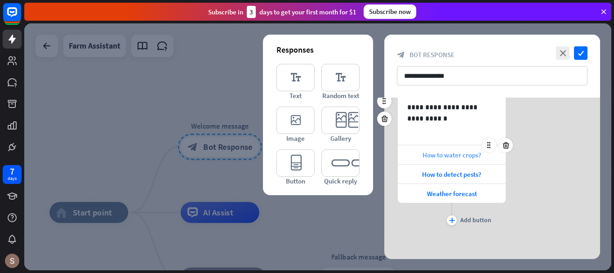
click at [430, 149] on div "How to water crops?" at bounding box center [452, 154] width 108 height 19
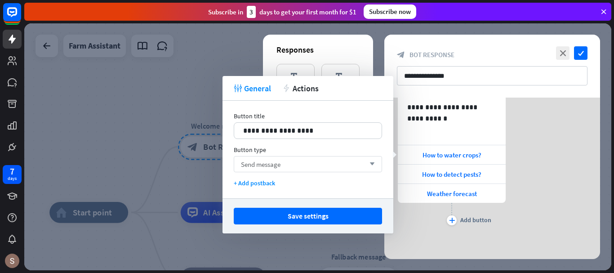
click at [282, 168] on div "Send message arrow_down" at bounding box center [308, 164] width 148 height 16
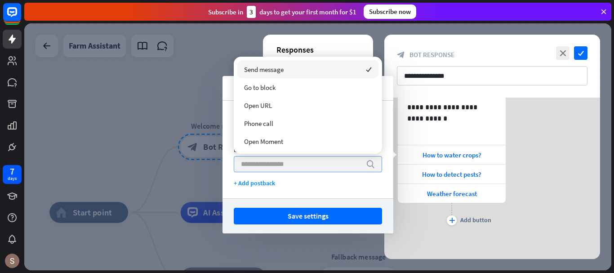
click at [282, 168] on input "search" at bounding box center [301, 164] width 121 height 15
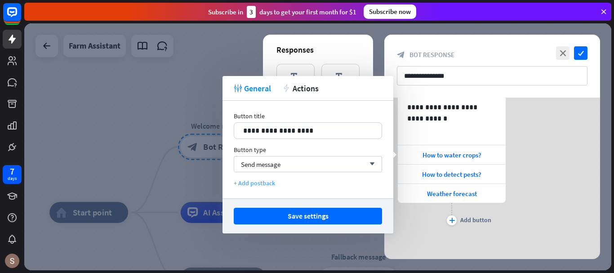
click at [267, 182] on div "+ Add postback" at bounding box center [308, 183] width 148 height 8
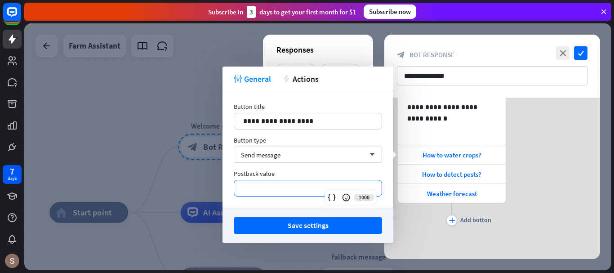
click at [301, 187] on p "**********" at bounding box center [308, 188] width 130 height 11
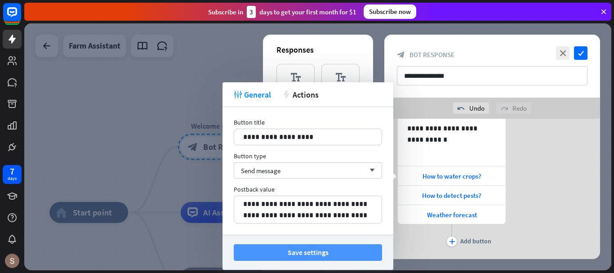
click at [317, 250] on button "Save settings" at bounding box center [308, 252] width 148 height 17
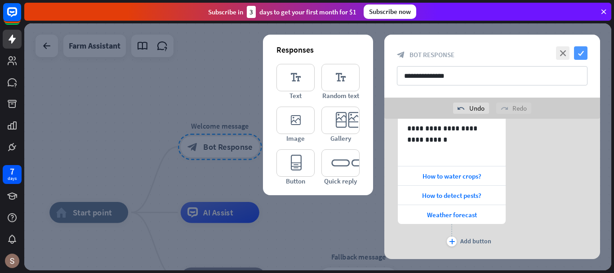
click at [582, 55] on icon "check" at bounding box center [580, 52] width 13 height 13
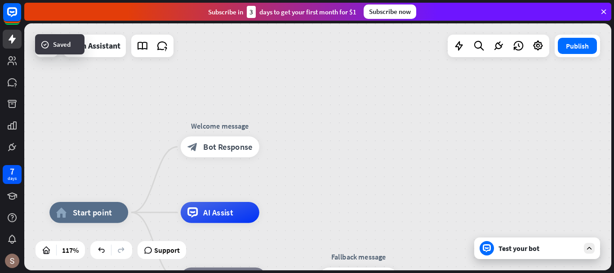
click at [525, 248] on div "Test your bot" at bounding box center [539, 248] width 81 height 9
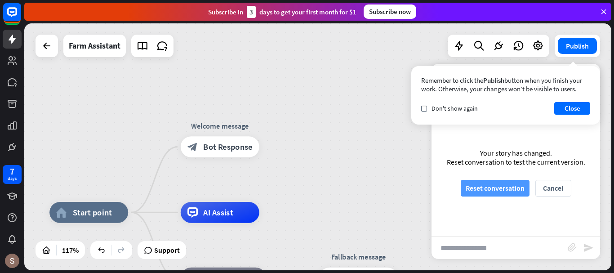
click at [506, 185] on button "Reset conversation" at bounding box center [495, 188] width 69 height 17
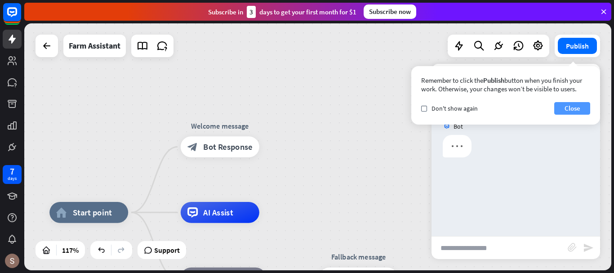
click at [574, 108] on button "Close" at bounding box center [573, 108] width 36 height 13
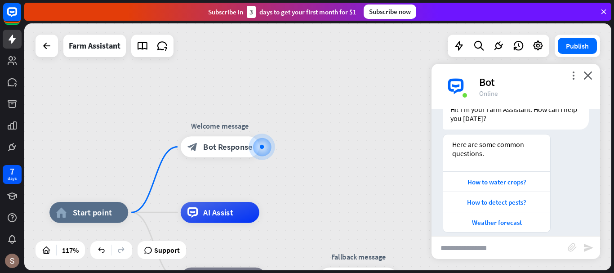
scroll to position [47, 0]
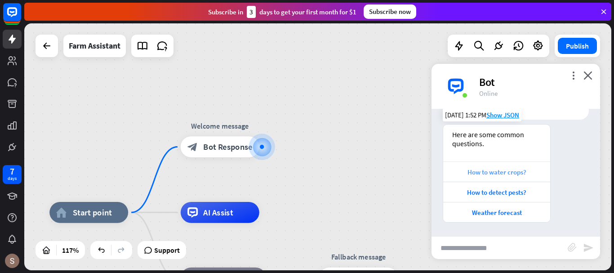
click at [500, 175] on div "How to water crops?" at bounding box center [497, 172] width 98 height 9
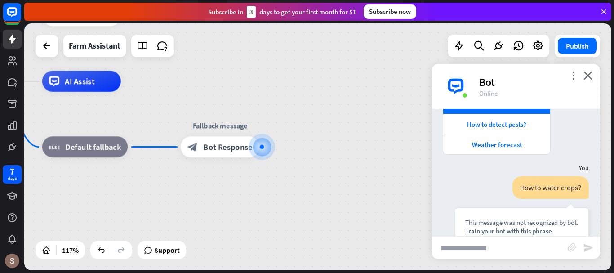
scroll to position [119, 0]
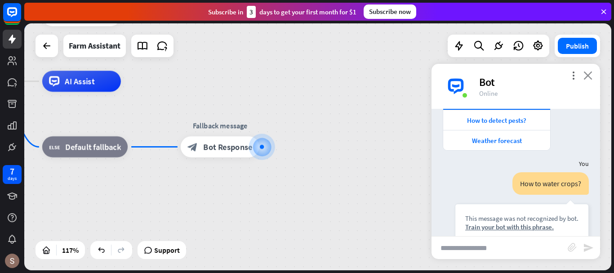
click at [587, 75] on icon "close" at bounding box center [588, 75] width 9 height 9
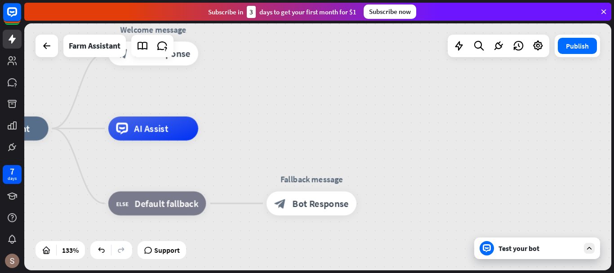
drag, startPoint x: 294, startPoint y: 198, endPoint x: 428, endPoint y: 286, distance: 160.4
click at [428, 273] on html "7 days close Product Help First steps Get started with ChatBot Help Center Foll…" at bounding box center [307, 136] width 614 height 273
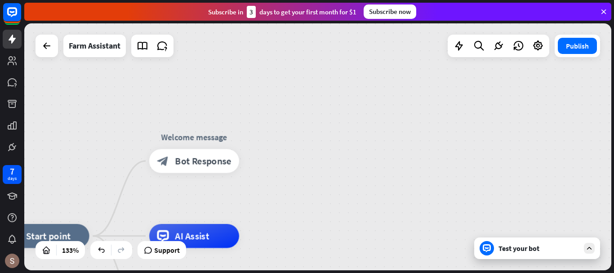
drag, startPoint x: 349, startPoint y: 54, endPoint x: 359, endPoint y: 139, distance: 86.5
click at [359, 139] on div "home_2 Start point Welcome message block_bot_response Bot Response AI Assist bl…" at bounding box center [317, 146] width 587 height 247
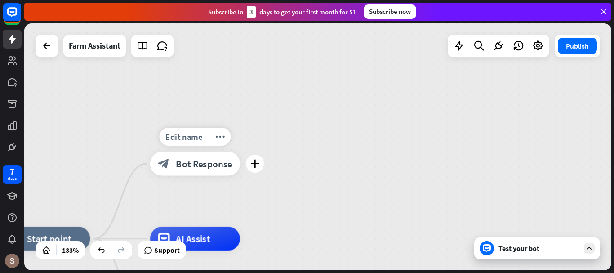
click at [205, 166] on span "Bot Response" at bounding box center [204, 164] width 56 height 12
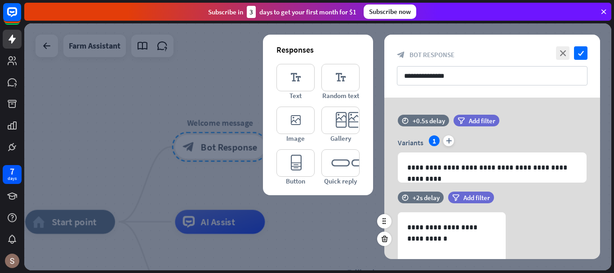
scroll to position [120, 0]
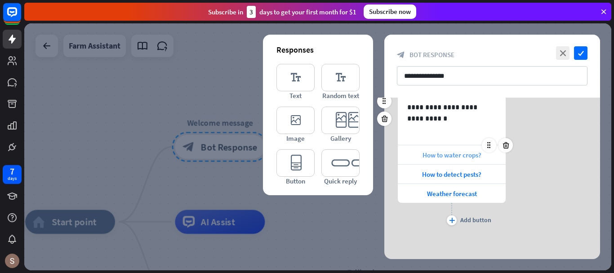
click at [457, 157] on span "How to water crops?" at bounding box center [452, 155] width 59 height 9
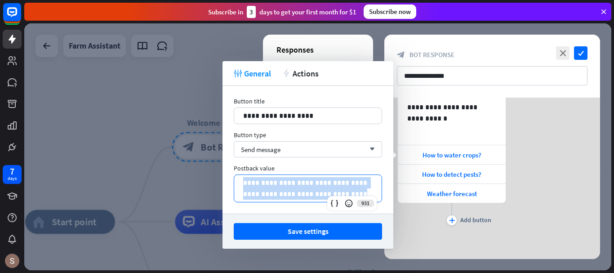
drag, startPoint x: 354, startPoint y: 197, endPoint x: 233, endPoint y: 182, distance: 121.5
click at [233, 182] on div "**********" at bounding box center [308, 150] width 171 height 128
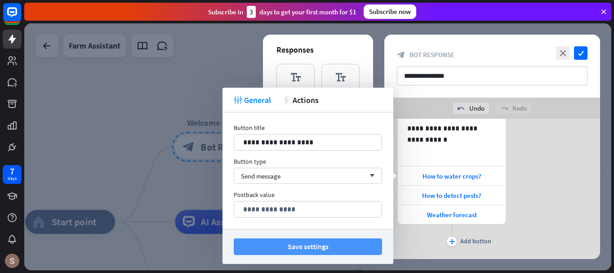
click at [310, 254] on button "Save settings" at bounding box center [308, 246] width 148 height 17
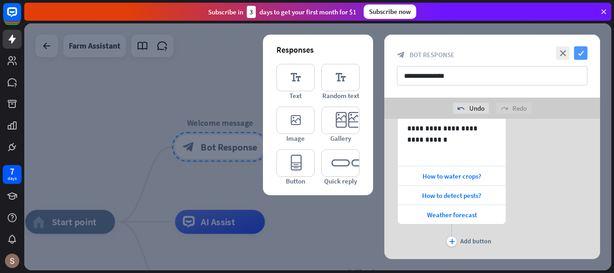
click at [582, 49] on icon "check" at bounding box center [580, 52] width 13 height 13
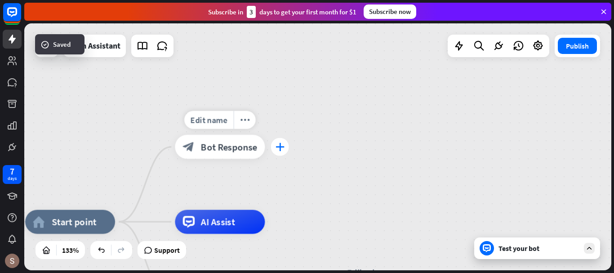
click at [278, 150] on icon "plus" at bounding box center [280, 147] width 9 height 9
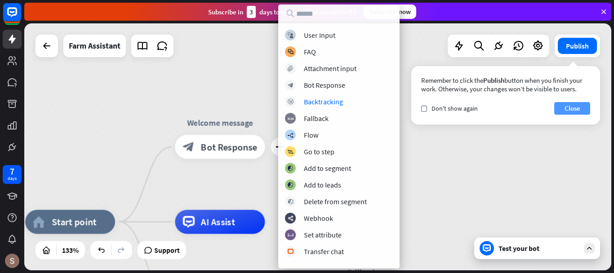
click at [576, 106] on button "Close" at bounding box center [573, 108] width 36 height 13
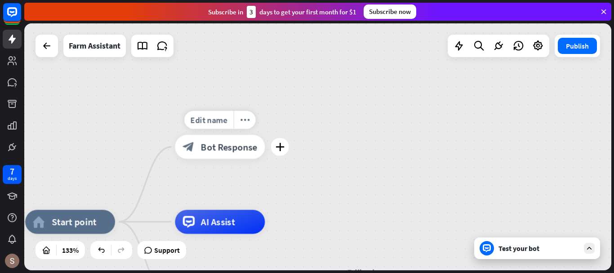
click at [232, 147] on span "Bot Response" at bounding box center [229, 147] width 56 height 12
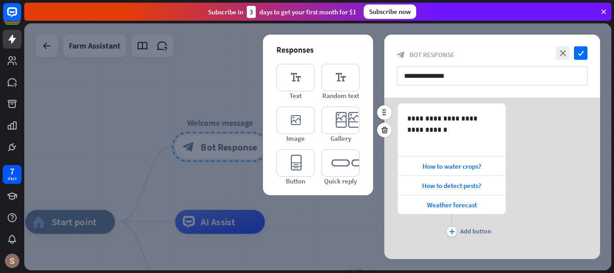
scroll to position [120, 0]
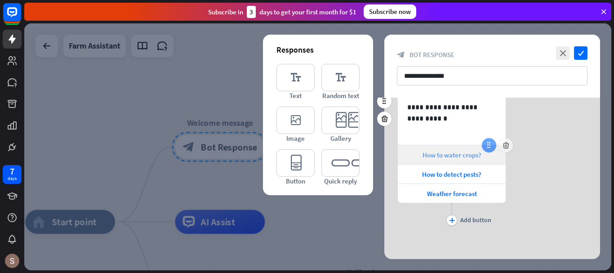
click at [489, 144] on icon at bounding box center [489, 145] width 8 height 8
click at [442, 157] on span "How to water crops?" at bounding box center [452, 155] width 59 height 9
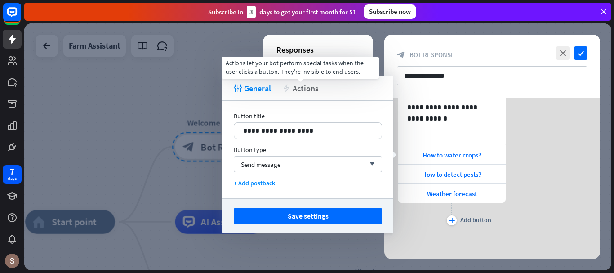
click at [309, 87] on span "Actions" at bounding box center [306, 88] width 26 height 10
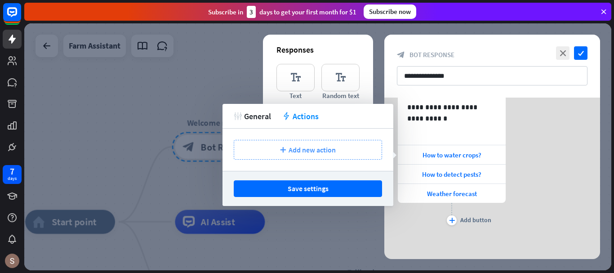
click at [312, 152] on span "Add new action" at bounding box center [312, 149] width 47 height 9
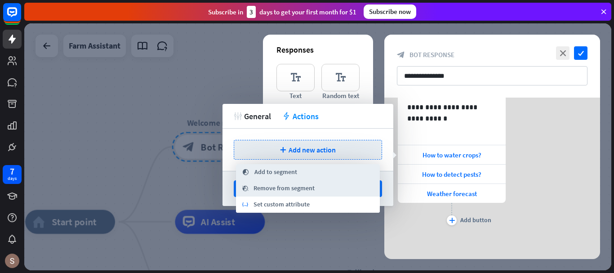
click at [124, 141] on div at bounding box center [317, 146] width 587 height 247
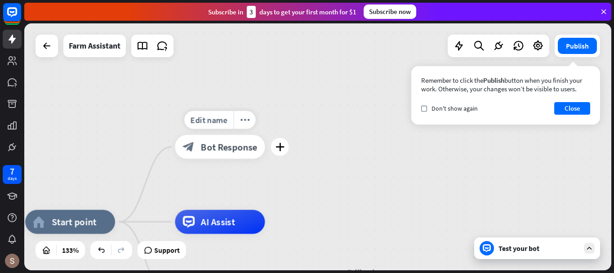
click at [232, 151] on span "Bot Response" at bounding box center [229, 147] width 56 height 12
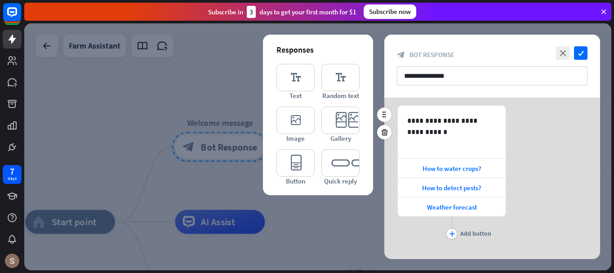
scroll to position [120, 0]
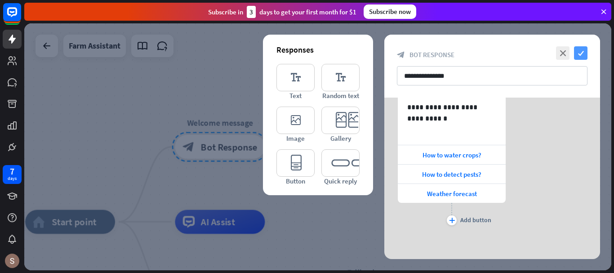
click at [580, 53] on icon "check" at bounding box center [580, 52] width 13 height 13
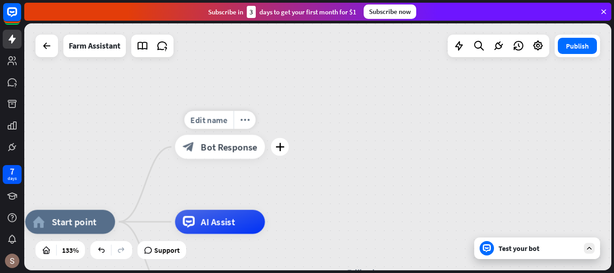
click at [210, 157] on div "block_bot_response Bot Response" at bounding box center [220, 147] width 90 height 24
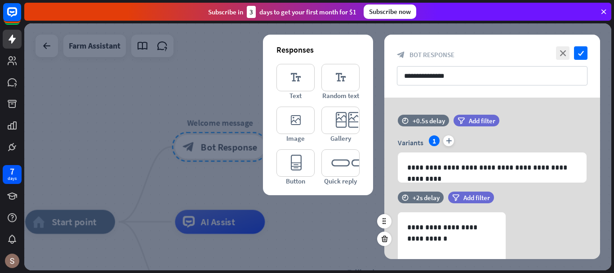
scroll to position [120, 0]
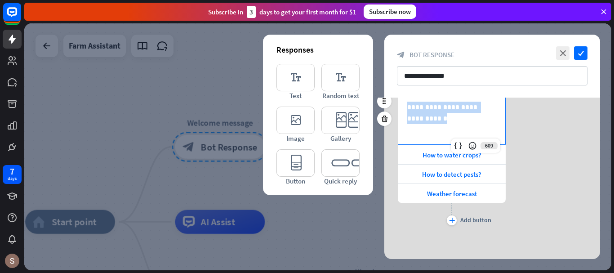
drag, startPoint x: 460, startPoint y: 136, endPoint x: 410, endPoint y: 111, distance: 55.7
click at [410, 111] on div "**********" at bounding box center [452, 119] width 107 height 52
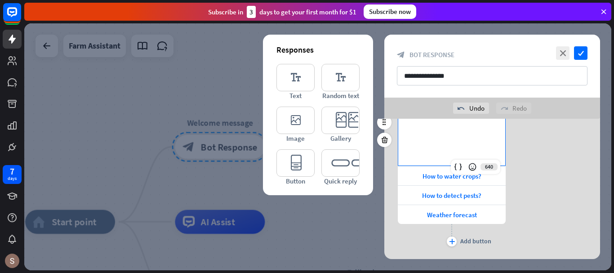
scroll to position [20, 0]
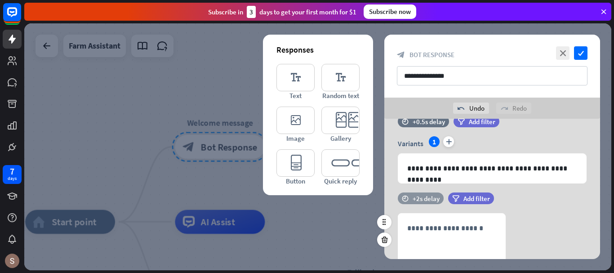
click at [432, 204] on div "time +2s delay" at bounding box center [421, 199] width 46 height 12
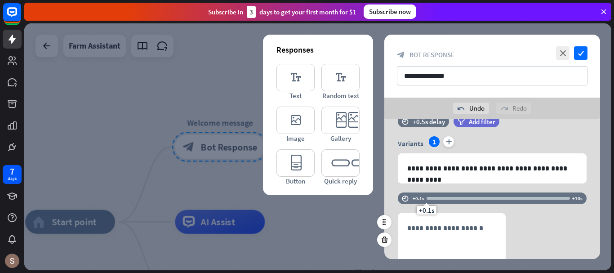
drag, startPoint x: 451, startPoint y: 201, endPoint x: 415, endPoint y: 201, distance: 36.0
click at [415, 201] on div "time +0.1s +0.1s +10s" at bounding box center [492, 199] width 189 height 12
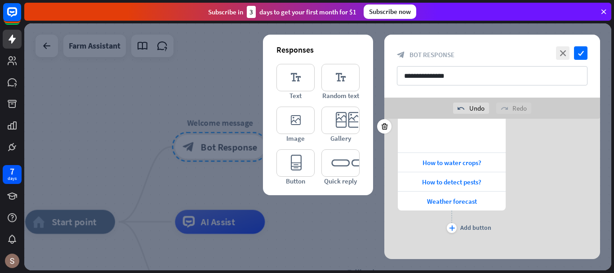
scroll to position [141, 0]
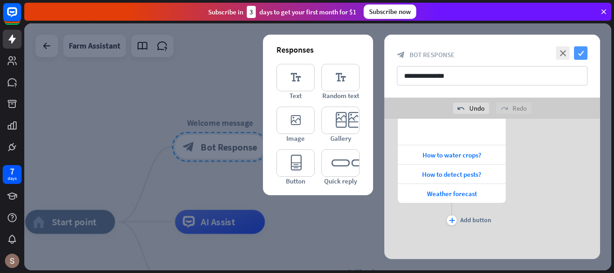
click at [584, 53] on icon "check" at bounding box center [580, 52] width 13 height 13
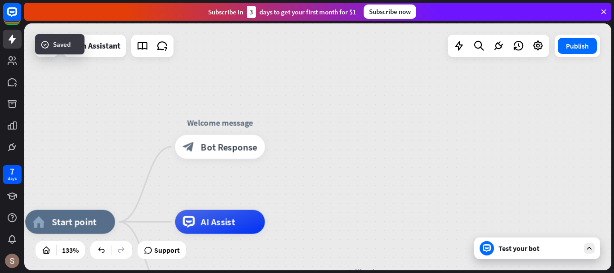
click at [526, 249] on div "Test your bot" at bounding box center [539, 248] width 81 height 9
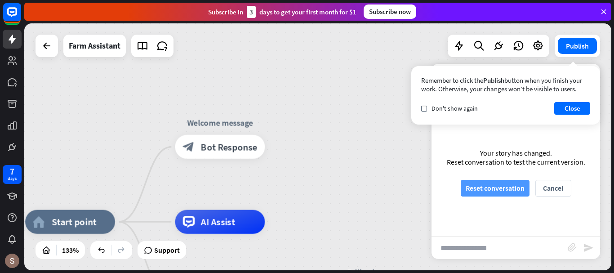
click at [493, 185] on button "Reset conversation" at bounding box center [495, 188] width 69 height 17
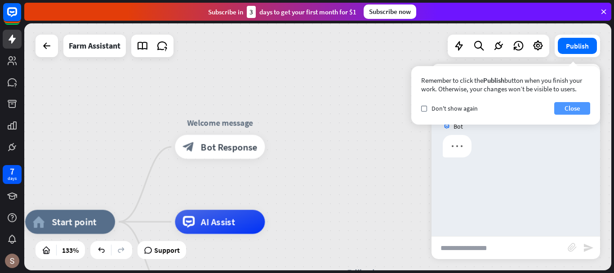
click at [587, 109] on button "Close" at bounding box center [573, 108] width 36 height 13
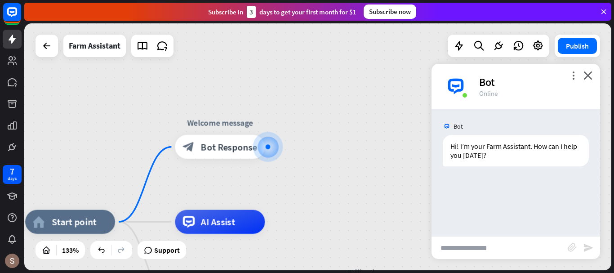
click at [588, 80] on div "Bot" at bounding box center [534, 82] width 110 height 14
click at [587, 72] on icon "close" at bounding box center [588, 75] width 9 height 9
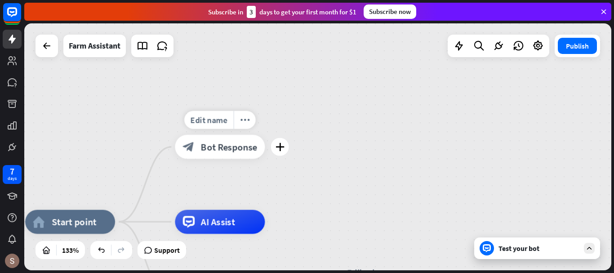
click at [212, 156] on div "block_bot_response Bot Response" at bounding box center [220, 147] width 90 height 24
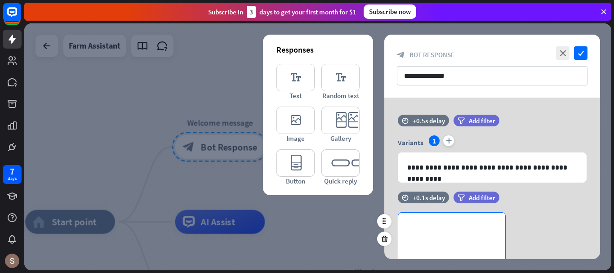
click at [425, 228] on p "**********" at bounding box center [452, 227] width 89 height 11
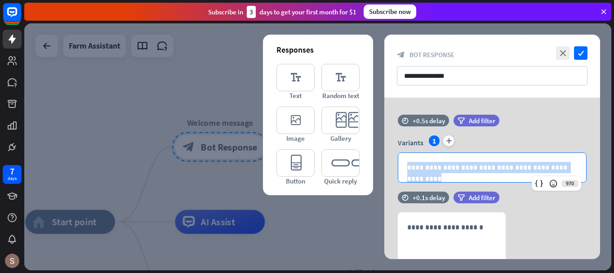
drag, startPoint x: 406, startPoint y: 169, endPoint x: 602, endPoint y: 169, distance: 196.1
click at [602, 169] on div "**********" at bounding box center [492, 178] width 238 height 161
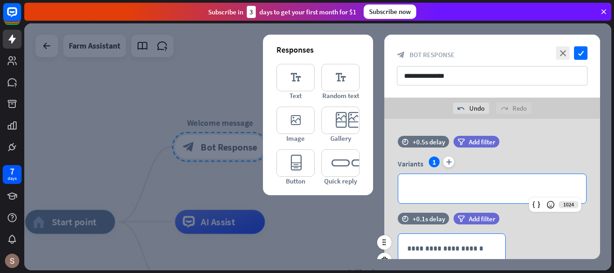
click at [430, 251] on p "**********" at bounding box center [452, 248] width 89 height 11
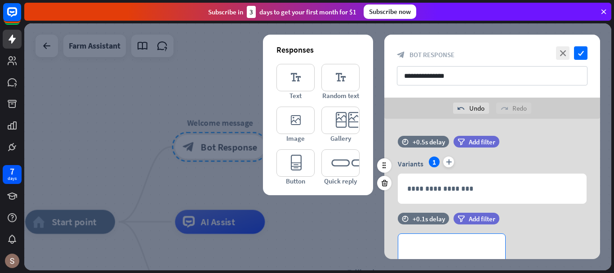
scroll to position [7, 0]
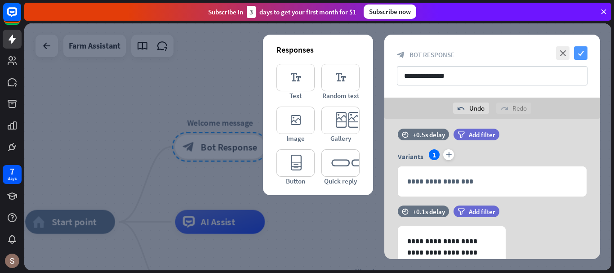
click at [578, 54] on icon "check" at bounding box center [580, 52] width 13 height 13
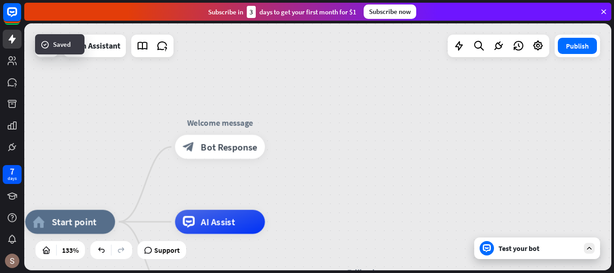
click at [537, 249] on div "Test your bot" at bounding box center [539, 248] width 81 height 9
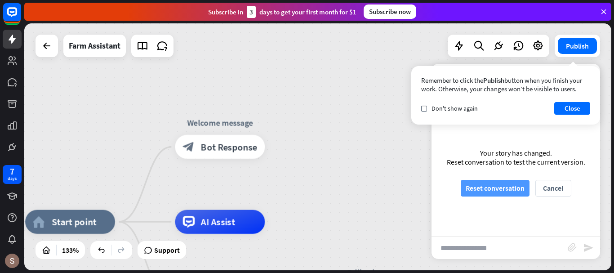
click at [496, 184] on button "Reset conversation" at bounding box center [495, 188] width 69 height 17
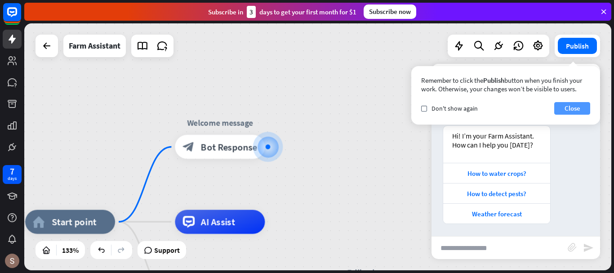
scroll to position [11, 0]
click at [573, 109] on button "Close" at bounding box center [573, 108] width 36 height 13
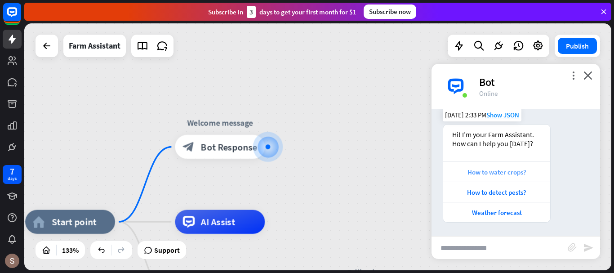
click at [491, 175] on div "How to water crops?" at bounding box center [497, 172] width 98 height 9
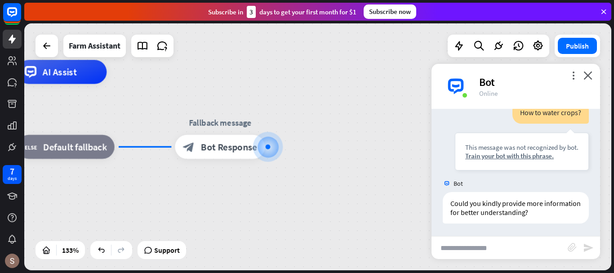
scroll to position [155, 0]
click at [591, 76] on icon "close" at bounding box center [588, 75] width 9 height 9
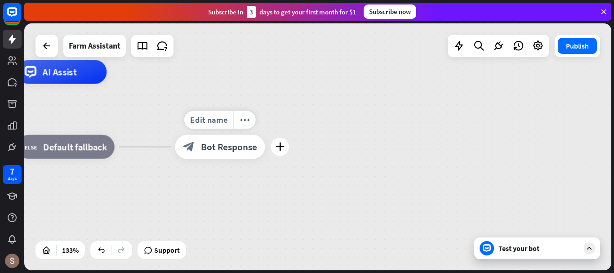
click at [219, 153] on div "block_bot_response Bot Response" at bounding box center [220, 147] width 90 height 24
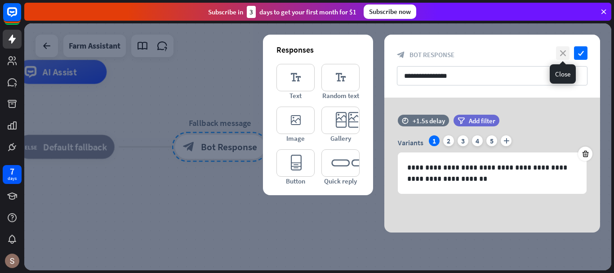
click at [564, 53] on icon "close" at bounding box center [562, 52] width 13 height 13
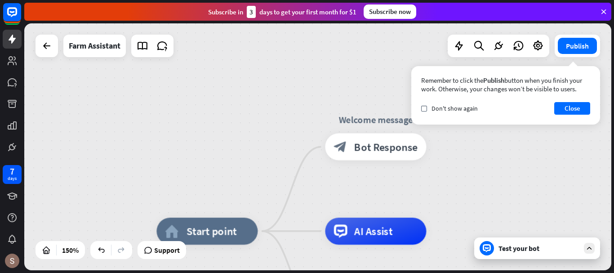
drag, startPoint x: 145, startPoint y: 93, endPoint x: 446, endPoint y: 255, distance: 341.7
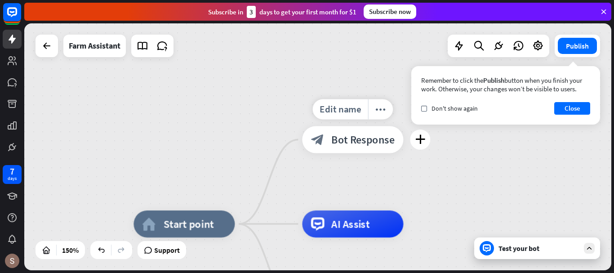
click at [381, 143] on span "Bot Response" at bounding box center [363, 139] width 63 height 13
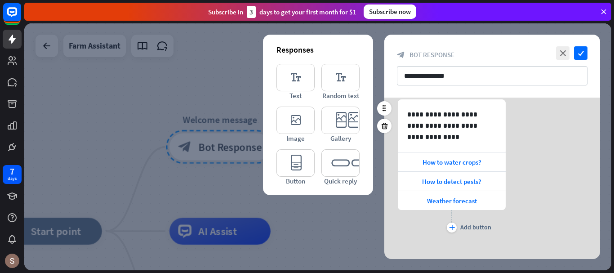
scroll to position [120, 0]
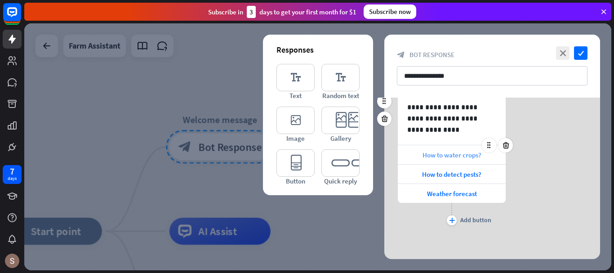
click at [456, 154] on span "How to water crops?" at bounding box center [452, 155] width 59 height 9
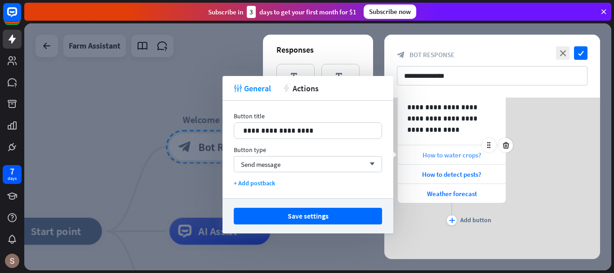
click at [456, 154] on span "How to water crops?" at bounding box center [452, 155] width 59 height 9
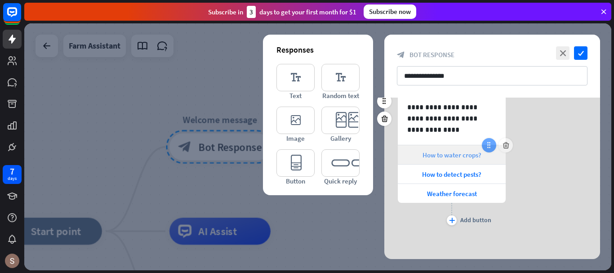
click at [485, 149] on div at bounding box center [489, 145] width 14 height 14
click at [491, 148] on icon at bounding box center [489, 145] width 8 height 8
click at [489, 148] on icon at bounding box center [489, 145] width 8 height 8
click at [452, 158] on span "How to water crops?" at bounding box center [452, 155] width 59 height 9
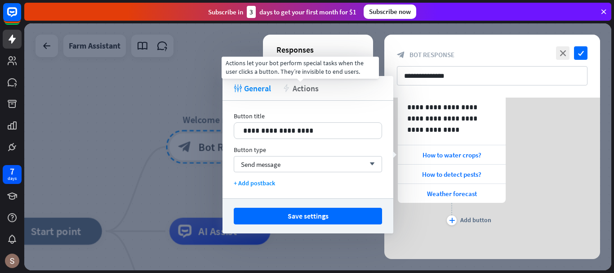
click at [308, 85] on span "Actions" at bounding box center [306, 88] width 26 height 10
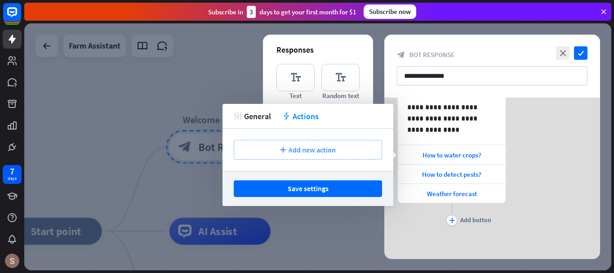
click at [308, 151] on span "Add new action" at bounding box center [312, 149] width 47 height 9
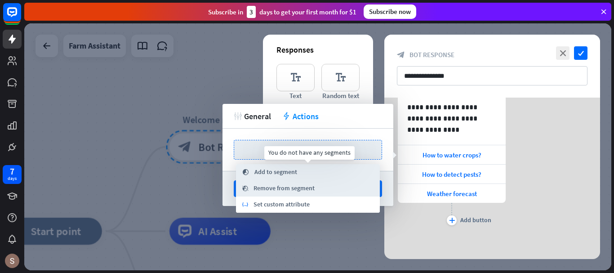
click at [295, 173] on span "Add to segment" at bounding box center [276, 172] width 43 height 9
click at [251, 114] on span "General" at bounding box center [257, 116] width 27 height 10
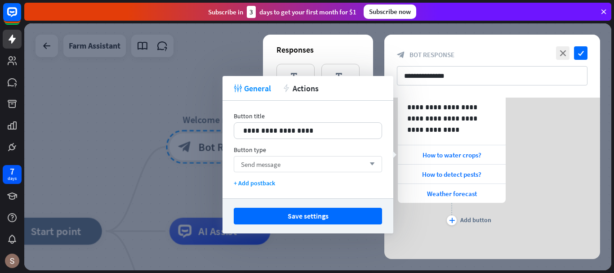
click at [281, 168] on span "Send message" at bounding box center [261, 164] width 40 height 9
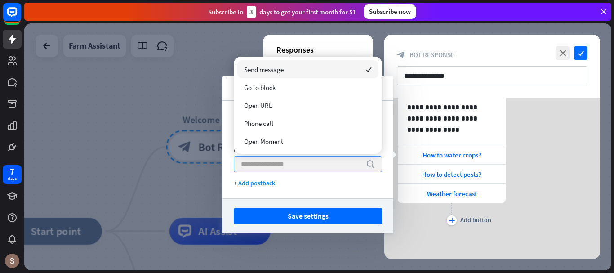
click at [281, 168] on input "search" at bounding box center [301, 164] width 121 height 15
click at [329, 186] on div "+ Add postback" at bounding box center [308, 183] width 148 height 8
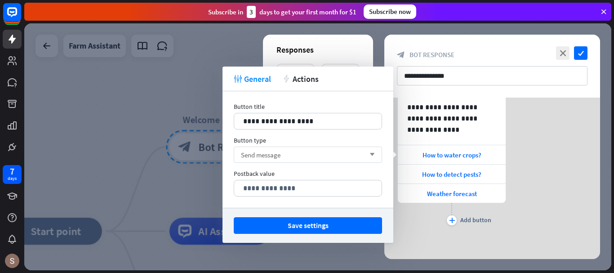
click at [304, 158] on div "Send message arrow_down" at bounding box center [308, 155] width 148 height 16
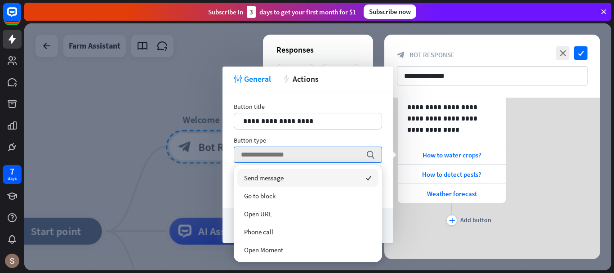
click at [296, 175] on div "Send message checked" at bounding box center [307, 178] width 141 height 18
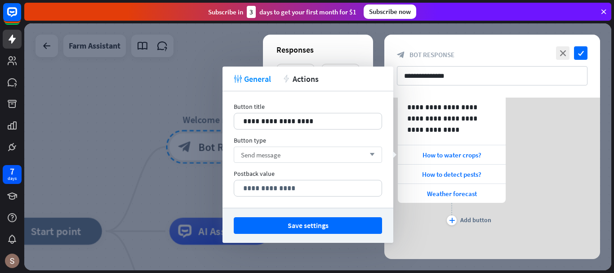
click at [261, 161] on div "Send message arrow_down" at bounding box center [308, 155] width 148 height 16
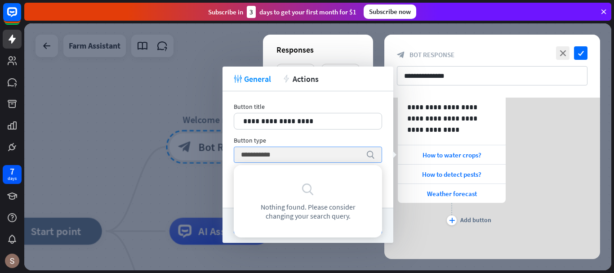
type input "**********"
click at [373, 157] on icon "search" at bounding box center [370, 154] width 9 height 9
click at [385, 183] on div "**********" at bounding box center [308, 149] width 171 height 116
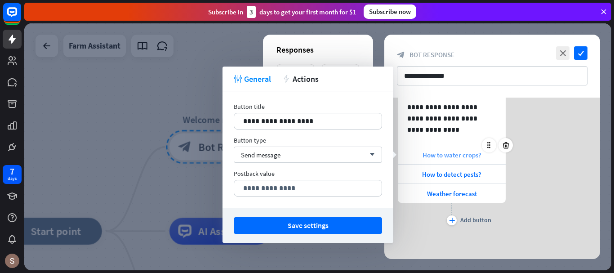
click at [454, 160] on div "How to water crops?" at bounding box center [452, 154] width 108 height 19
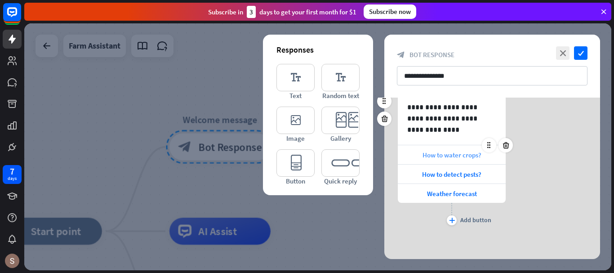
click at [451, 151] on span "How to water crops?" at bounding box center [452, 155] width 59 height 9
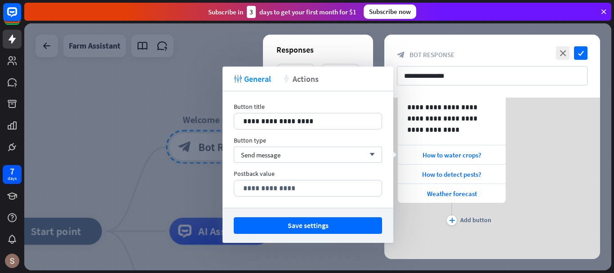
click at [299, 81] on span "Actions" at bounding box center [306, 79] width 26 height 10
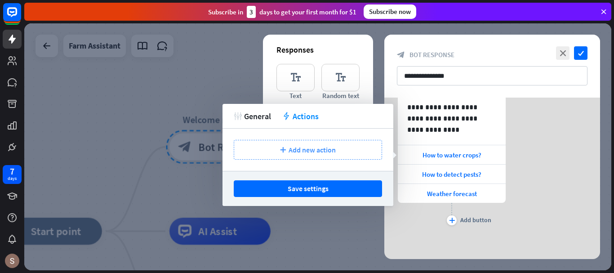
click at [299, 152] on span "Add new action" at bounding box center [312, 149] width 47 height 9
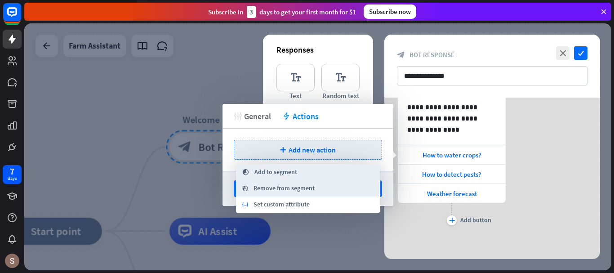
click at [260, 118] on span "General" at bounding box center [257, 116] width 27 height 10
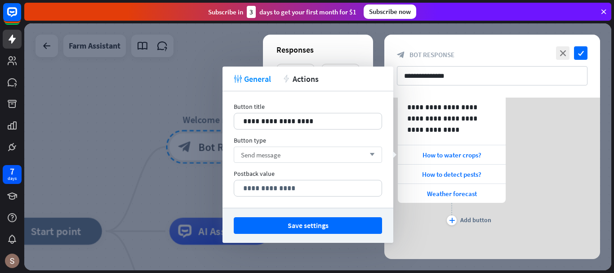
click at [264, 153] on span "Send message" at bounding box center [261, 155] width 40 height 9
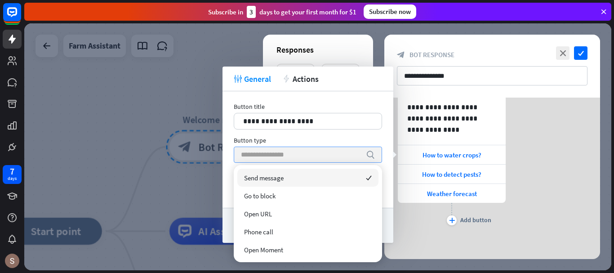
click at [309, 147] on input "search" at bounding box center [301, 154] width 121 height 15
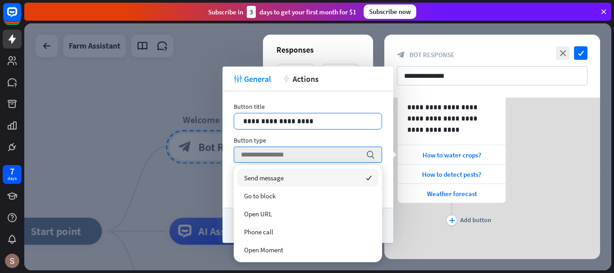
click at [295, 122] on p "**********" at bounding box center [308, 121] width 130 height 11
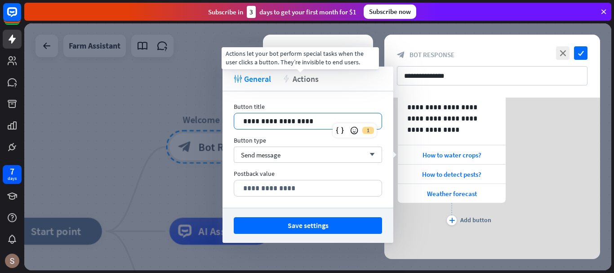
click at [302, 79] on span "Actions" at bounding box center [306, 79] width 26 height 10
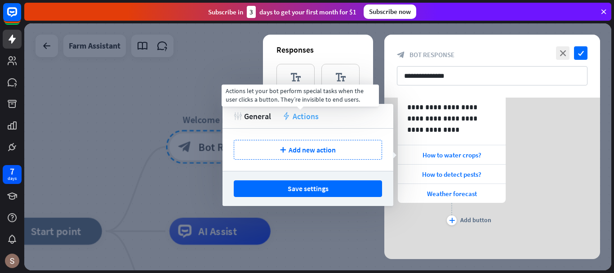
click at [307, 117] on span "Actions" at bounding box center [306, 116] width 26 height 10
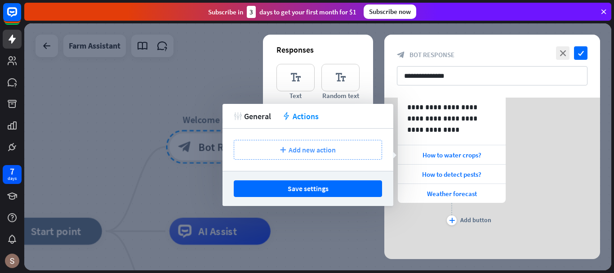
click at [301, 153] on span "Add new action" at bounding box center [312, 149] width 47 height 9
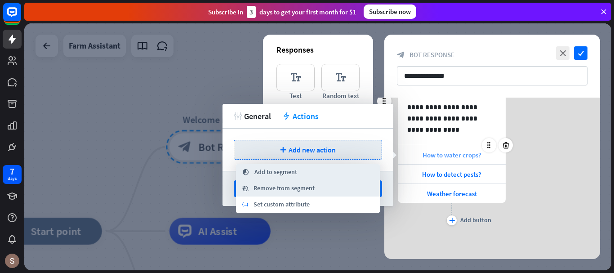
click at [442, 151] on span "How to water crops?" at bounding box center [452, 155] width 59 height 9
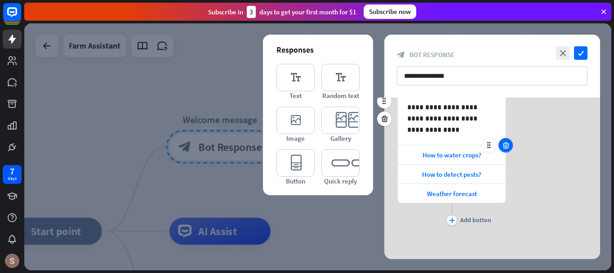
click at [506, 146] on icon at bounding box center [506, 145] width 9 height 8
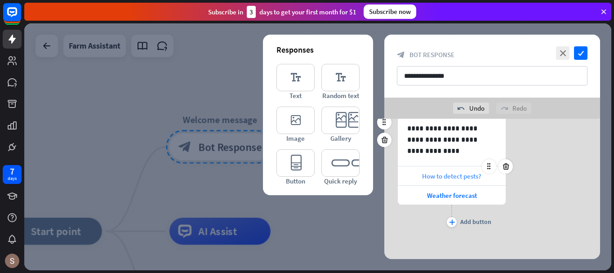
click at [487, 178] on div "How to detect pests?" at bounding box center [452, 175] width 108 height 19
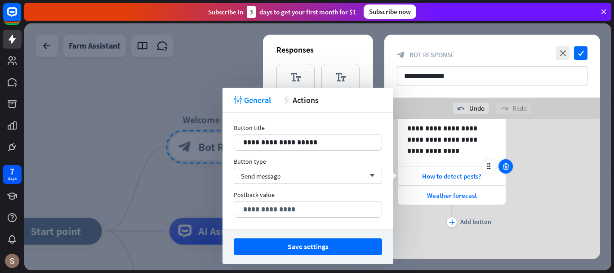
click at [506, 166] on icon at bounding box center [506, 166] width 9 height 8
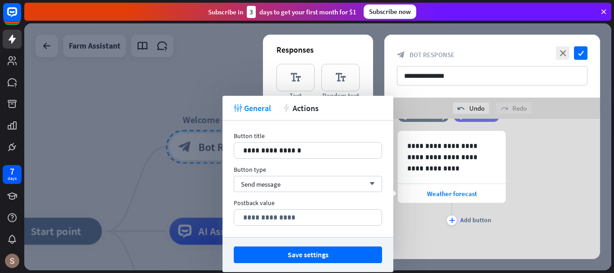
scroll to position [103, 0]
click at [471, 191] on span "Weather forecast" at bounding box center [452, 193] width 50 height 9
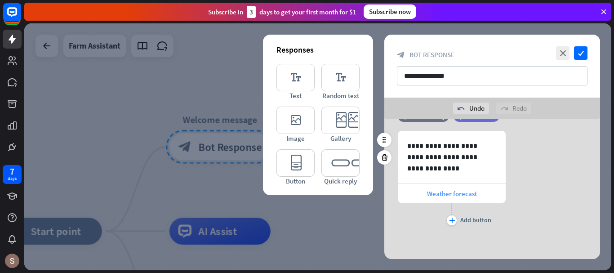
click at [470, 195] on span "Weather forecast" at bounding box center [452, 193] width 50 height 9
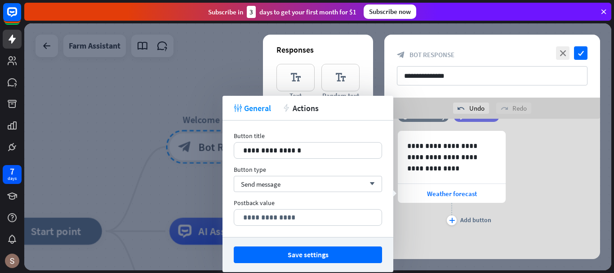
click at [509, 208] on div "**********" at bounding box center [493, 179] width 216 height 97
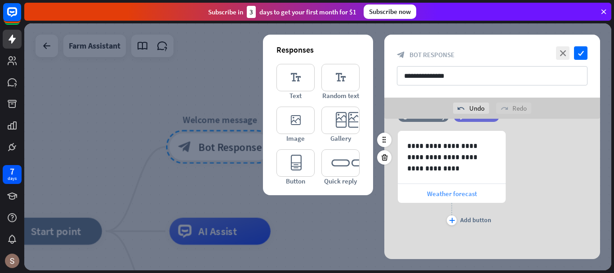
click at [468, 191] on span "Weather forecast" at bounding box center [452, 193] width 50 height 9
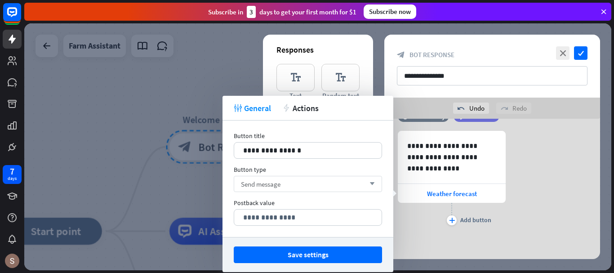
click at [287, 186] on div "Send message arrow_down" at bounding box center [308, 184] width 148 height 16
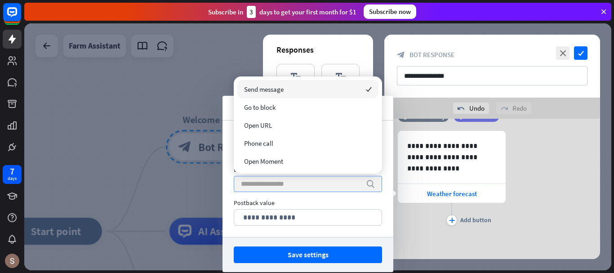
click at [287, 186] on input "search" at bounding box center [301, 183] width 121 height 15
click at [459, 200] on div "Weather forecast" at bounding box center [452, 193] width 108 height 19
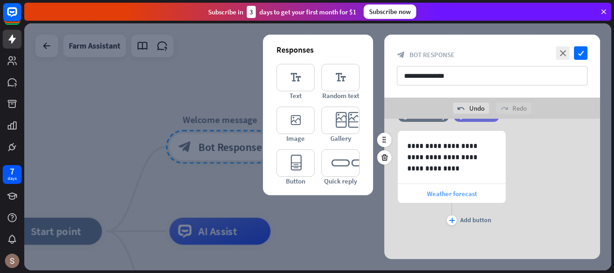
click at [461, 190] on span "Weather forecast" at bounding box center [452, 193] width 50 height 9
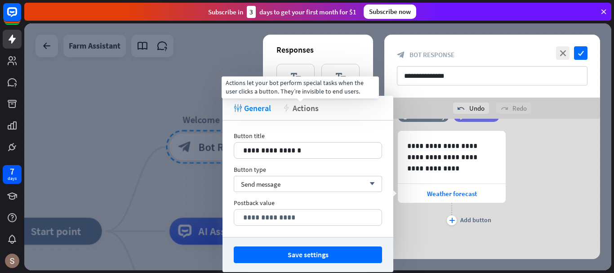
click at [307, 105] on span "Actions" at bounding box center [306, 108] width 26 height 10
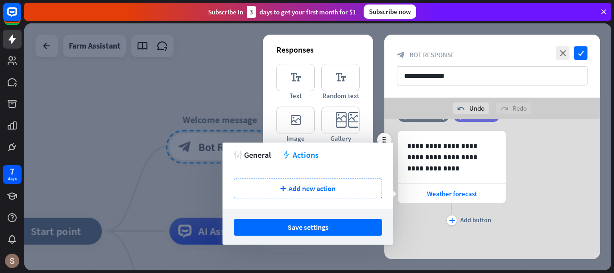
click at [502, 232] on div "**********" at bounding box center [493, 173] width 216 height 126
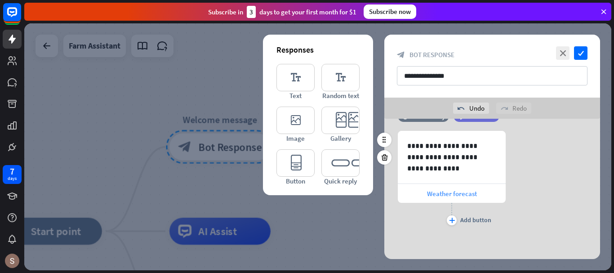
click at [470, 196] on span "Weather forecast" at bounding box center [452, 193] width 50 height 9
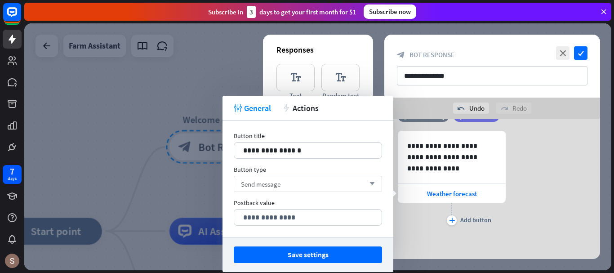
click at [306, 187] on div "Send message arrow_down" at bounding box center [308, 184] width 148 height 16
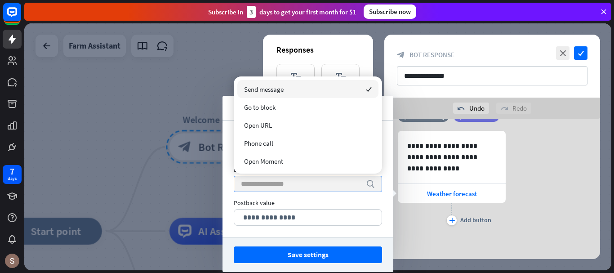
click at [306, 187] on input "search" at bounding box center [301, 183] width 121 height 15
click at [357, 192] on div "**********" at bounding box center [308, 179] width 171 height 116
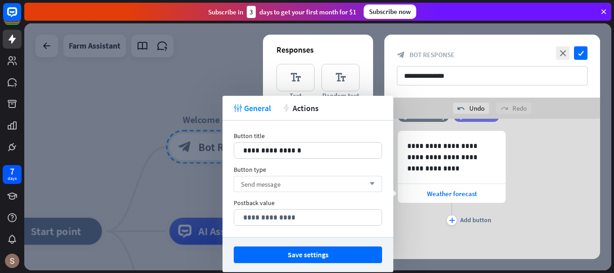
click at [308, 185] on div "Send message arrow_down" at bounding box center [308, 184] width 148 height 16
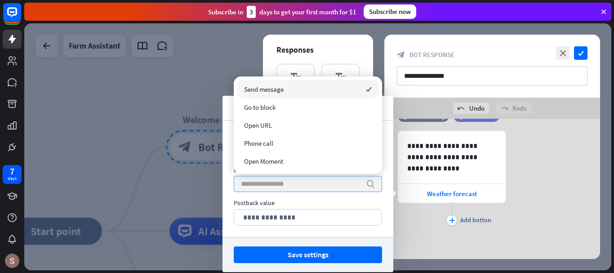
click at [308, 185] on input "search" at bounding box center [301, 183] width 121 height 15
click at [274, 87] on span "Send message" at bounding box center [264, 89] width 40 height 9
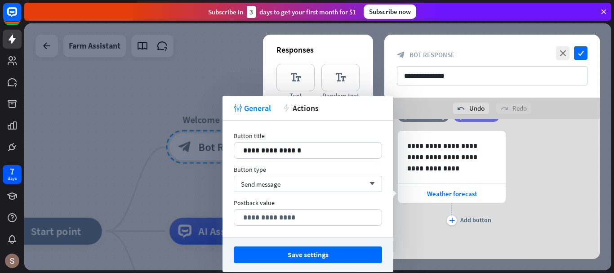
click at [316, 92] on div "editor_text Text editor_text Random text editor_image Image editor_card Gallery…" at bounding box center [318, 124] width 83 height 121
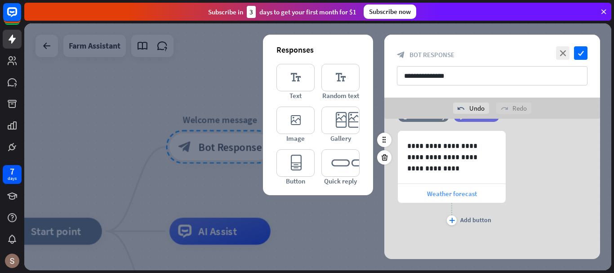
click at [459, 194] on span "Weather forecast" at bounding box center [452, 193] width 50 height 9
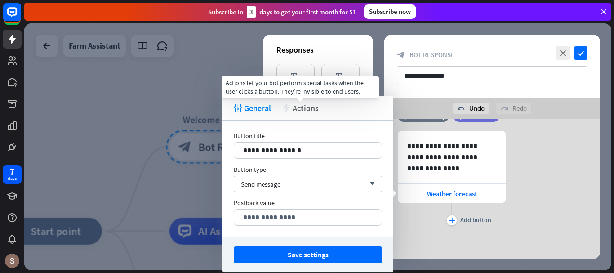
click at [311, 105] on span "Actions" at bounding box center [306, 108] width 26 height 10
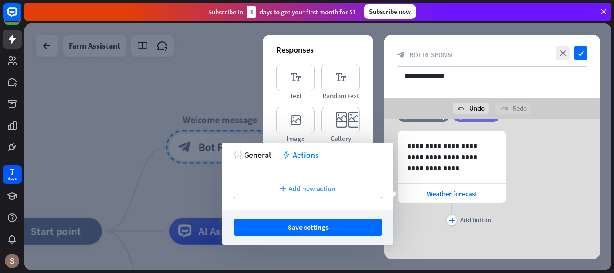
click at [298, 193] on div "plus Add new action" at bounding box center [308, 189] width 148 height 20
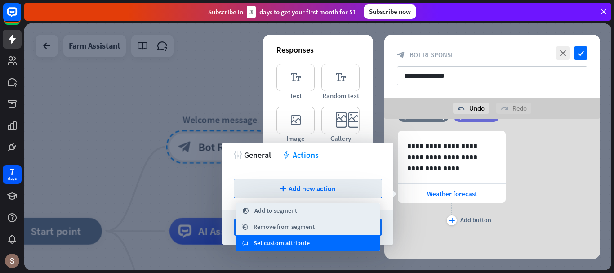
click at [286, 246] on span "Set custom attribute" at bounding box center [282, 243] width 56 height 9
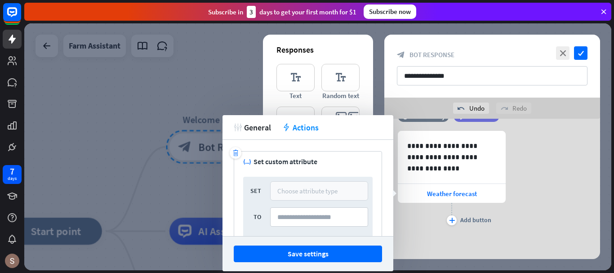
click at [316, 189] on div "Choose attribute type" at bounding box center [308, 191] width 60 height 9
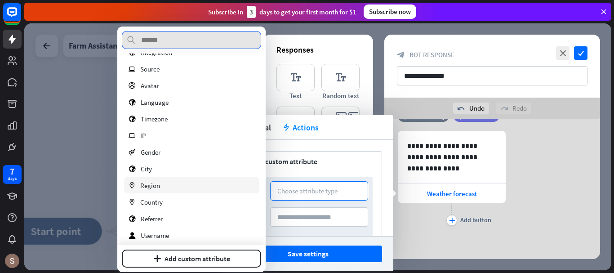
scroll to position [84, 0]
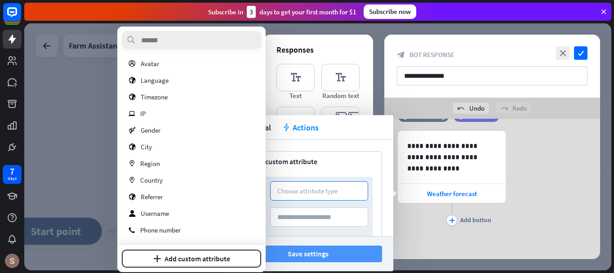
click at [313, 252] on button "Save settings" at bounding box center [308, 254] width 148 height 17
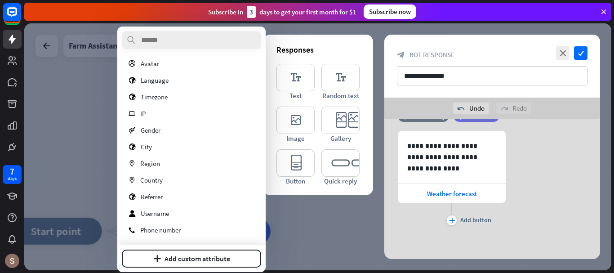
click at [343, 197] on div at bounding box center [317, 146] width 587 height 247
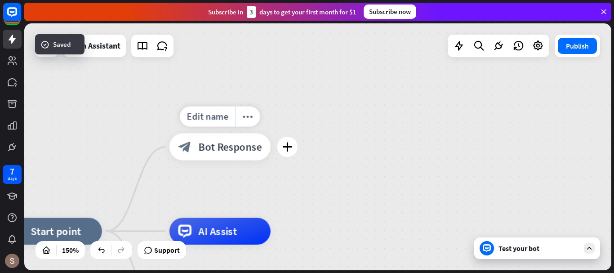
click at [240, 146] on span "Bot Response" at bounding box center [229, 146] width 63 height 13
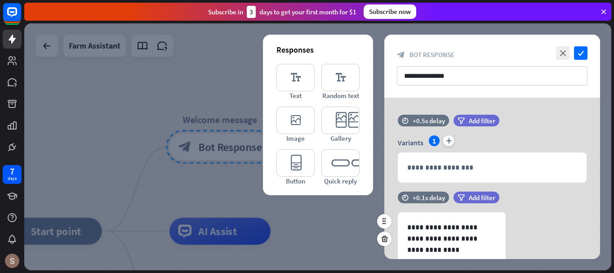
scroll to position [81, 0]
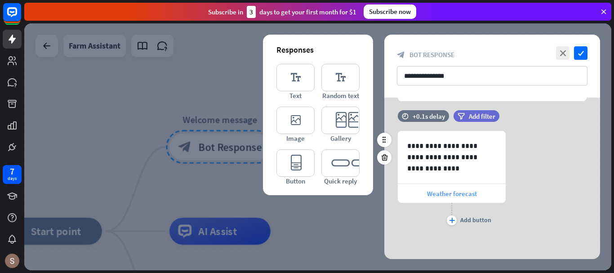
click at [461, 191] on span "Weather forecast" at bounding box center [452, 193] width 50 height 9
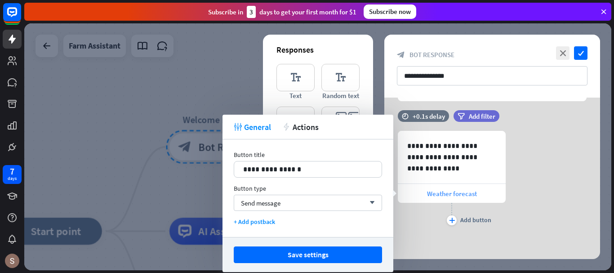
click at [461, 191] on span "Weather forecast" at bounding box center [452, 193] width 50 height 9
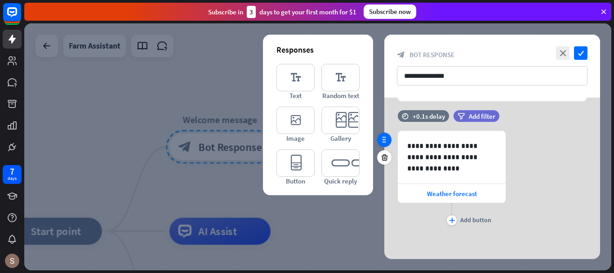
click at [384, 140] on icon at bounding box center [385, 140] width 8 height 8
click at [385, 139] on icon at bounding box center [385, 140] width 8 height 8
